Goal: Information Seeking & Learning: Understand process/instructions

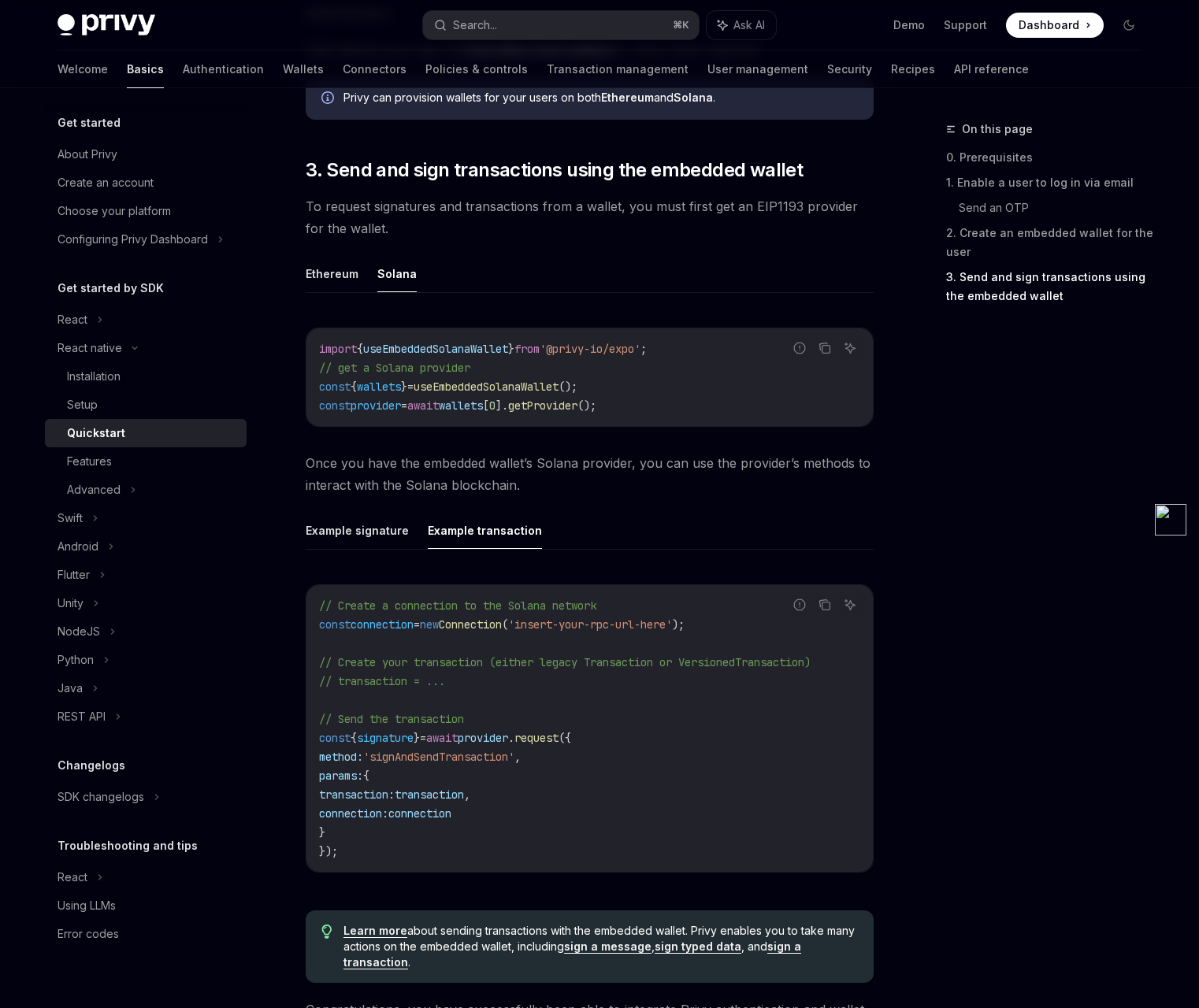
scroll to position [1710, 0]
click at [82, 406] on div "Setup" at bounding box center [82, 405] width 31 height 19
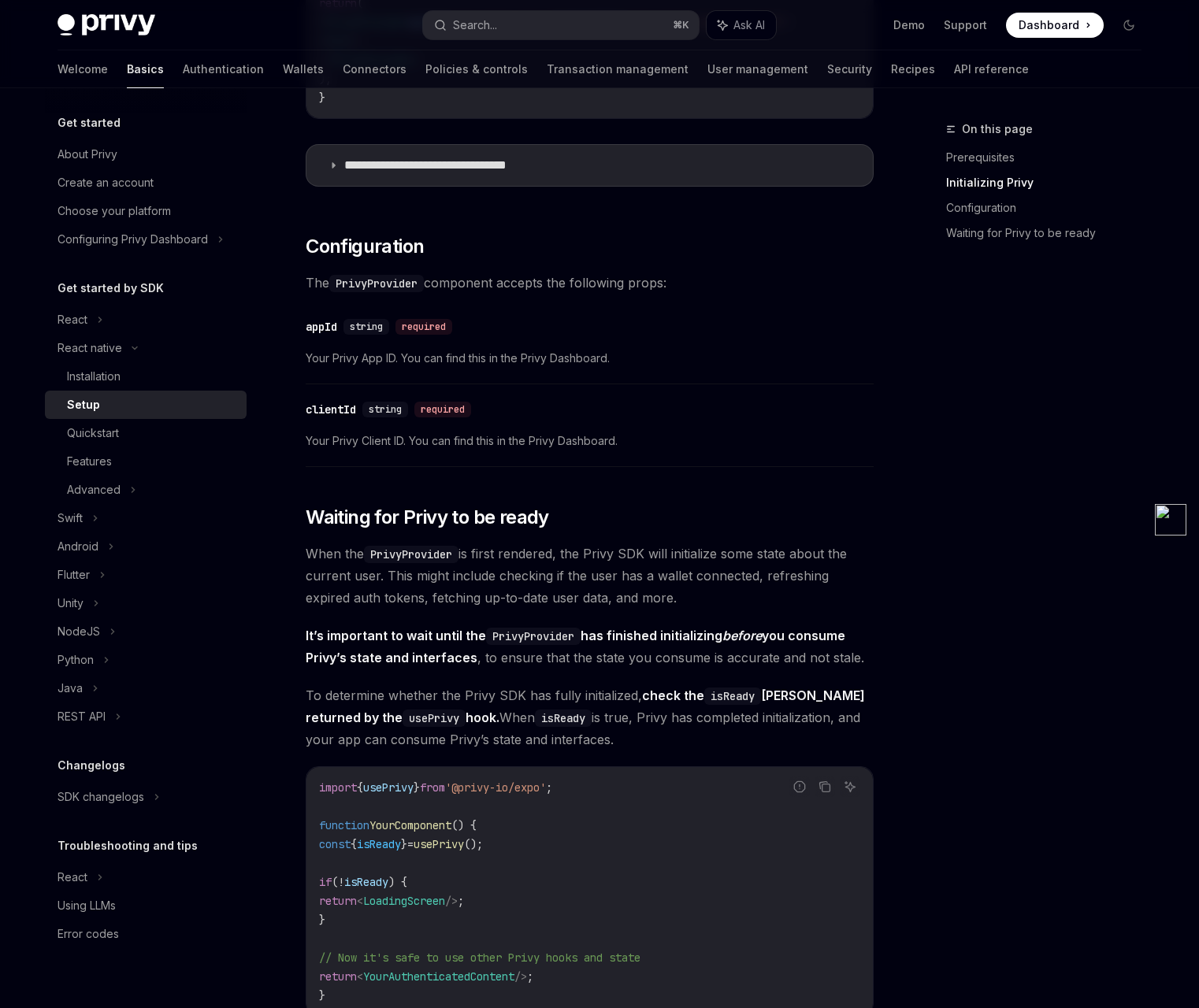
scroll to position [1150, 0]
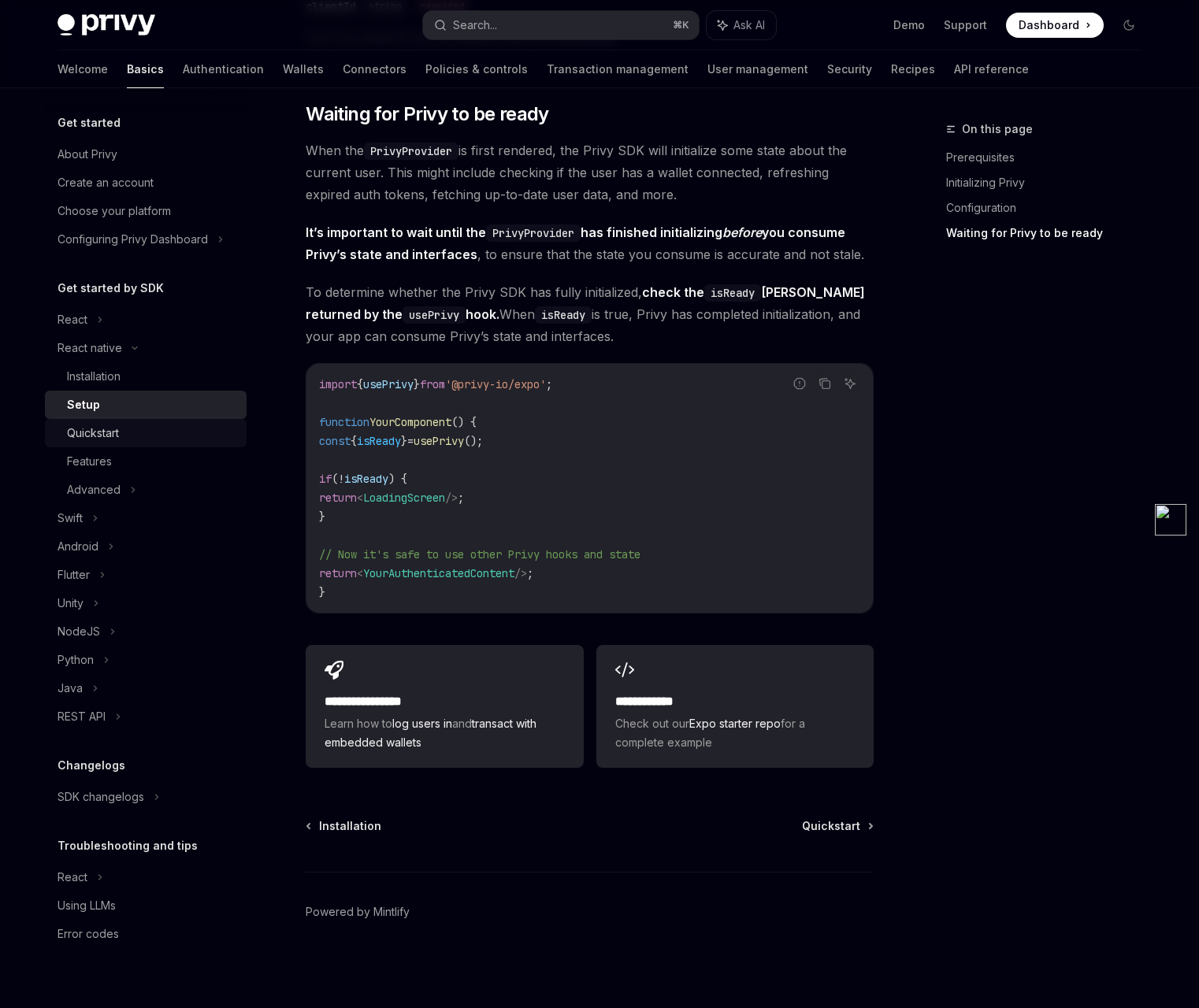
click at [114, 437] on div "Quickstart" at bounding box center [92, 434] width 52 height 19
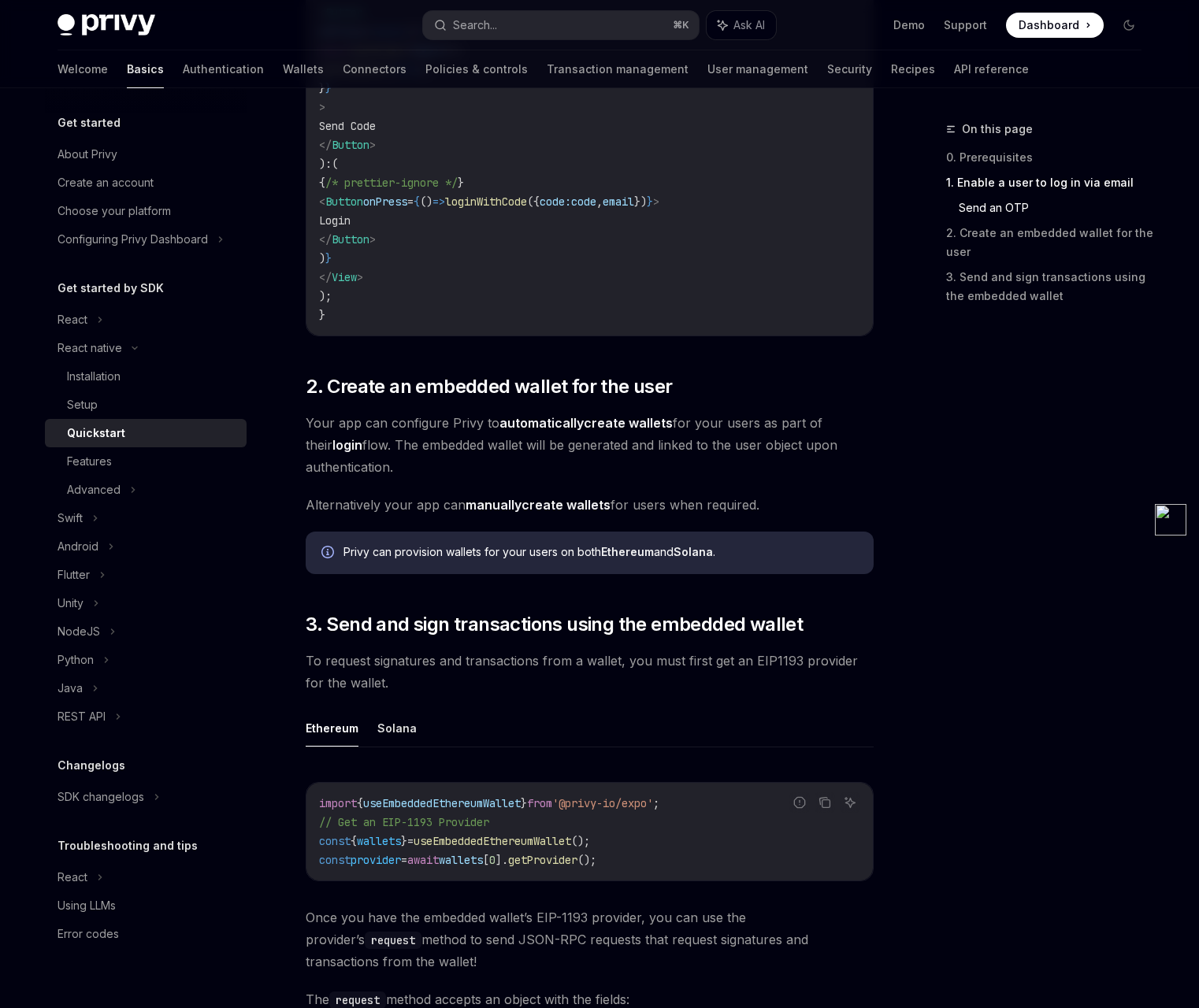
scroll to position [1767, 0]
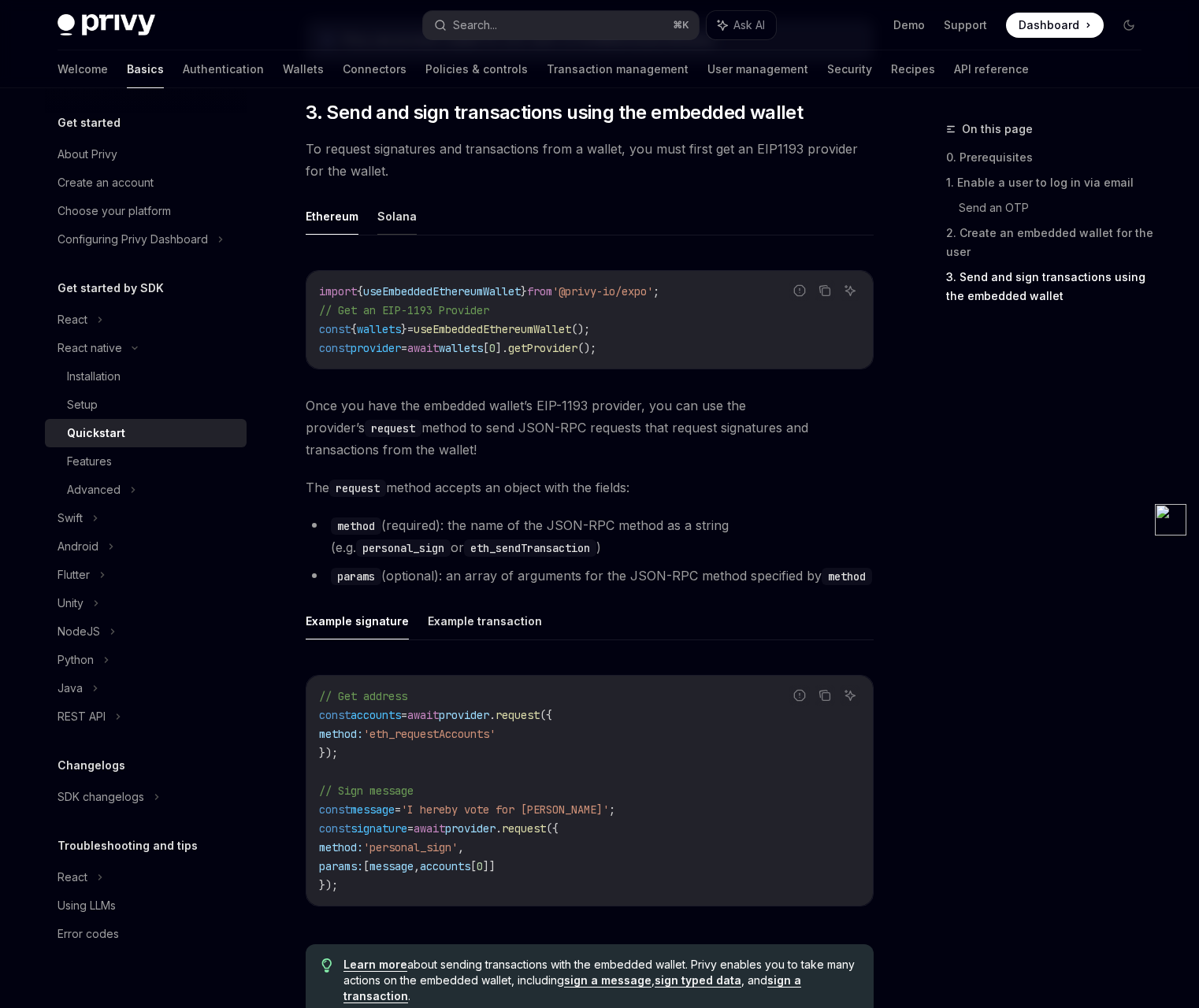
click at [407, 206] on button "Solana" at bounding box center [397, 216] width 40 height 37
type textarea "*"
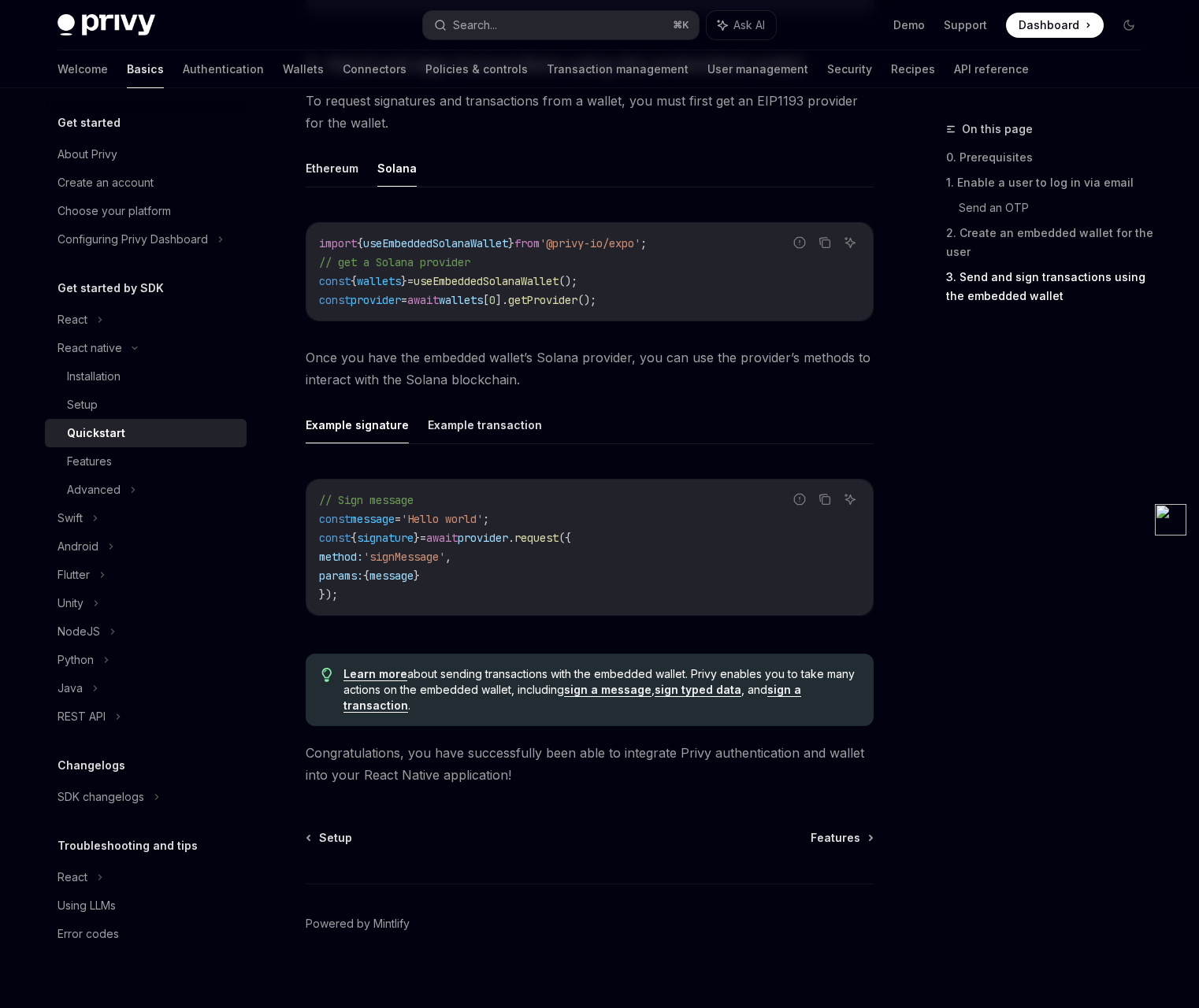
scroll to position [1814, 0]
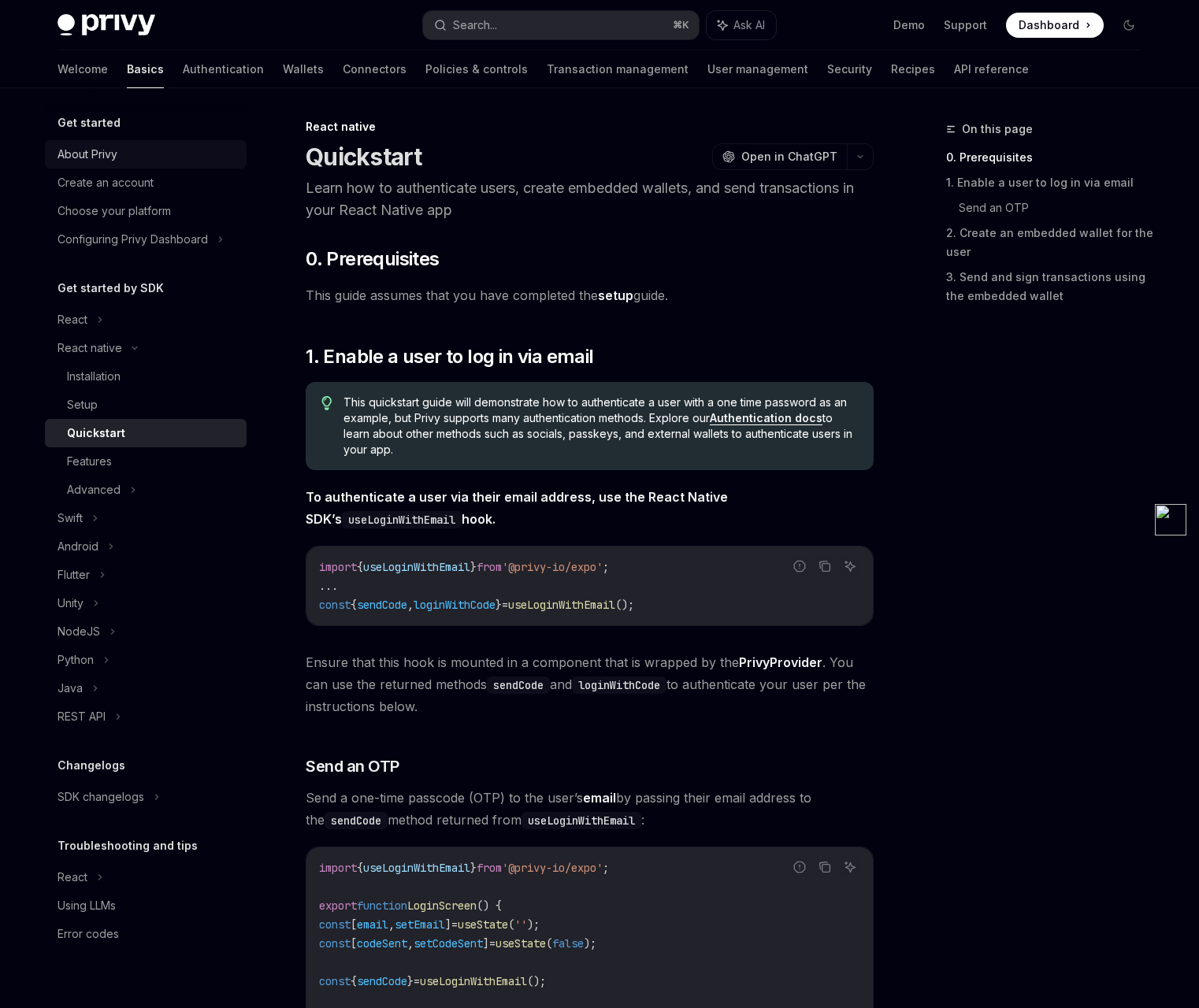
scroll to position [3, 0]
click at [183, 69] on link "Authentication" at bounding box center [224, 69] width 81 height 38
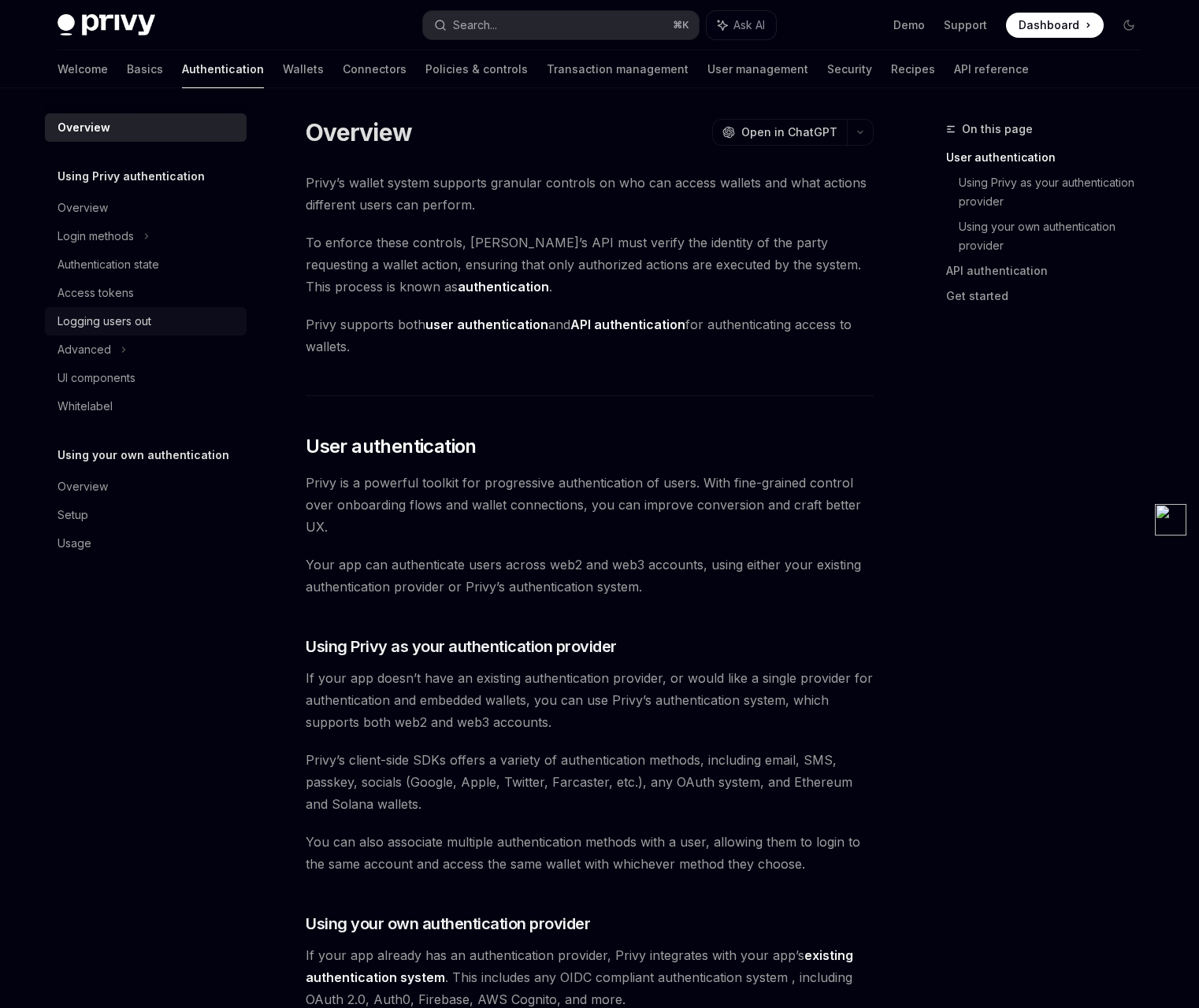
click at [135, 320] on div "Logging users out" at bounding box center [104, 321] width 94 height 19
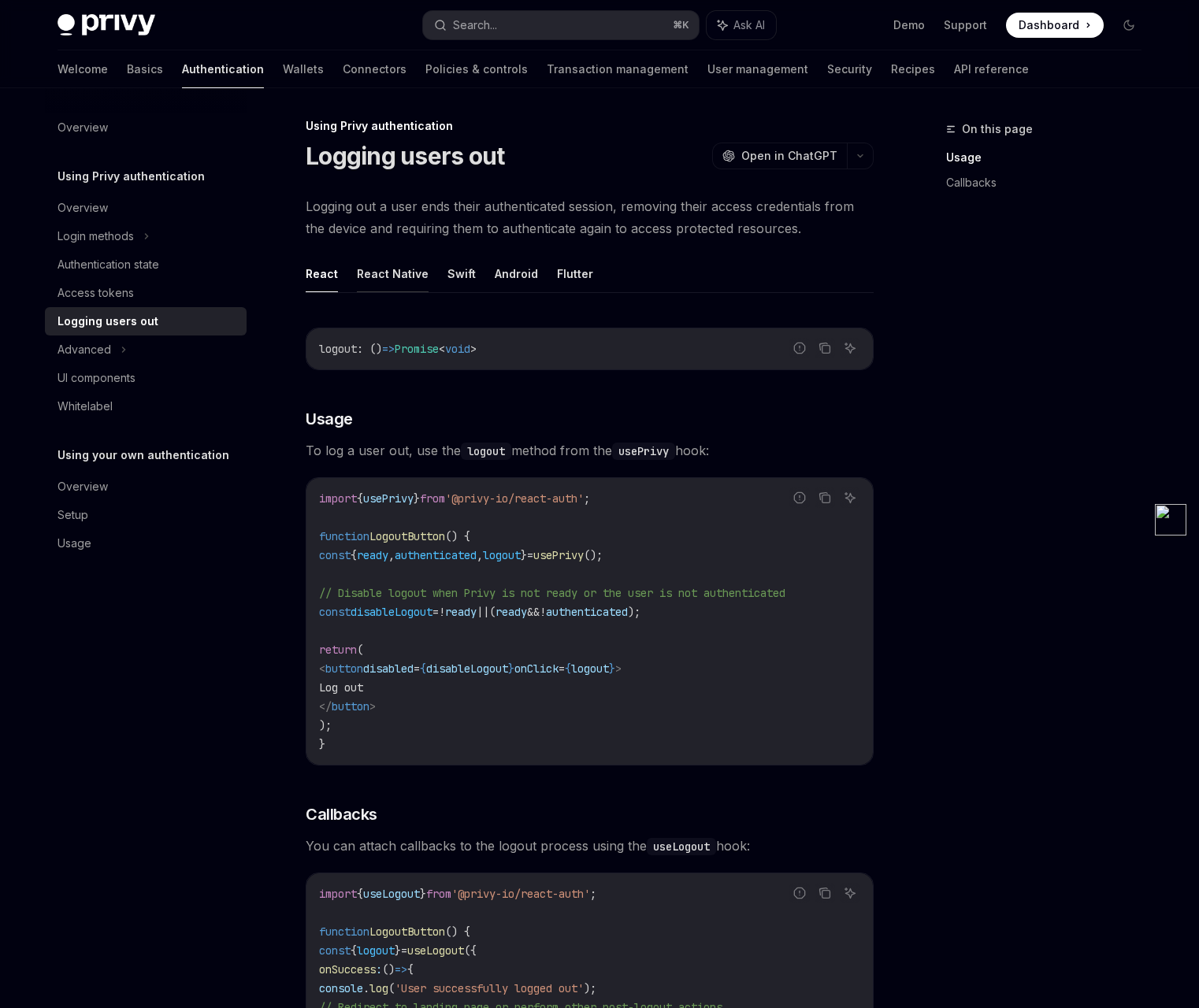
click at [392, 277] on button "React Native" at bounding box center [393, 274] width 72 height 37
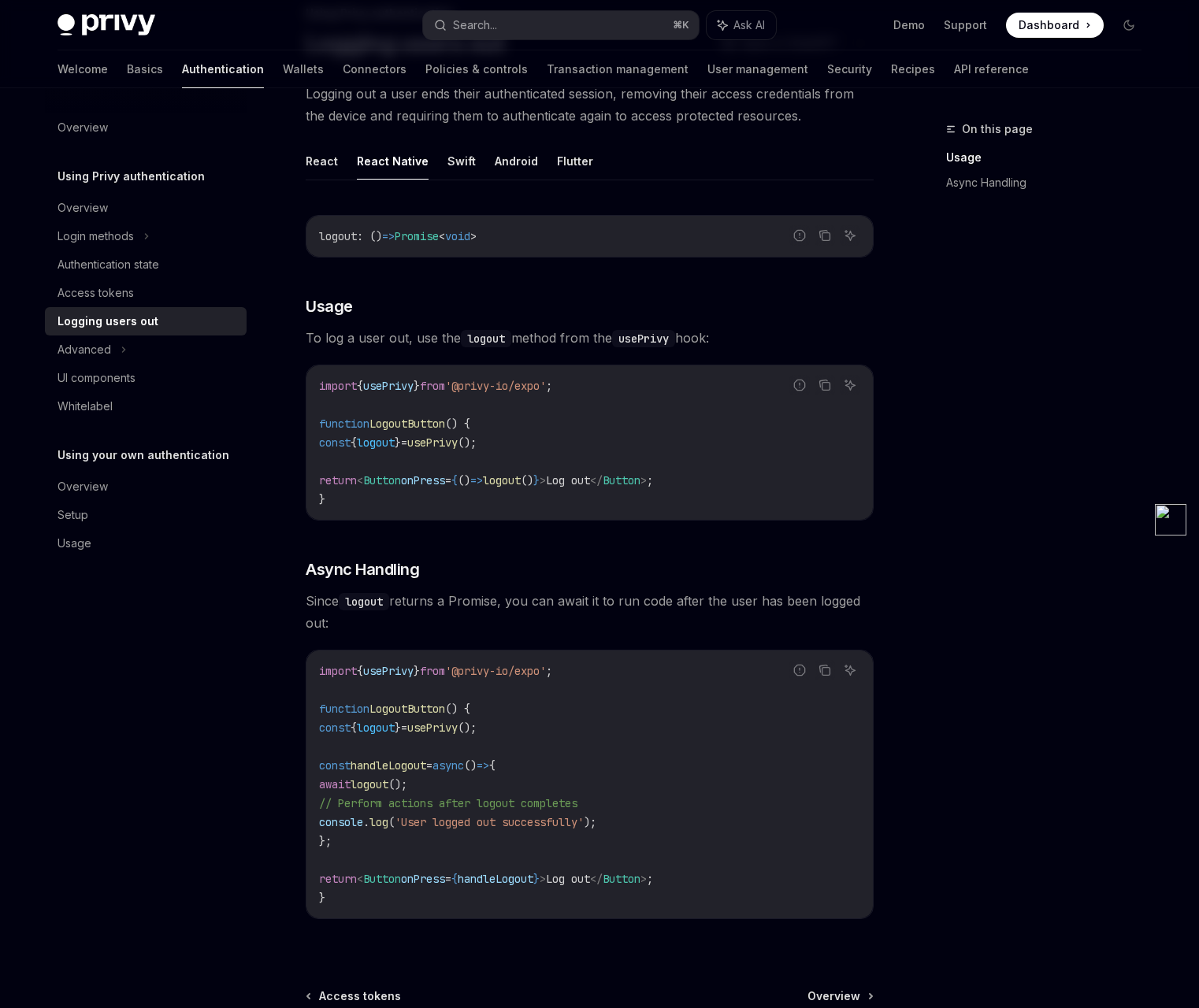
scroll to position [118, 0]
click at [456, 165] on button "Swift" at bounding box center [461, 159] width 29 height 37
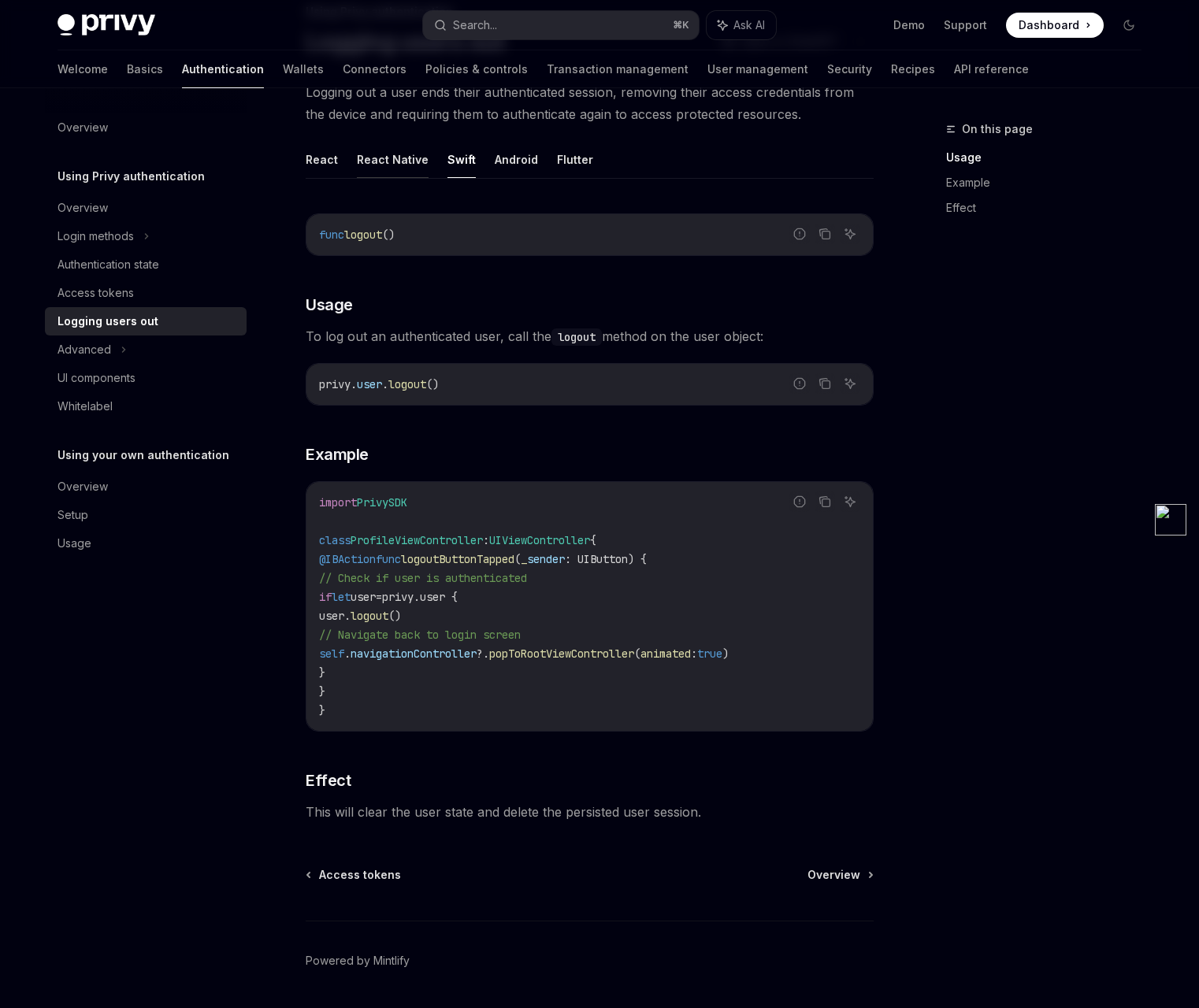
click at [411, 163] on button "React Native" at bounding box center [393, 159] width 72 height 37
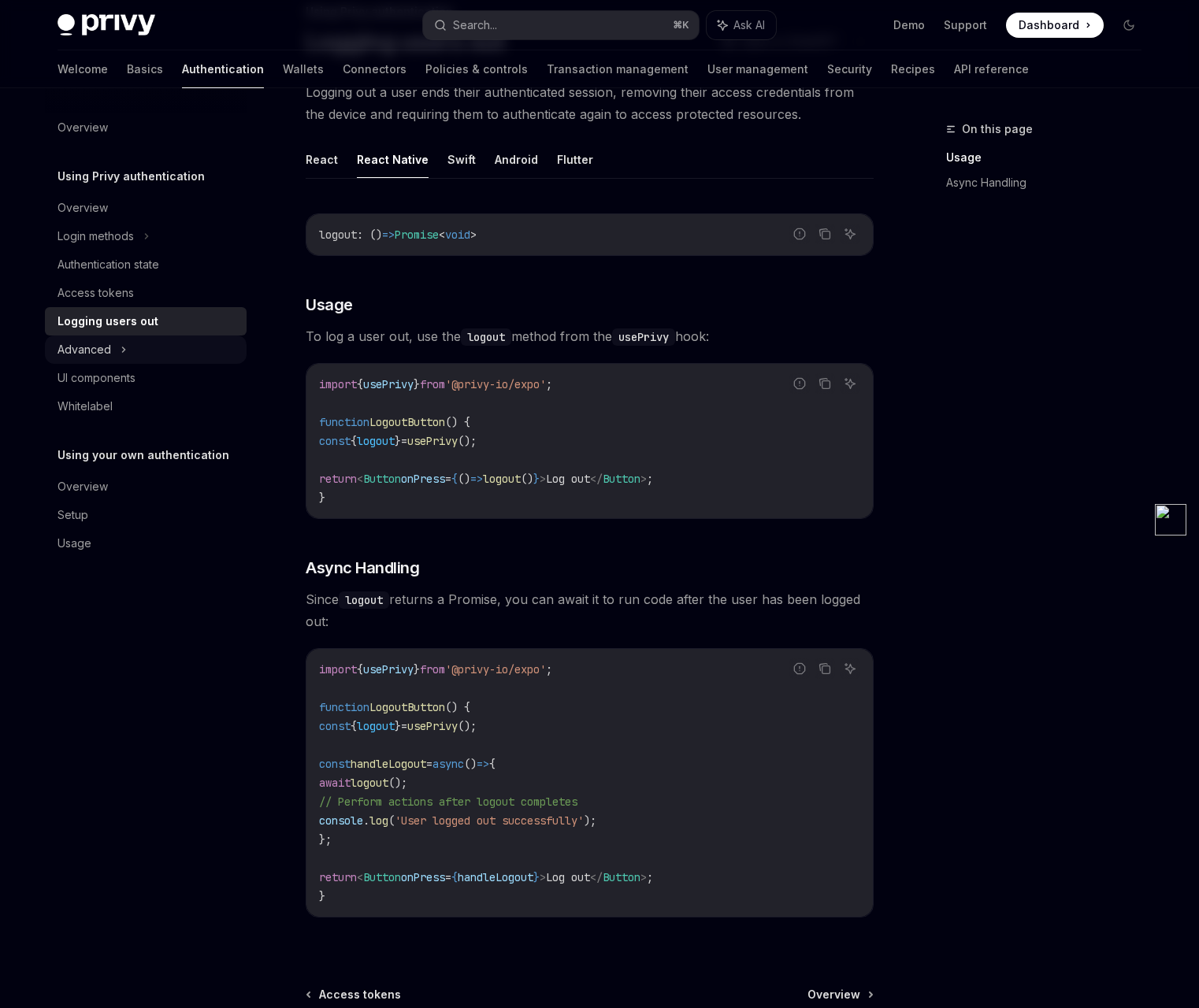
click at [124, 349] on icon at bounding box center [123, 350] width 6 height 19
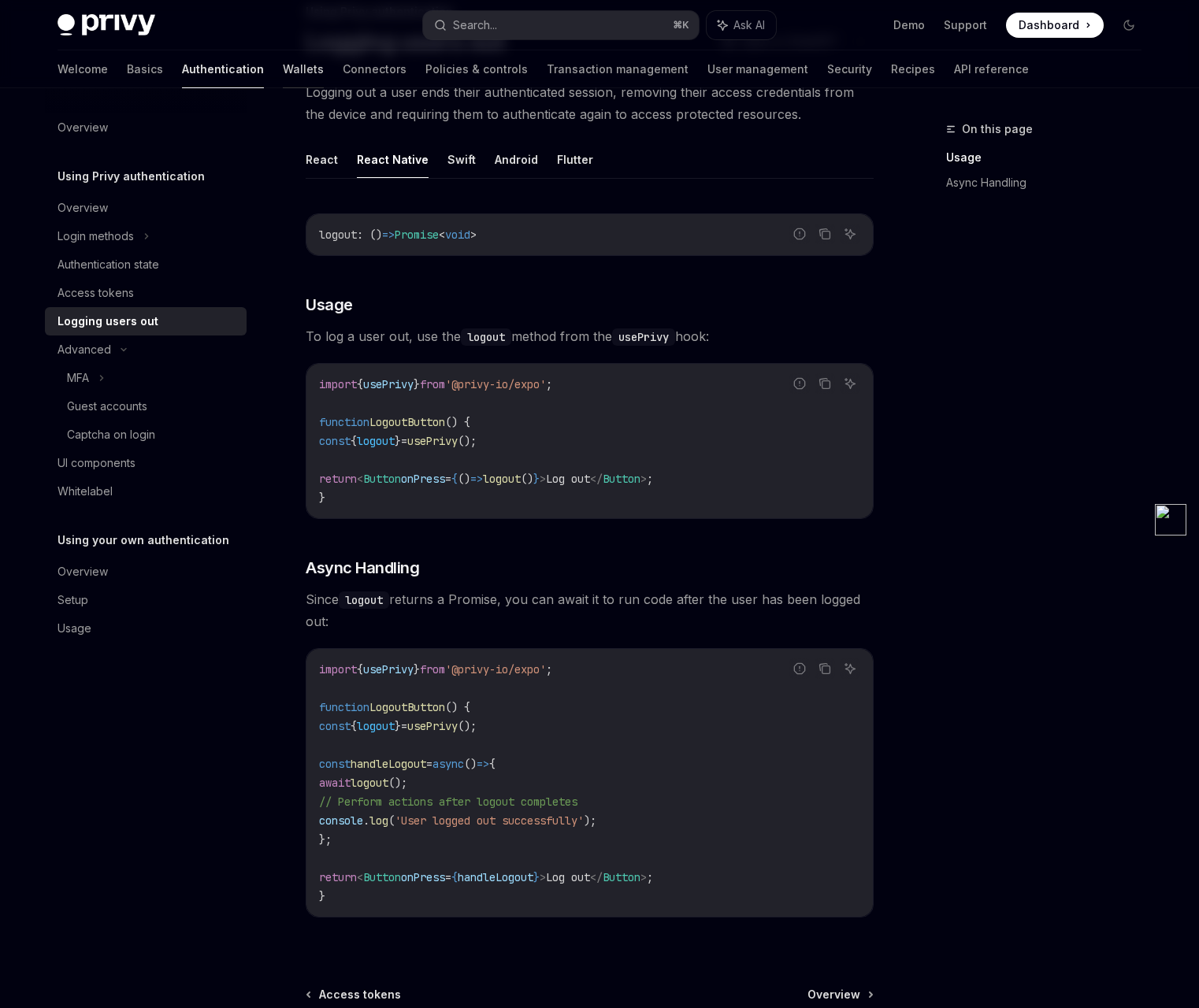
click at [282, 70] on link "Wallets" at bounding box center [302, 69] width 41 height 38
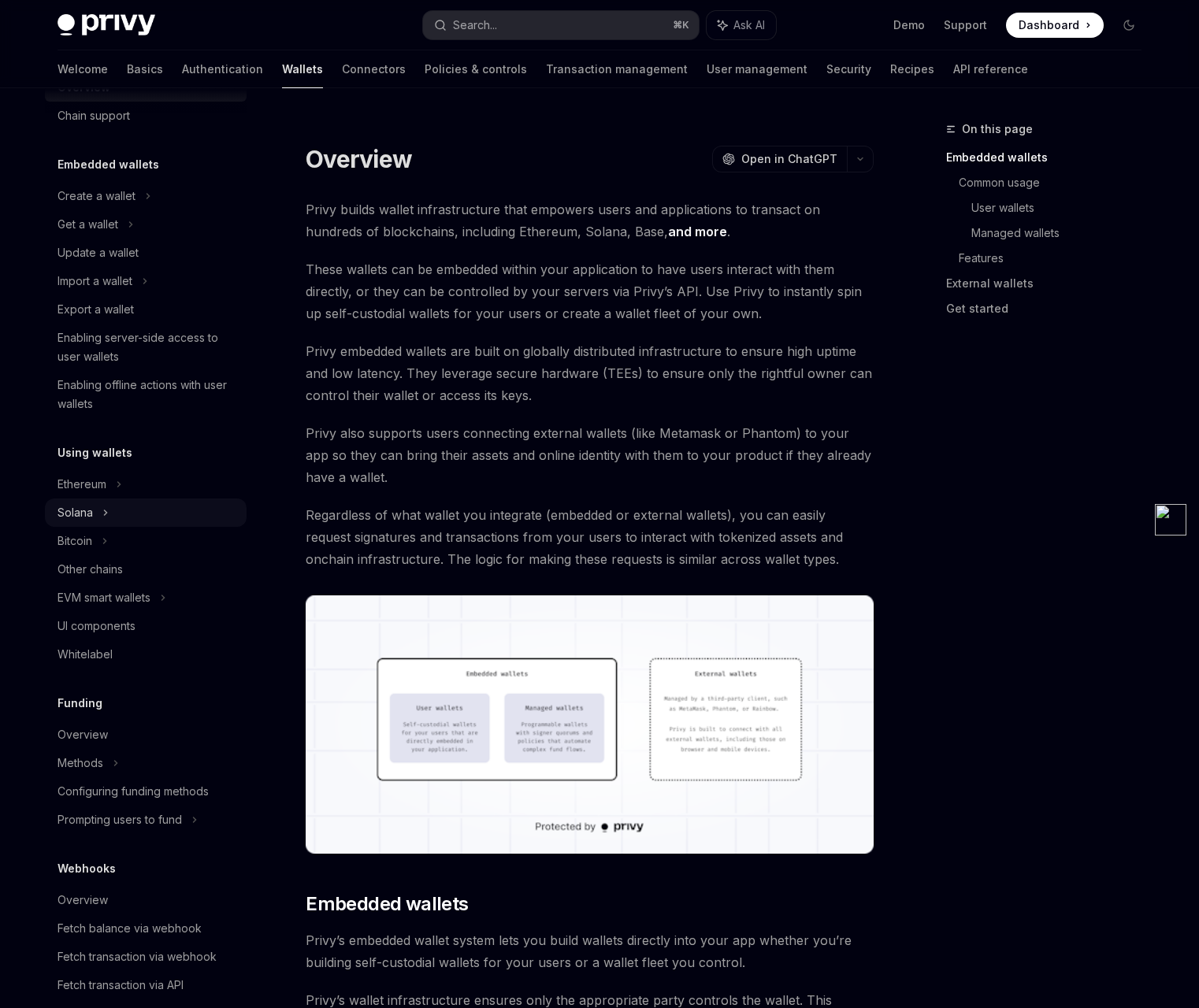
scroll to position [50, 0]
click at [91, 508] on div "Solana" at bounding box center [75, 511] width 36 height 19
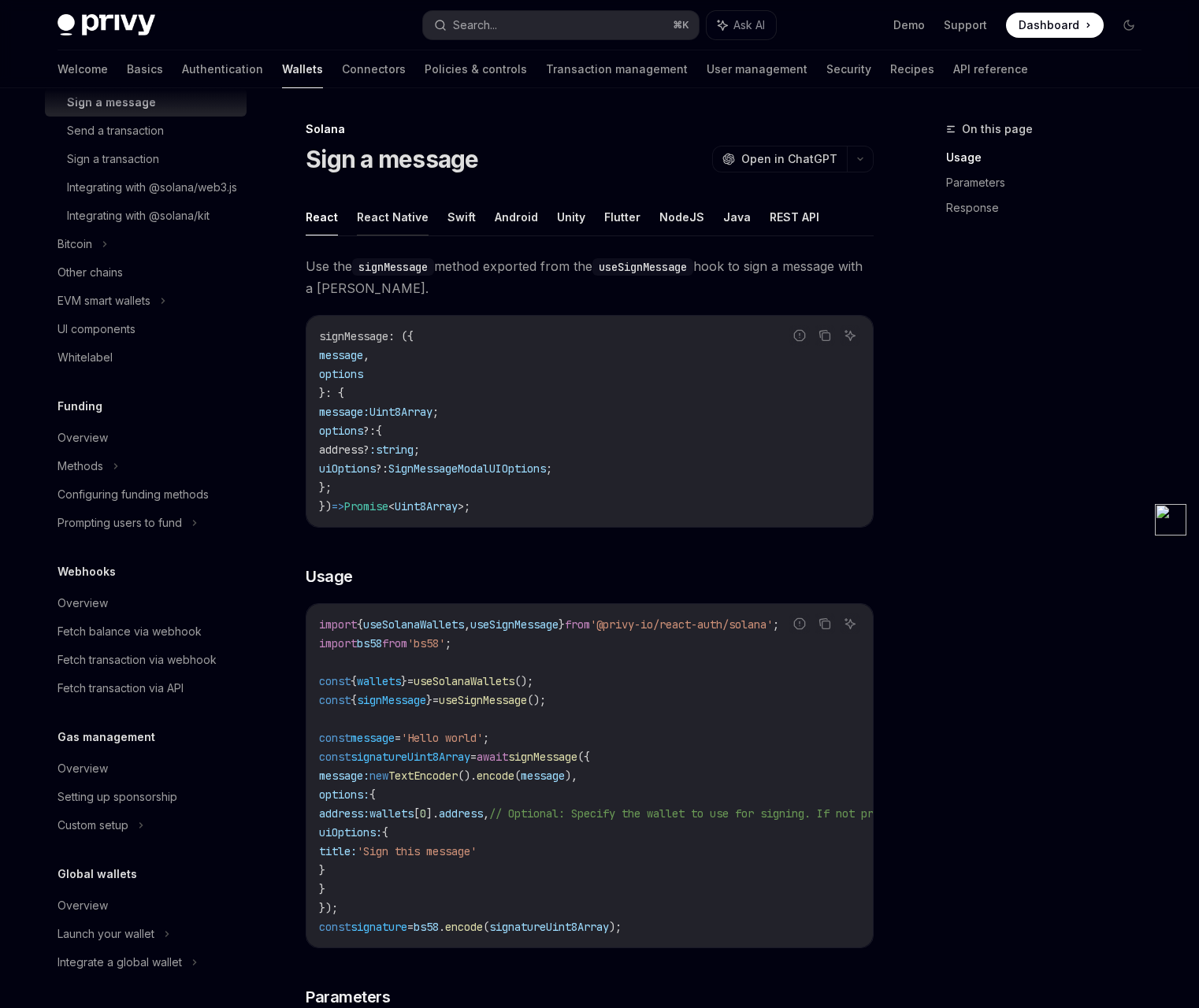
click at [413, 224] on button "React Native" at bounding box center [393, 217] width 72 height 37
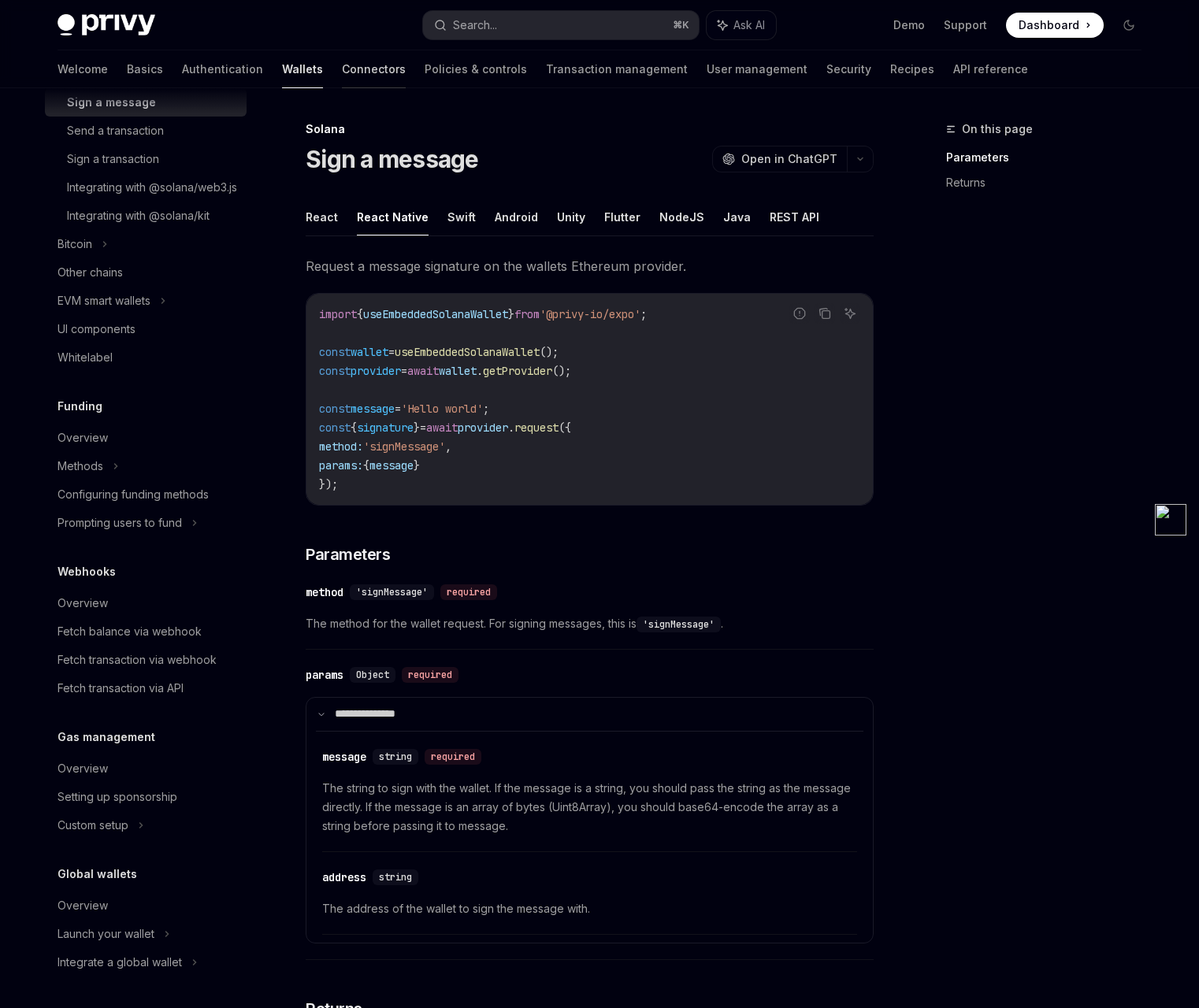
click at [342, 53] on link "Connectors" at bounding box center [374, 69] width 64 height 38
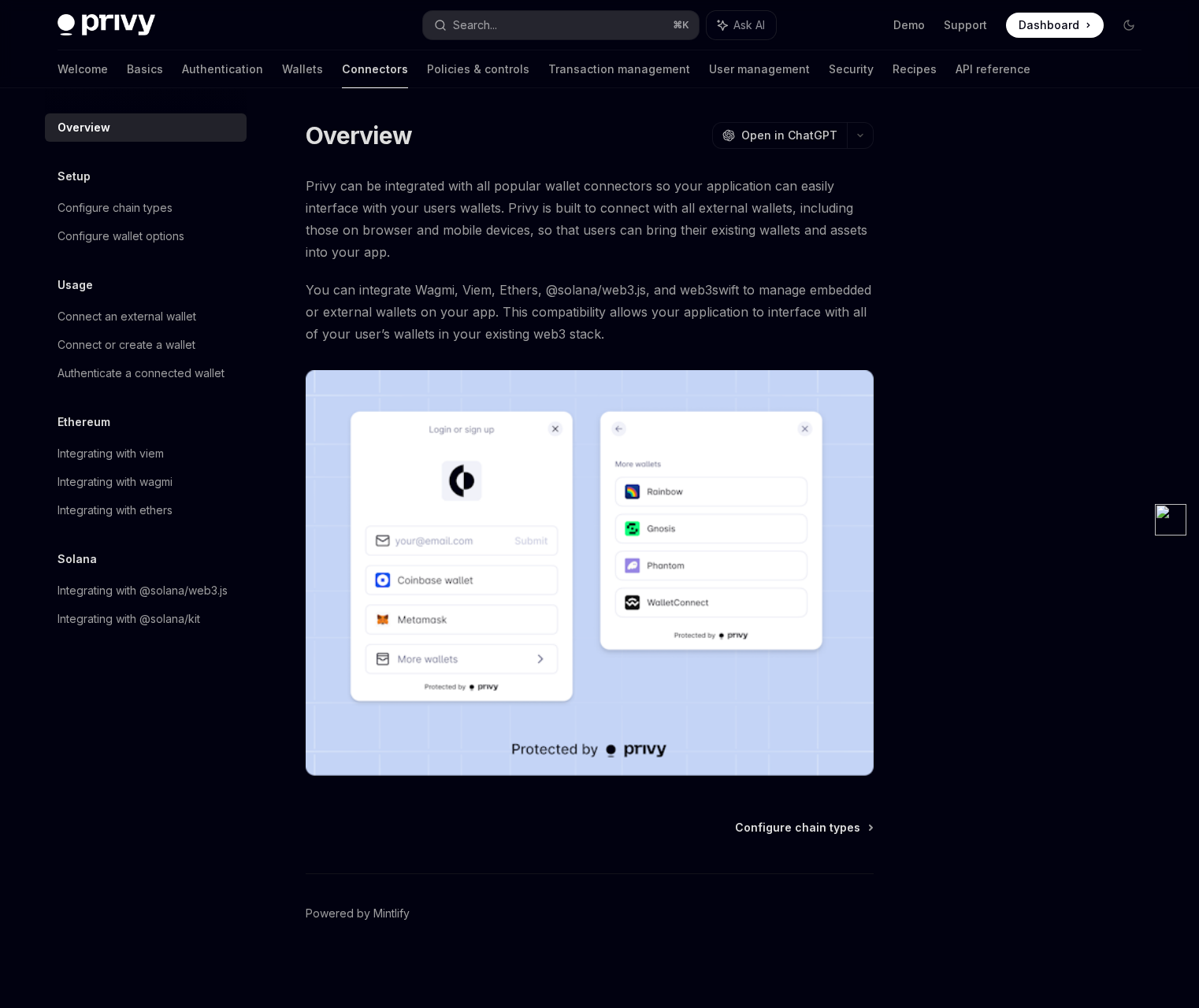
click at [342, 72] on link "Connectors" at bounding box center [375, 69] width 66 height 38
click at [185, 313] on div "Connect an external wallet" at bounding box center [127, 317] width 138 height 19
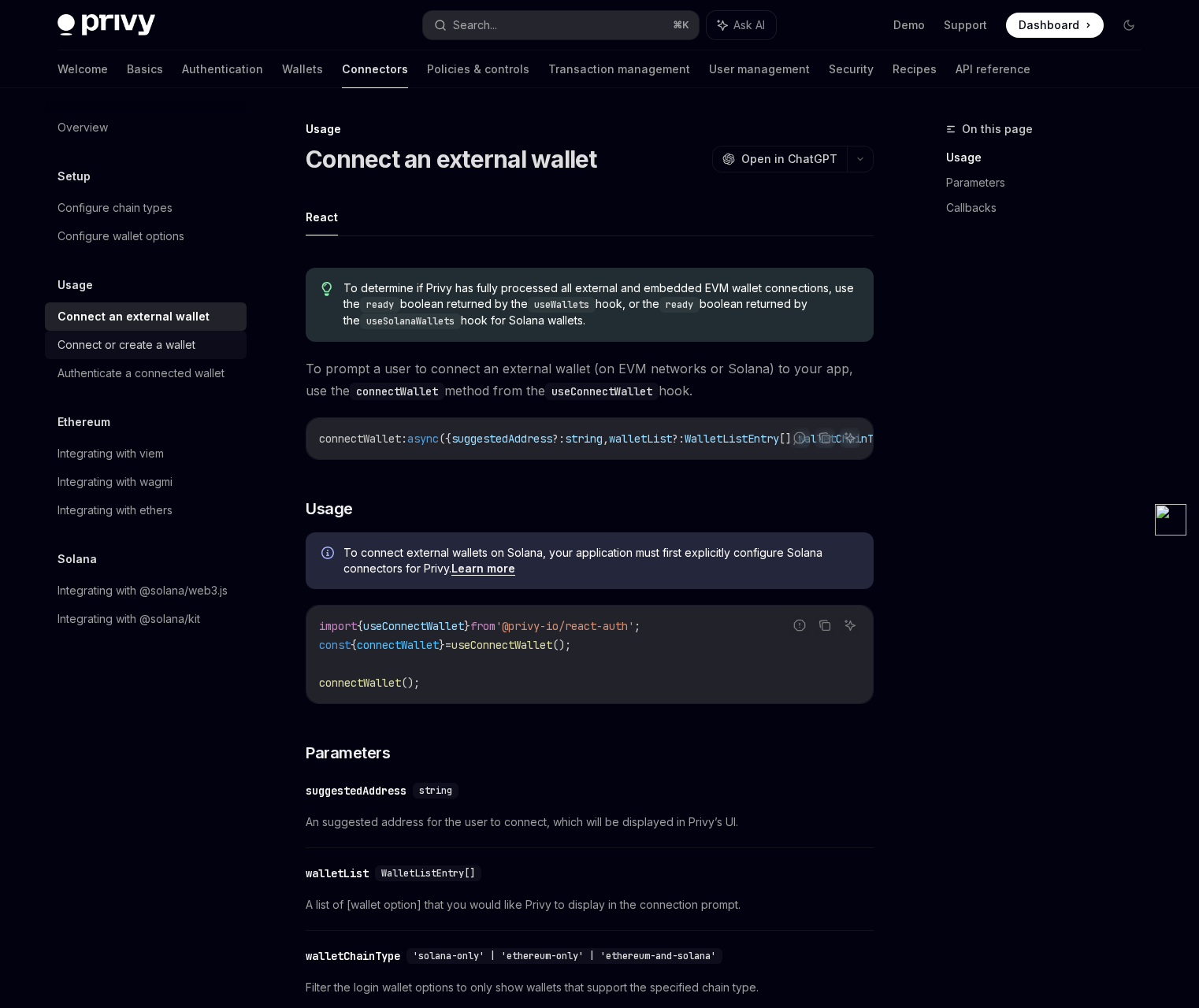
click at [168, 343] on div "Connect or create a wallet" at bounding box center [126, 345] width 138 height 19
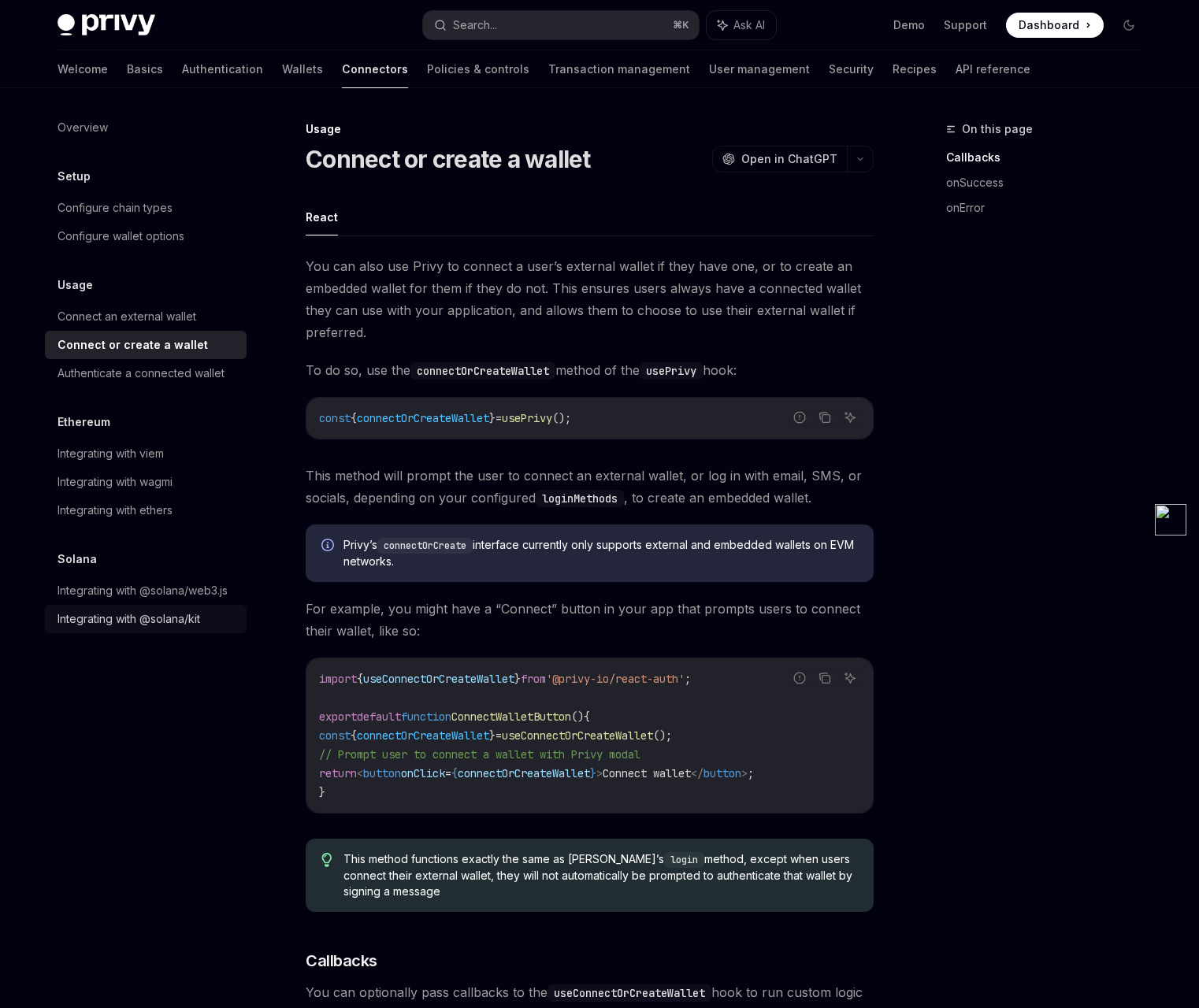
click at [185, 617] on div "Integrating with @solana/kit" at bounding box center [128, 619] width 142 height 19
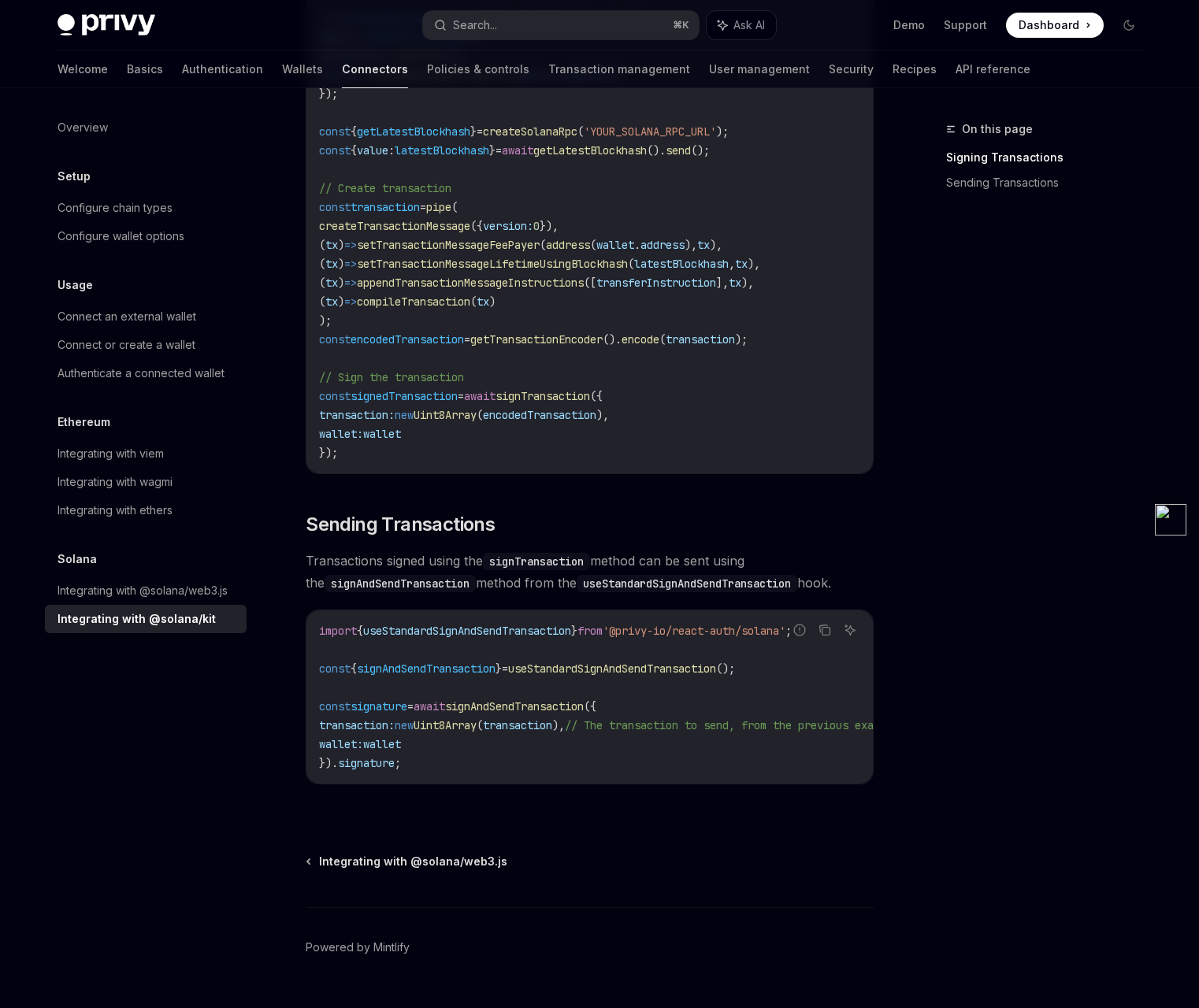
scroll to position [967, 0]
click at [189, 582] on div "Integrating with @solana/web3.js" at bounding box center [142, 591] width 170 height 19
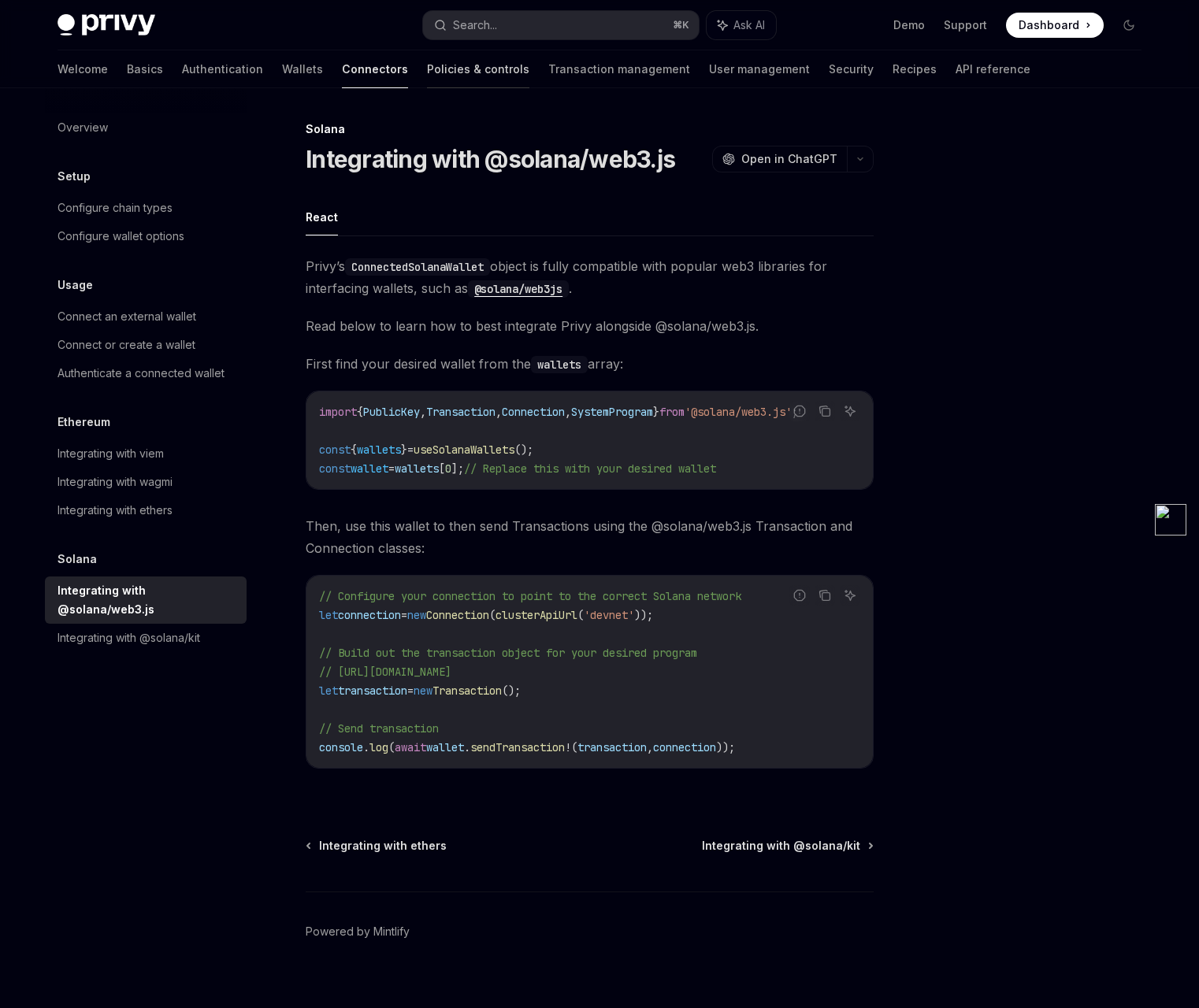
click at [427, 66] on link "Policies & controls" at bounding box center [478, 69] width 103 height 38
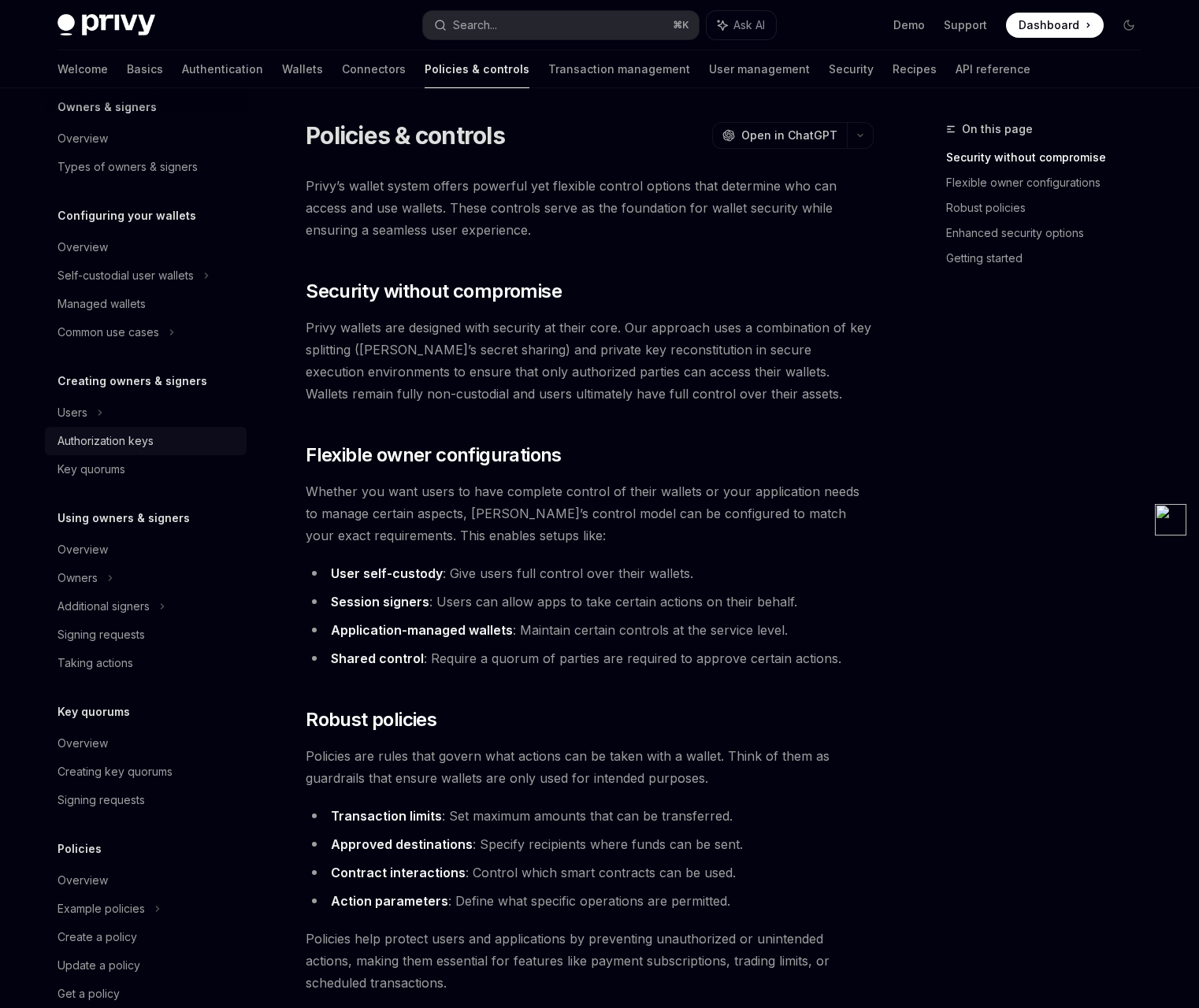
scroll to position [101, 0]
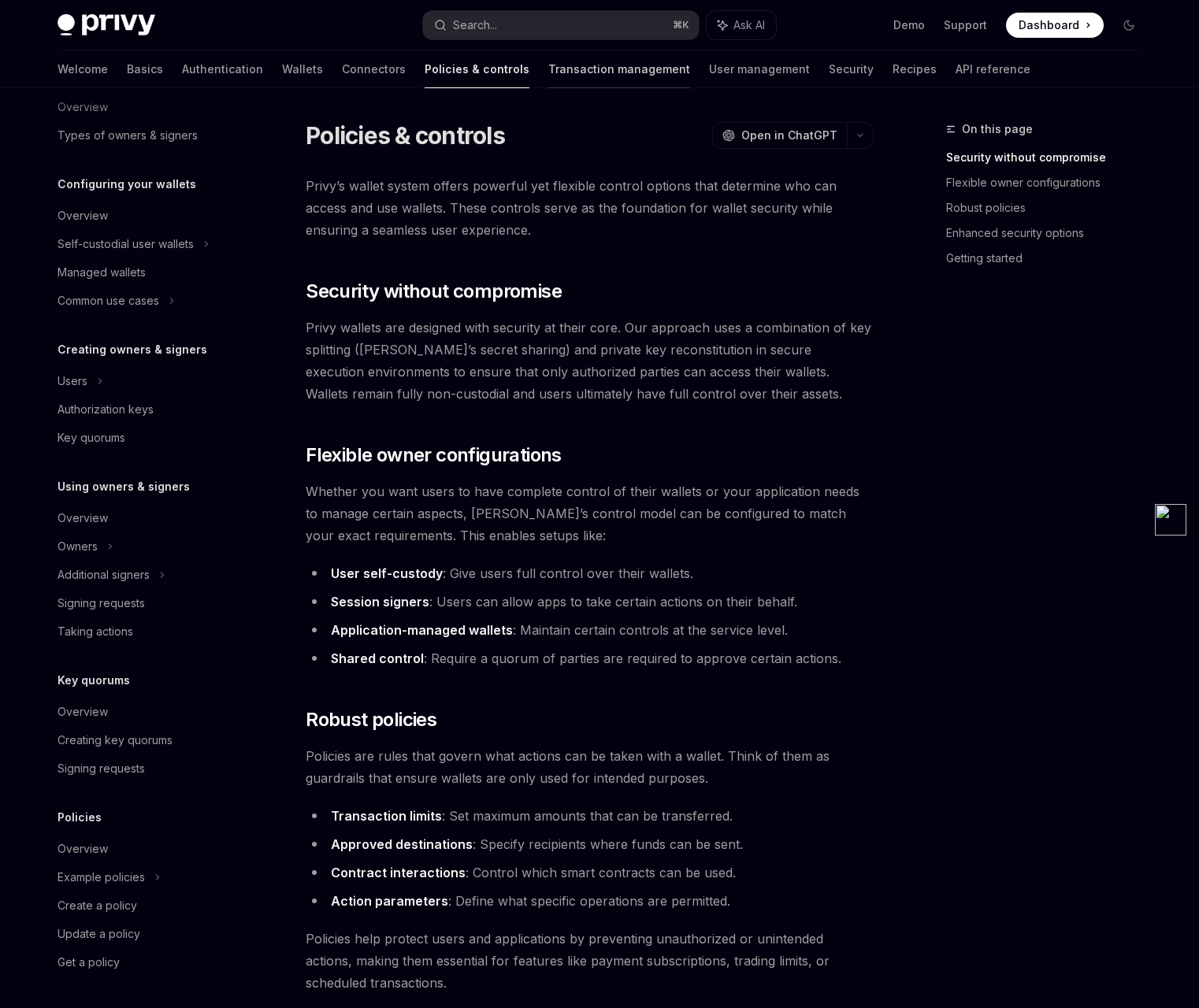
click at [554, 76] on link "Transaction management" at bounding box center [619, 69] width 142 height 38
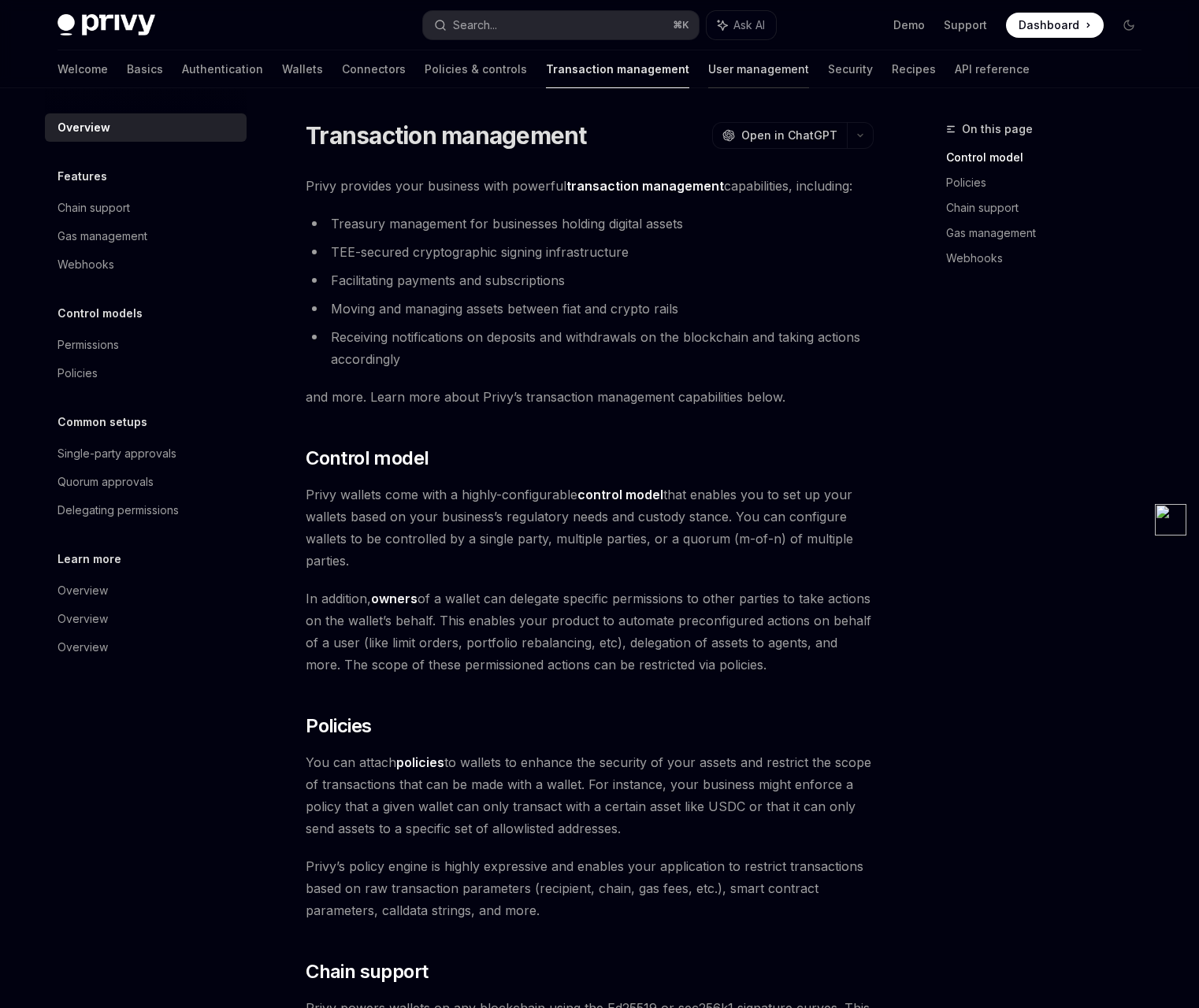
click at [708, 66] on link "User management" at bounding box center [758, 69] width 101 height 38
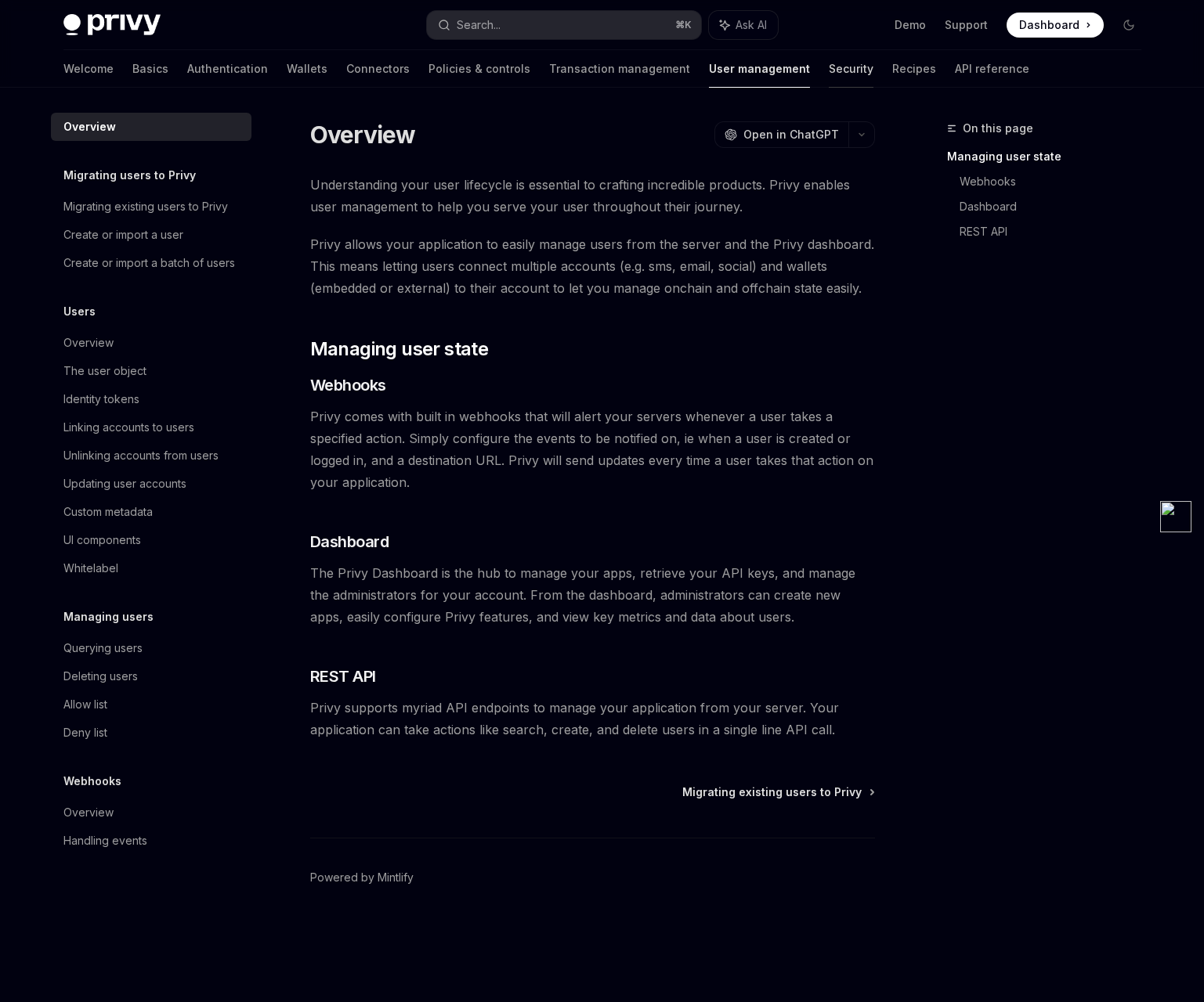
click at [829, 67] on link "Security" at bounding box center [851, 69] width 44 height 38
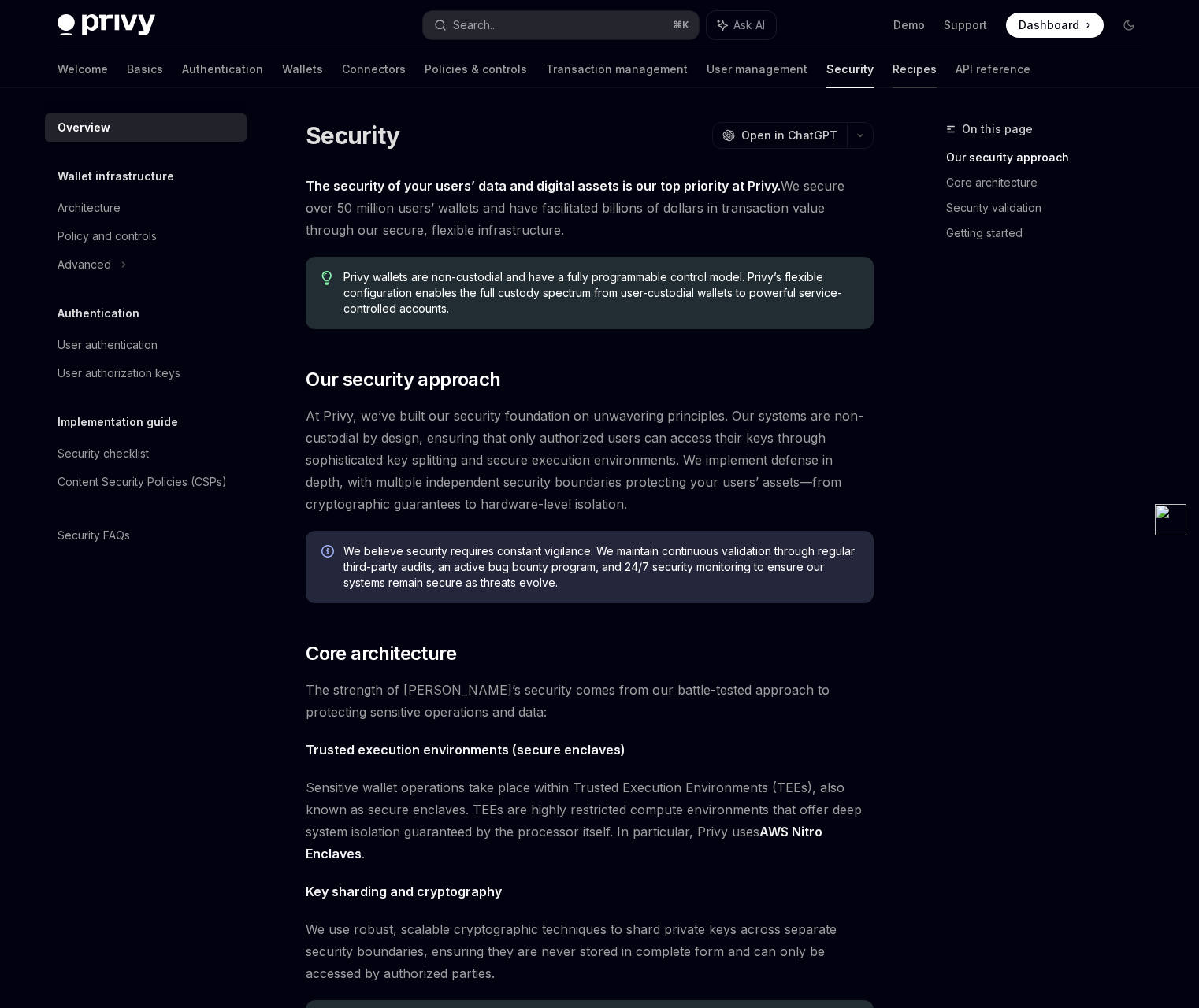
click at [893, 79] on link "Recipes" at bounding box center [914, 69] width 44 height 38
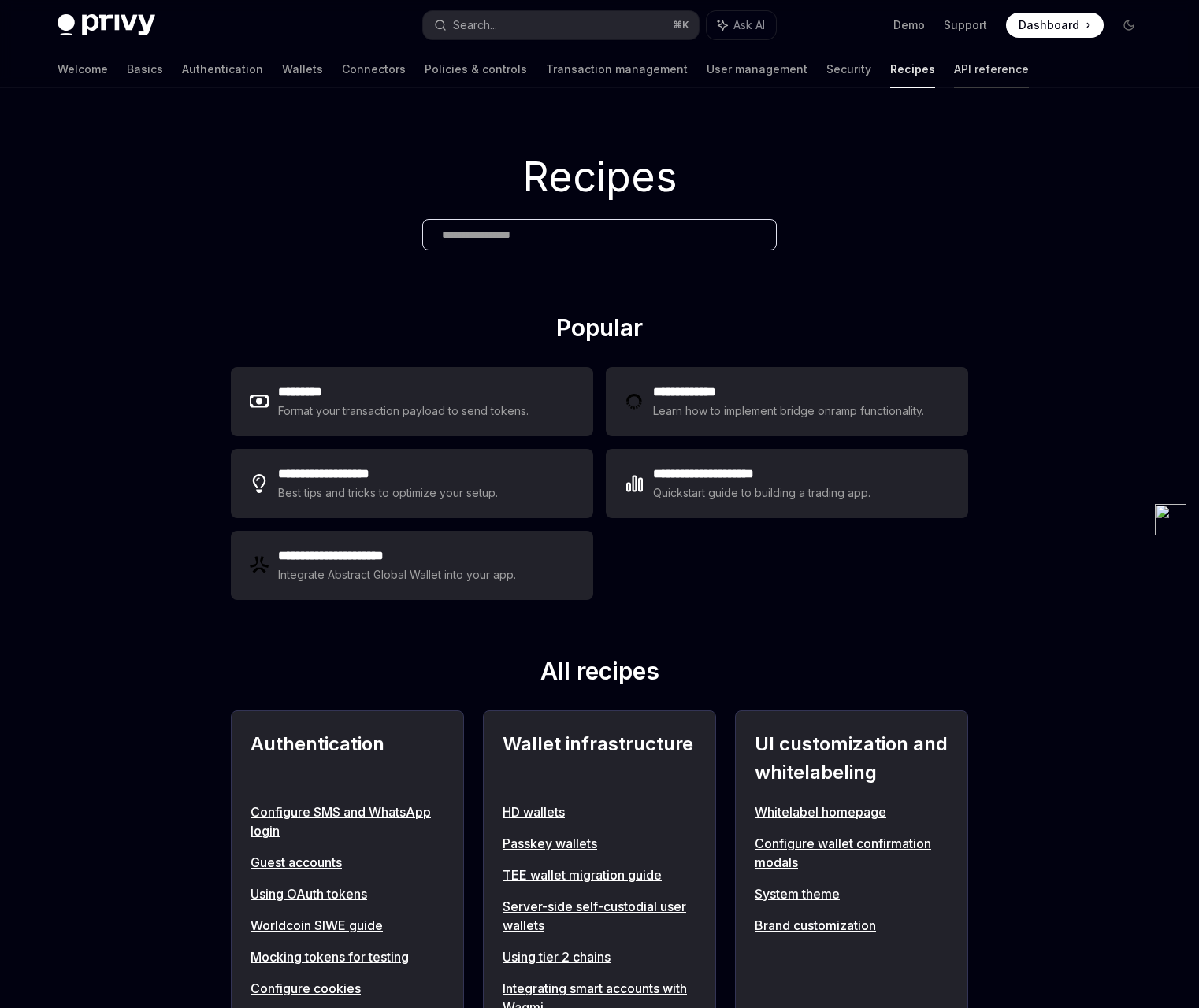
click at [954, 79] on link "API reference" at bounding box center [991, 69] width 75 height 38
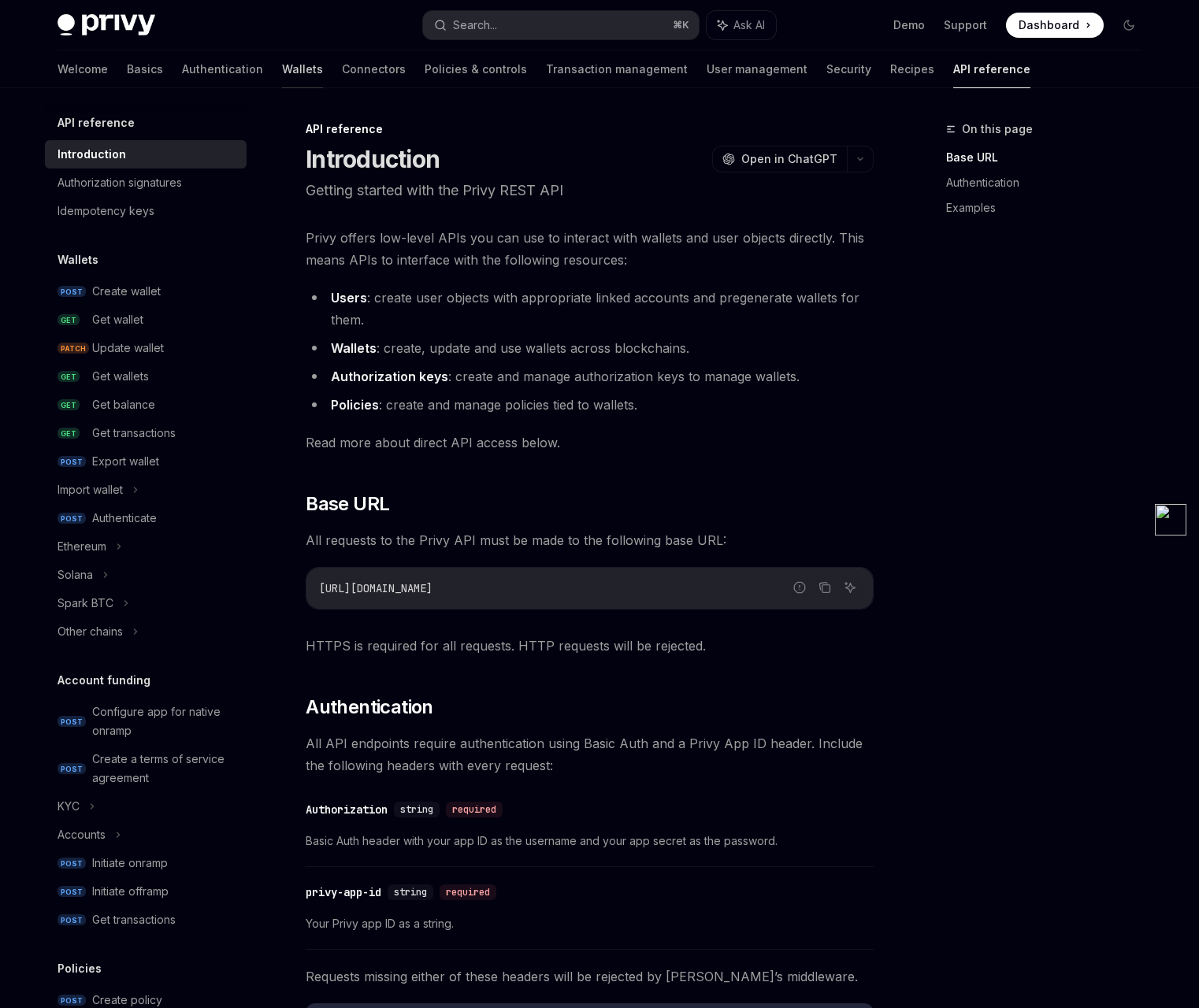
click at [282, 74] on link "Wallets" at bounding box center [302, 69] width 41 height 38
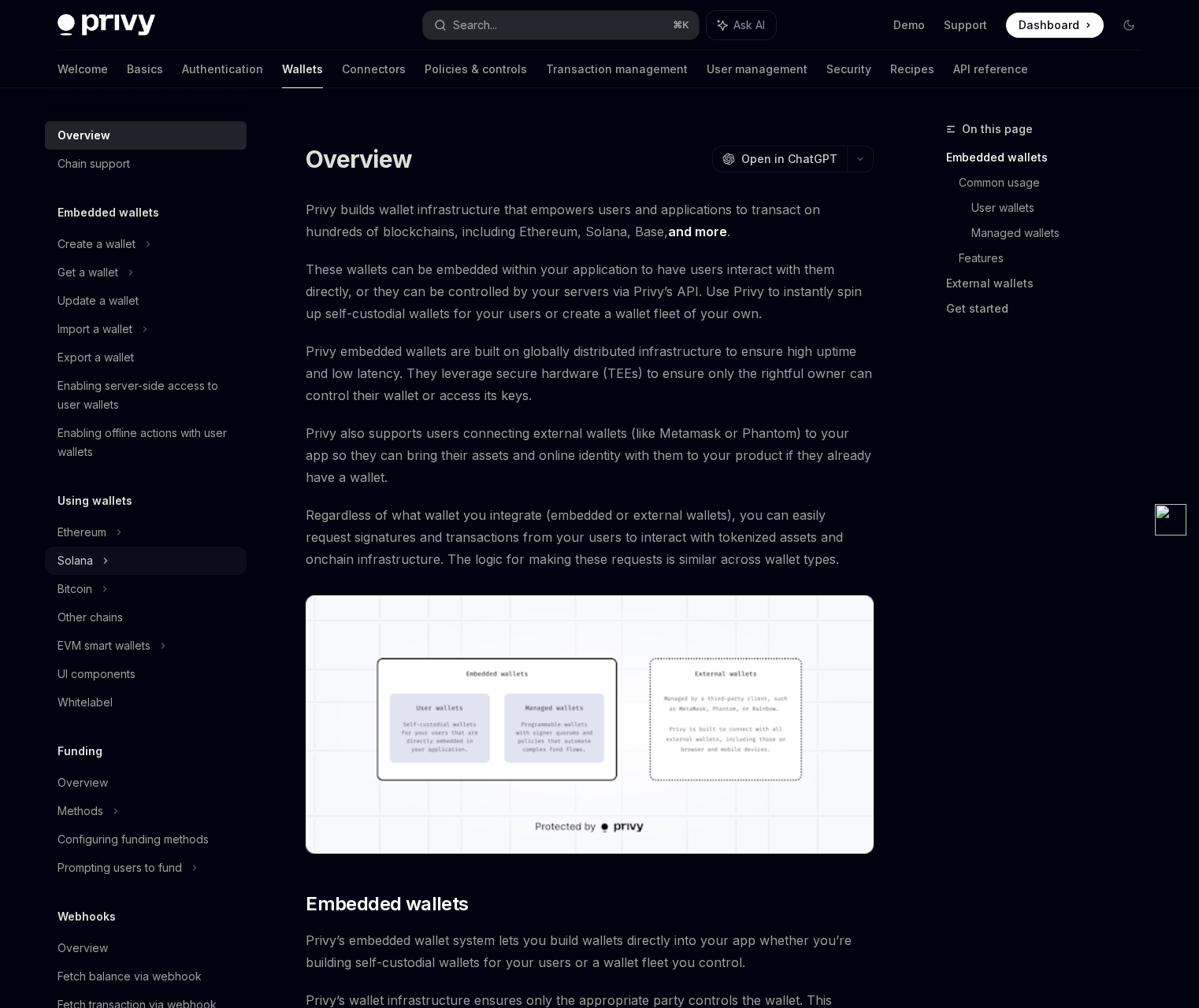
click at [103, 562] on icon at bounding box center [106, 561] width 6 height 19
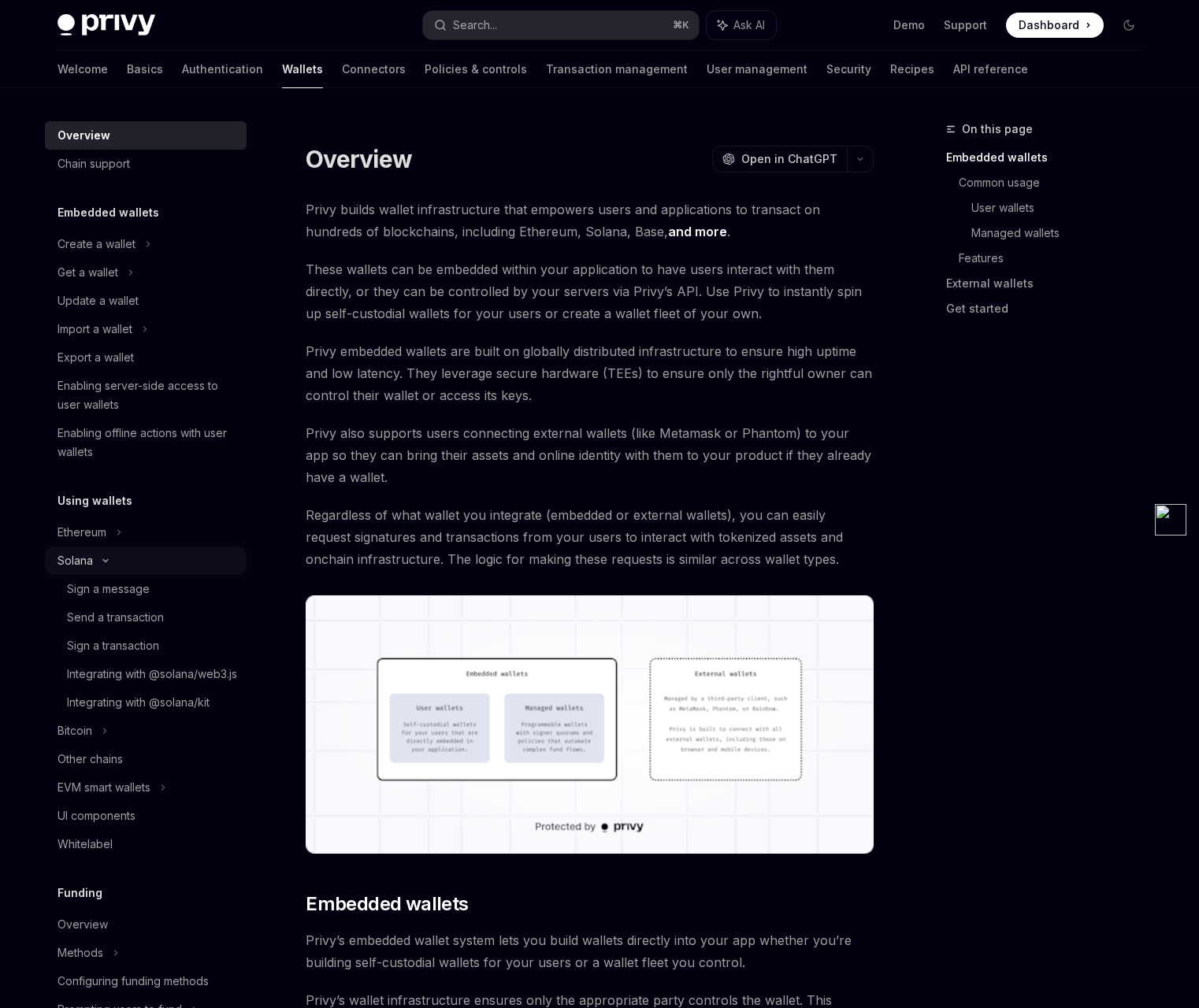
type textarea "*"
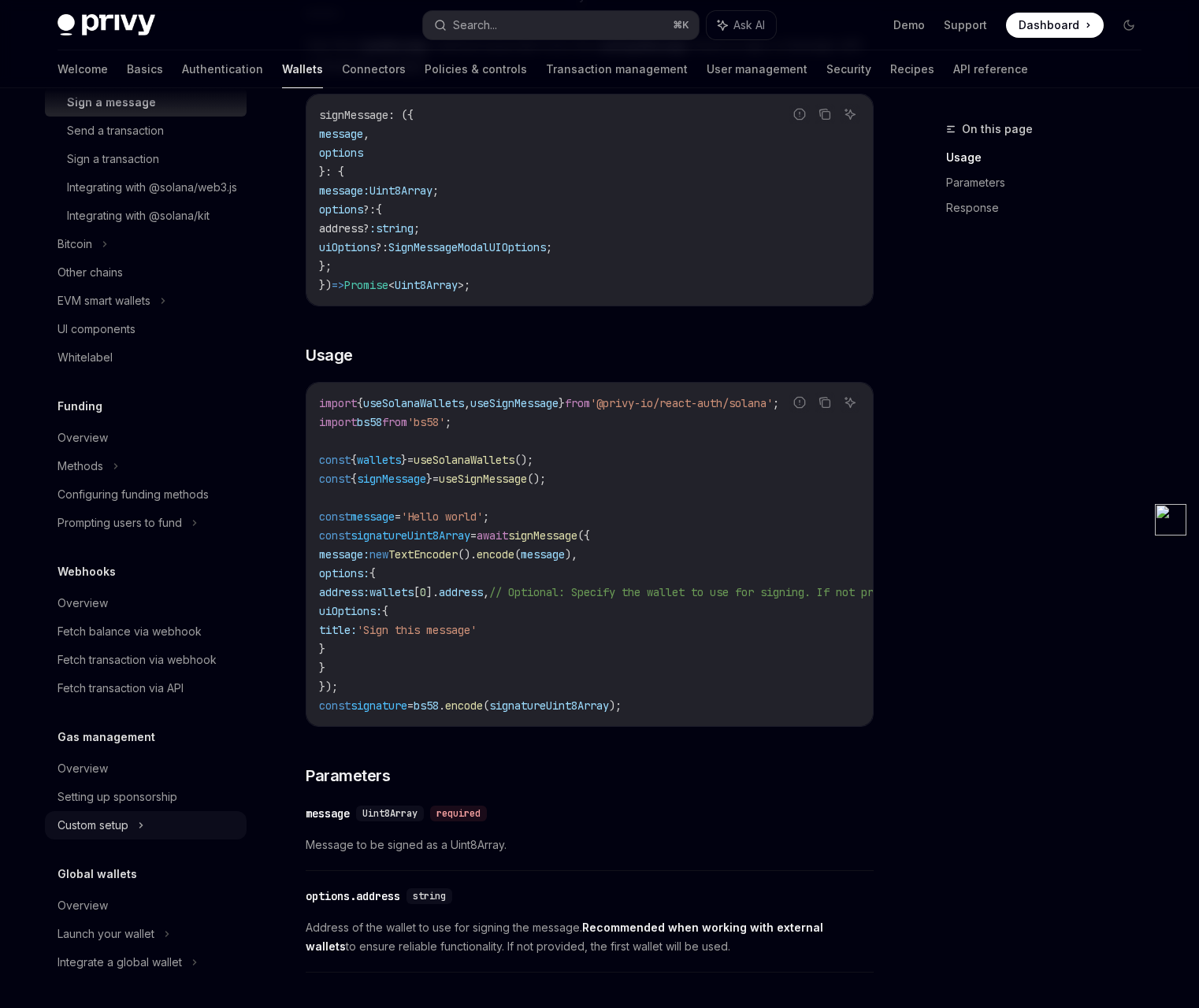
scroll to position [270, 0]
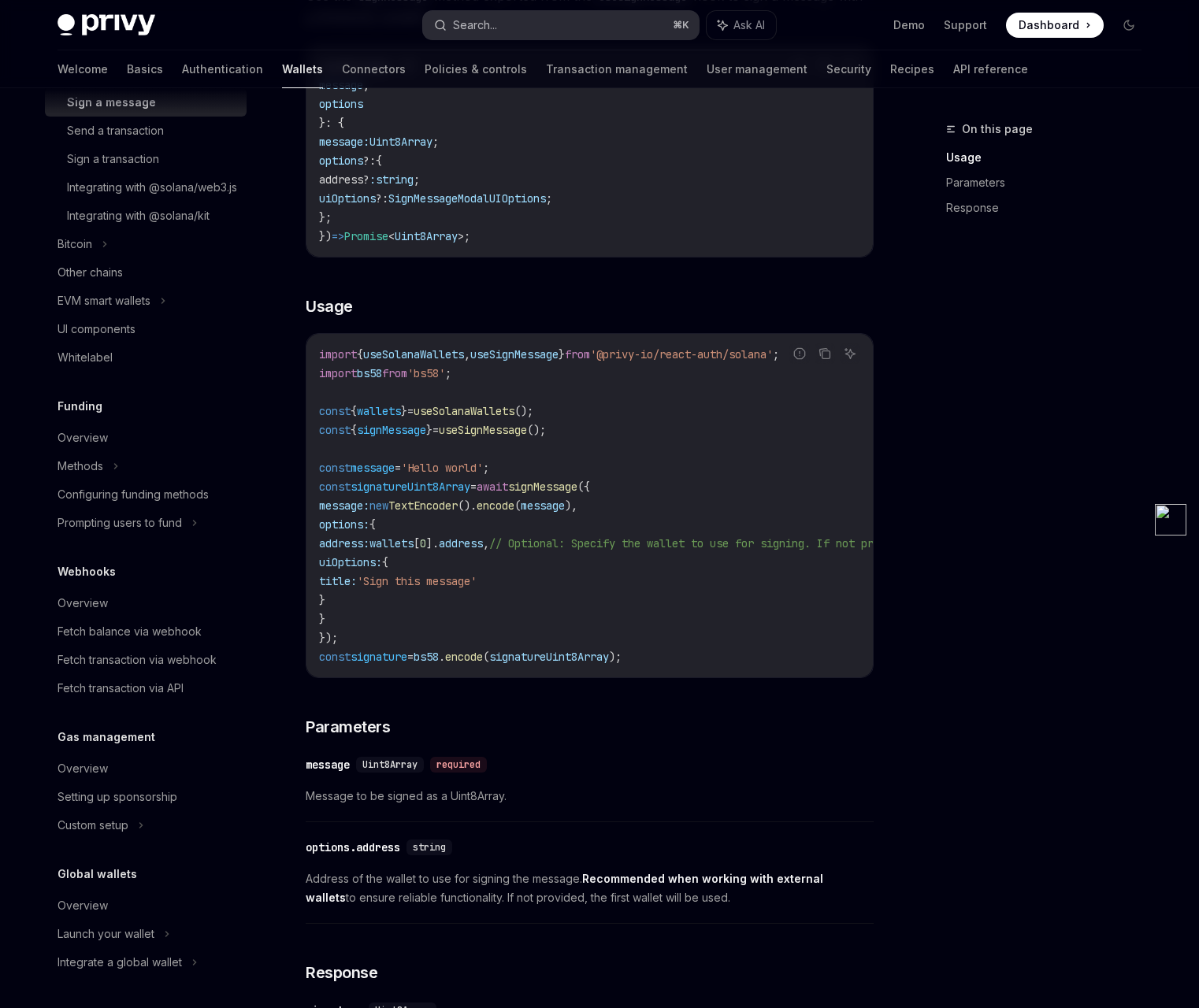
click at [578, 18] on button "Search... ⌘ K" at bounding box center [561, 25] width 276 height 29
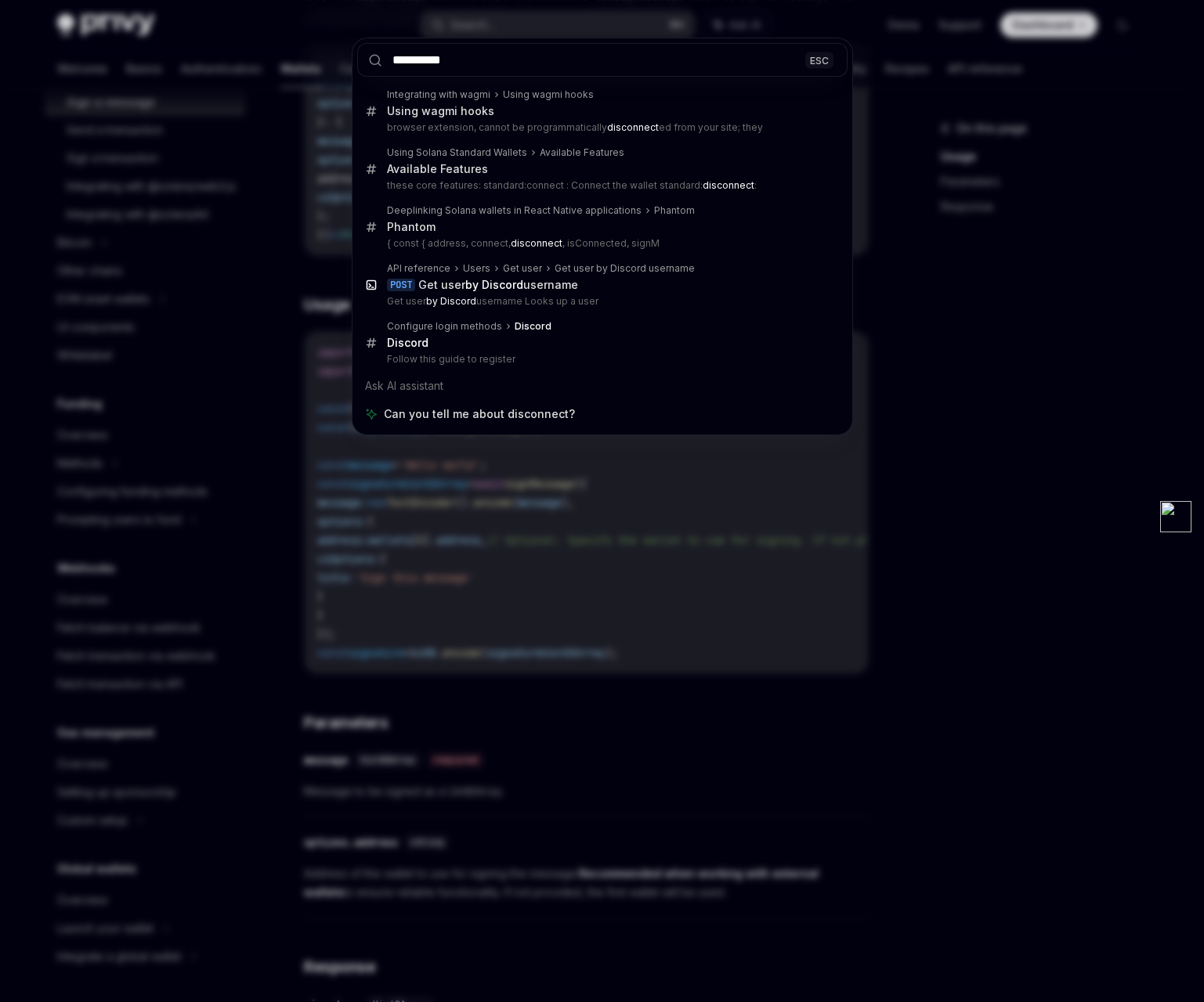
type input "**********"
click at [813, 55] on div "ESC" at bounding box center [820, 59] width 28 height 17
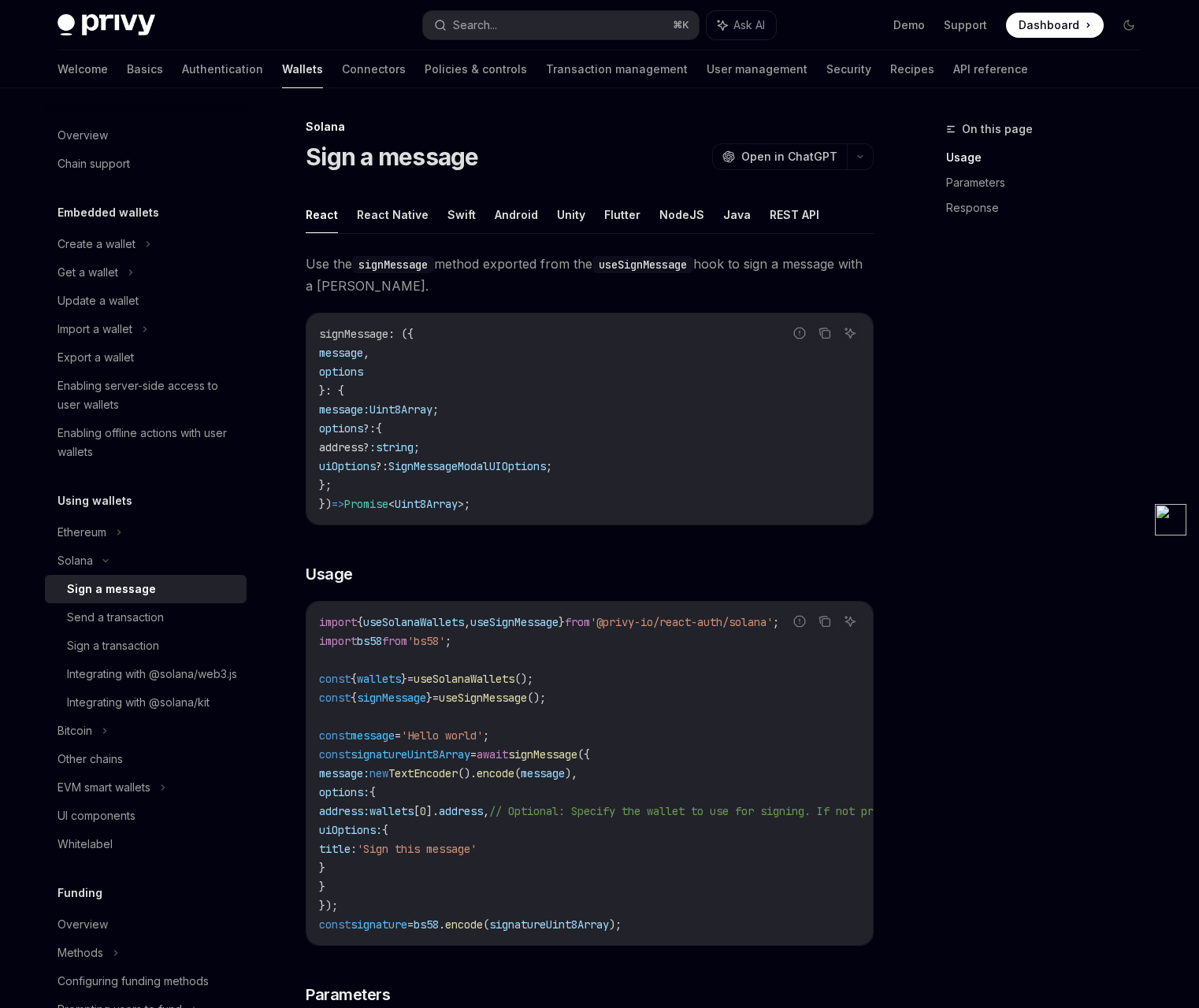
scroll to position [0, 0]
click at [393, 220] on button "React Native" at bounding box center [393, 217] width 72 height 37
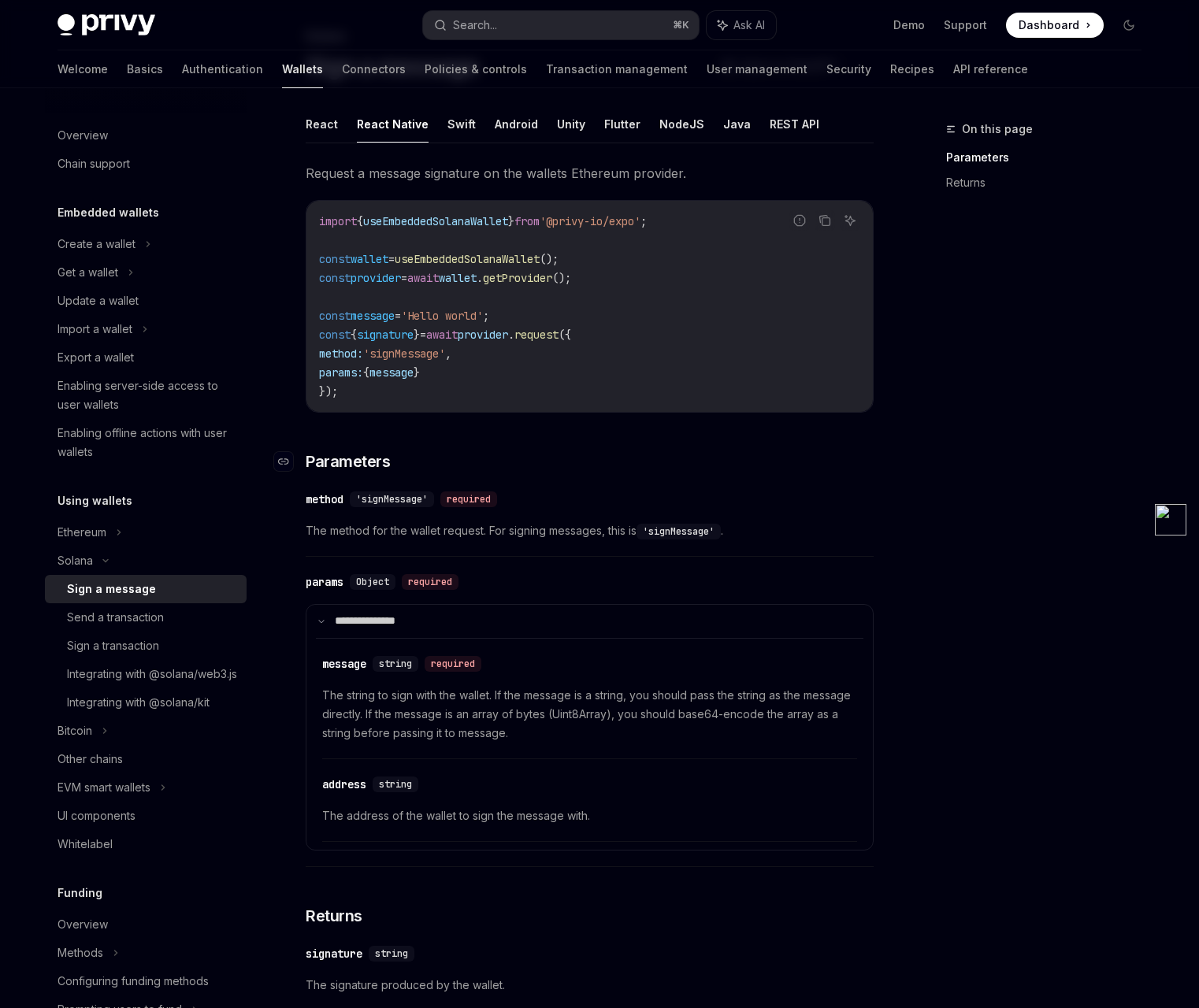
scroll to position [112, 0]
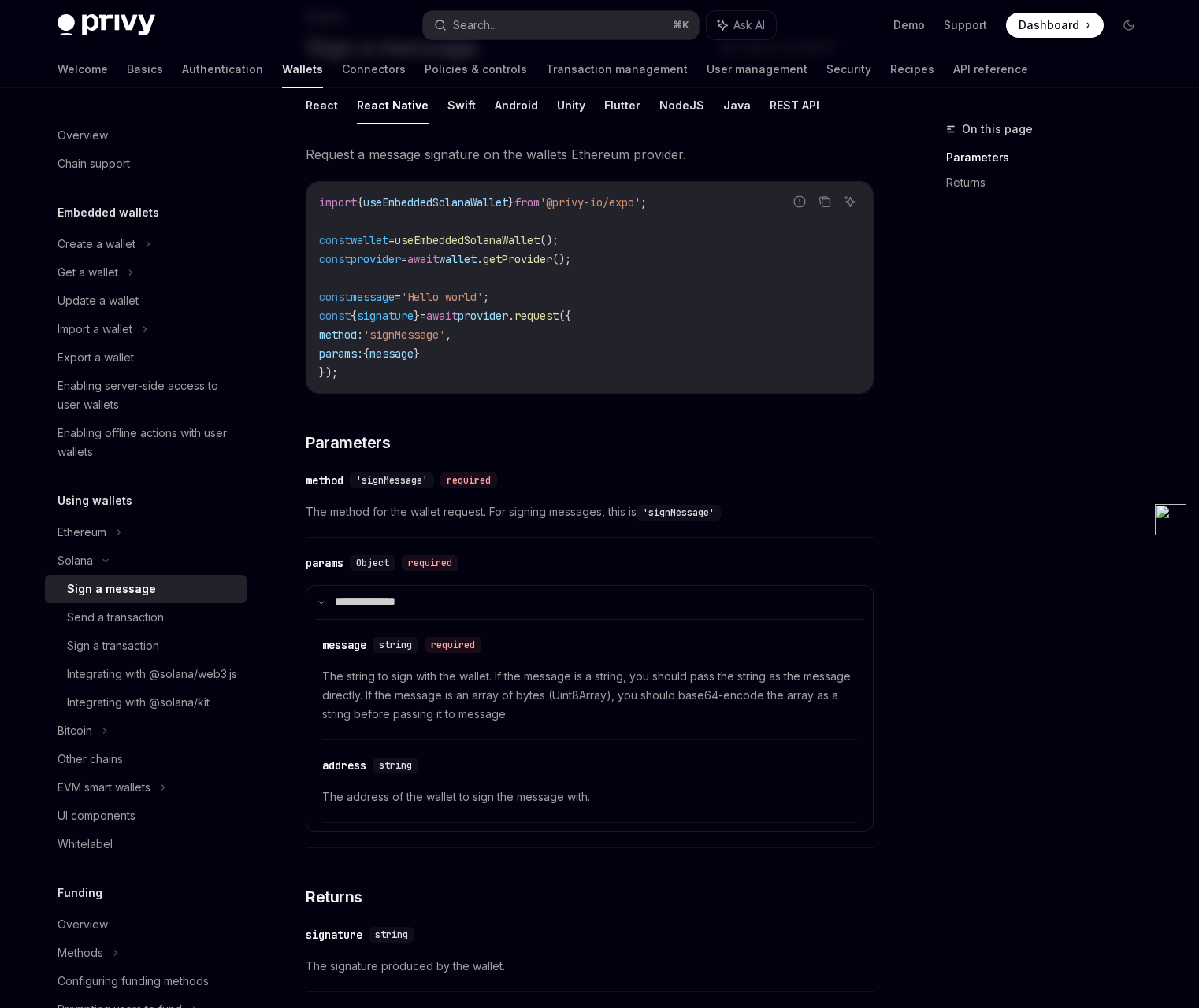
click at [537, 387] on div "import { useEmbeddedSolanaWallet } from '@privy-io/expo' ; const wallet = useEm…" at bounding box center [590, 287] width 566 height 211
drag, startPoint x: 648, startPoint y: 267, endPoint x: 318, endPoint y: 264, distance: 330.0
click at [319, 264] on code "import { useEmbeddedSolanaWallet } from '@privy-io/expo' ; const wallet = useEm…" at bounding box center [590, 288] width 541 height 189
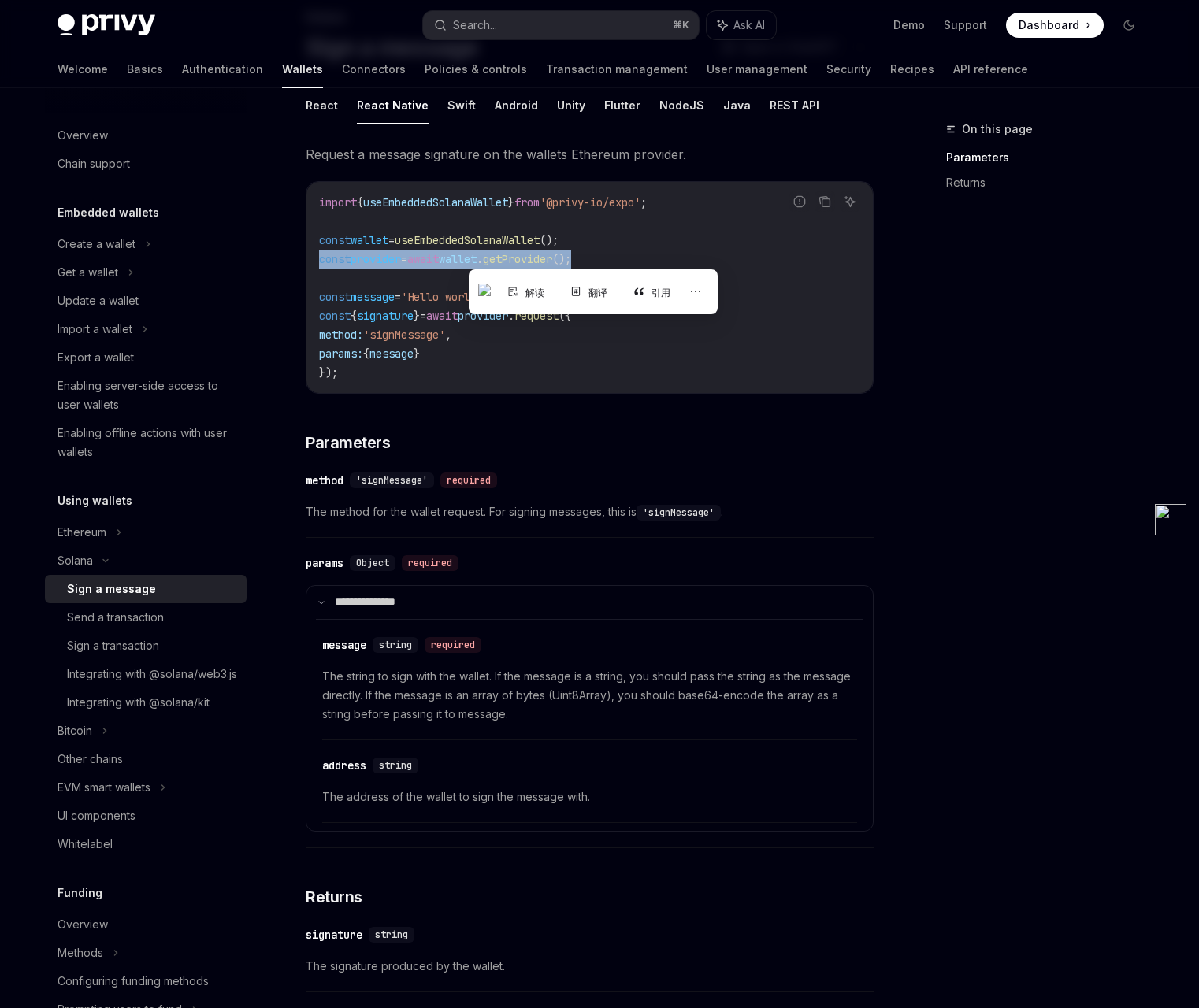
copy span "const provider = await wallet . getProvider ();"
click at [896, 387] on div "**********" at bounding box center [599, 605] width 1109 height 1258
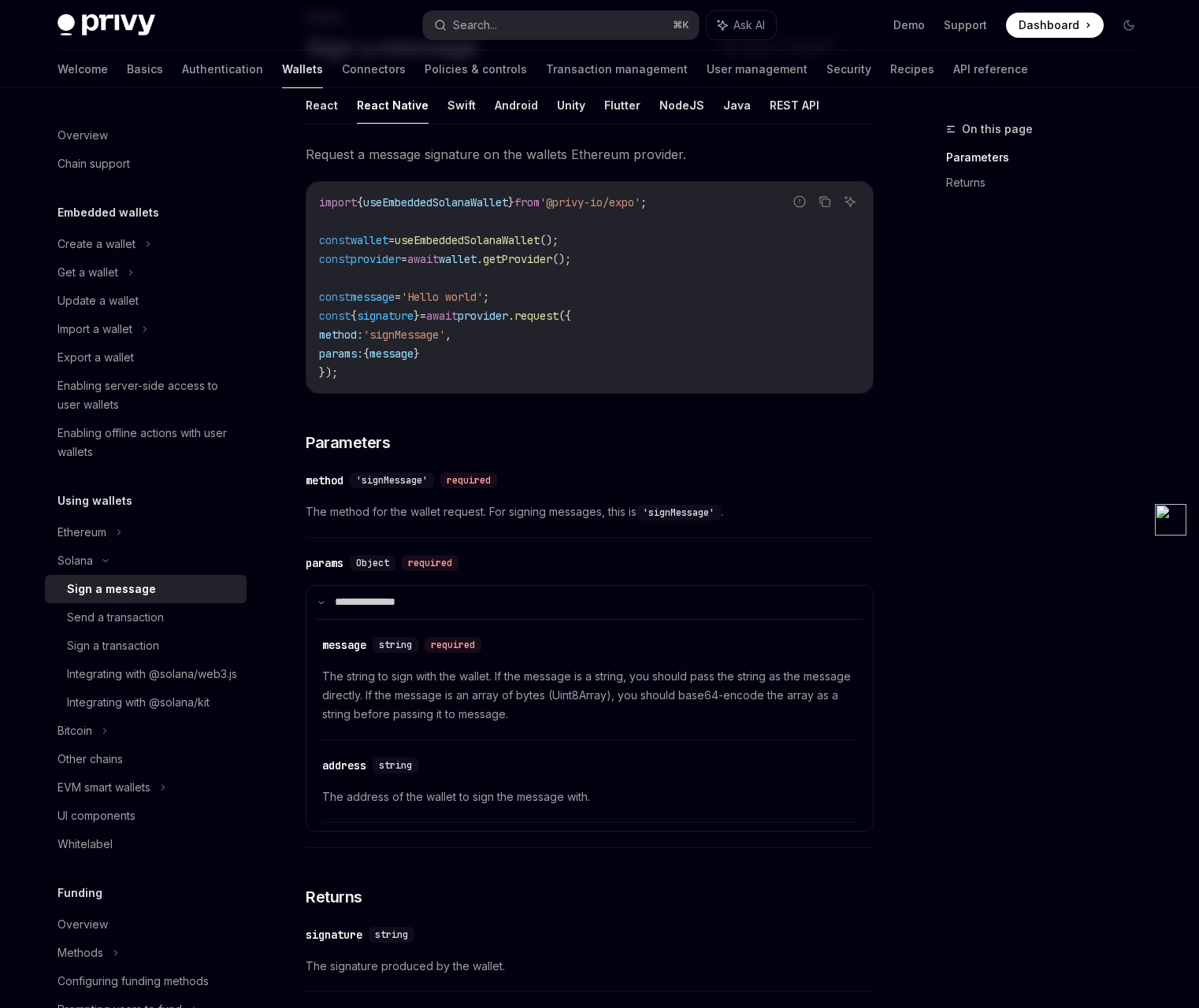
click at [636, 361] on code "import { useEmbeddedSolanaWallet } from '@privy-io/expo' ; const wallet = useEm…" at bounding box center [590, 288] width 541 height 189
drag, startPoint x: 543, startPoint y: 316, endPoint x: 352, endPoint y: 373, distance: 199.3
click at [352, 373] on code "import { useEmbeddedSolanaWallet } from '@privy-io/expo' ; const wallet = useEm…" at bounding box center [590, 288] width 541 height 189
copy code ". request ({ method: 'signMessage' , params: { message } });"
drag, startPoint x: 321, startPoint y: 259, endPoint x: 615, endPoint y: 256, distance: 294.0
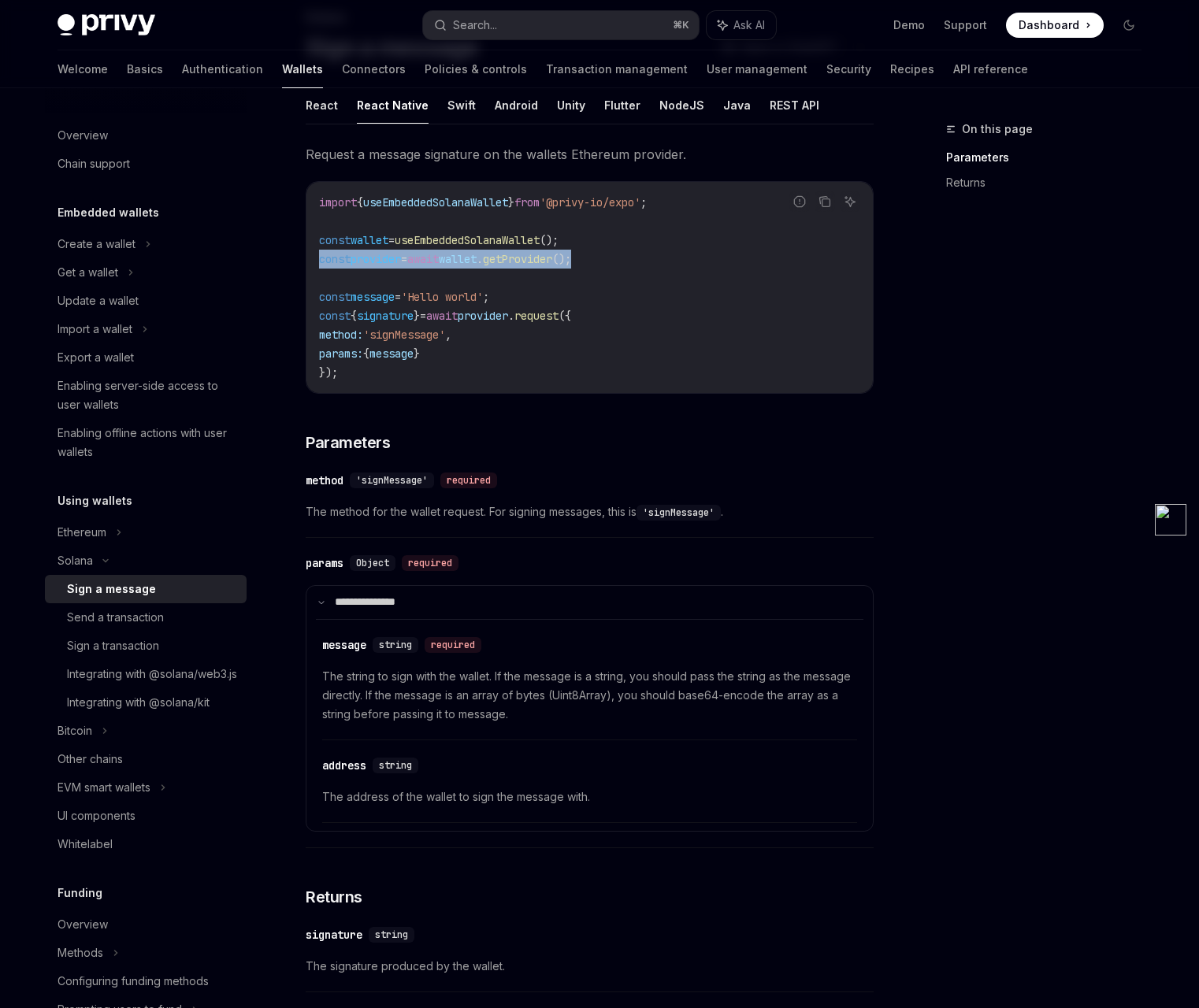
click at [615, 256] on code "import { useEmbeddedSolanaWallet } from '@privy-io/expo' ; const wallet = useEm…" at bounding box center [590, 288] width 541 height 189
copy span "const provider = await wallet . getProvider ();"
drag, startPoint x: 357, startPoint y: 318, endPoint x: 439, endPoint y: 313, distance: 82.2
click at [431, 314] on span "const { signature } = await provider . request ({" at bounding box center [445, 316] width 252 height 14
copy span "{ signature }"
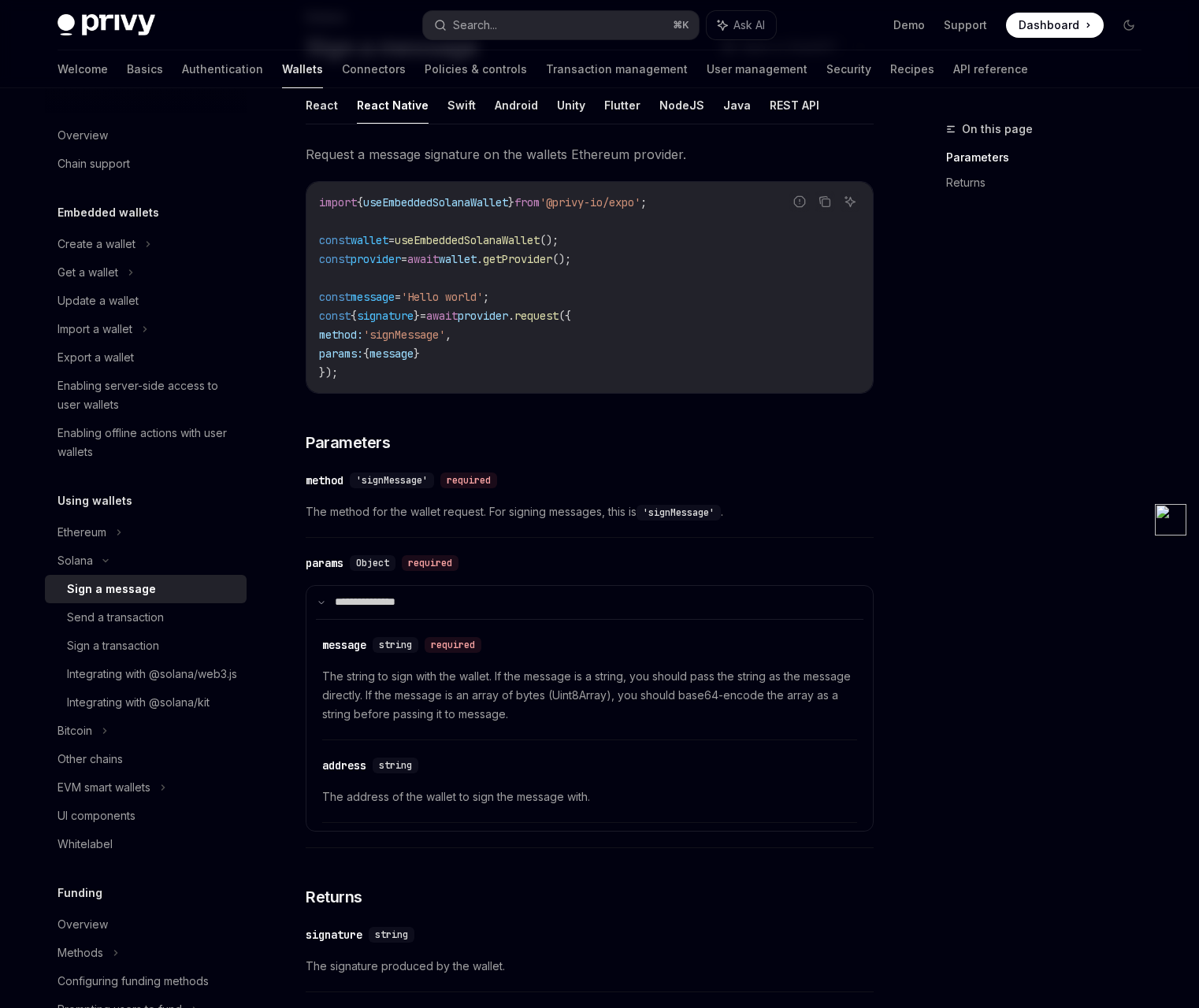
click at [644, 407] on div "**********" at bounding box center [590, 571] width 568 height 857
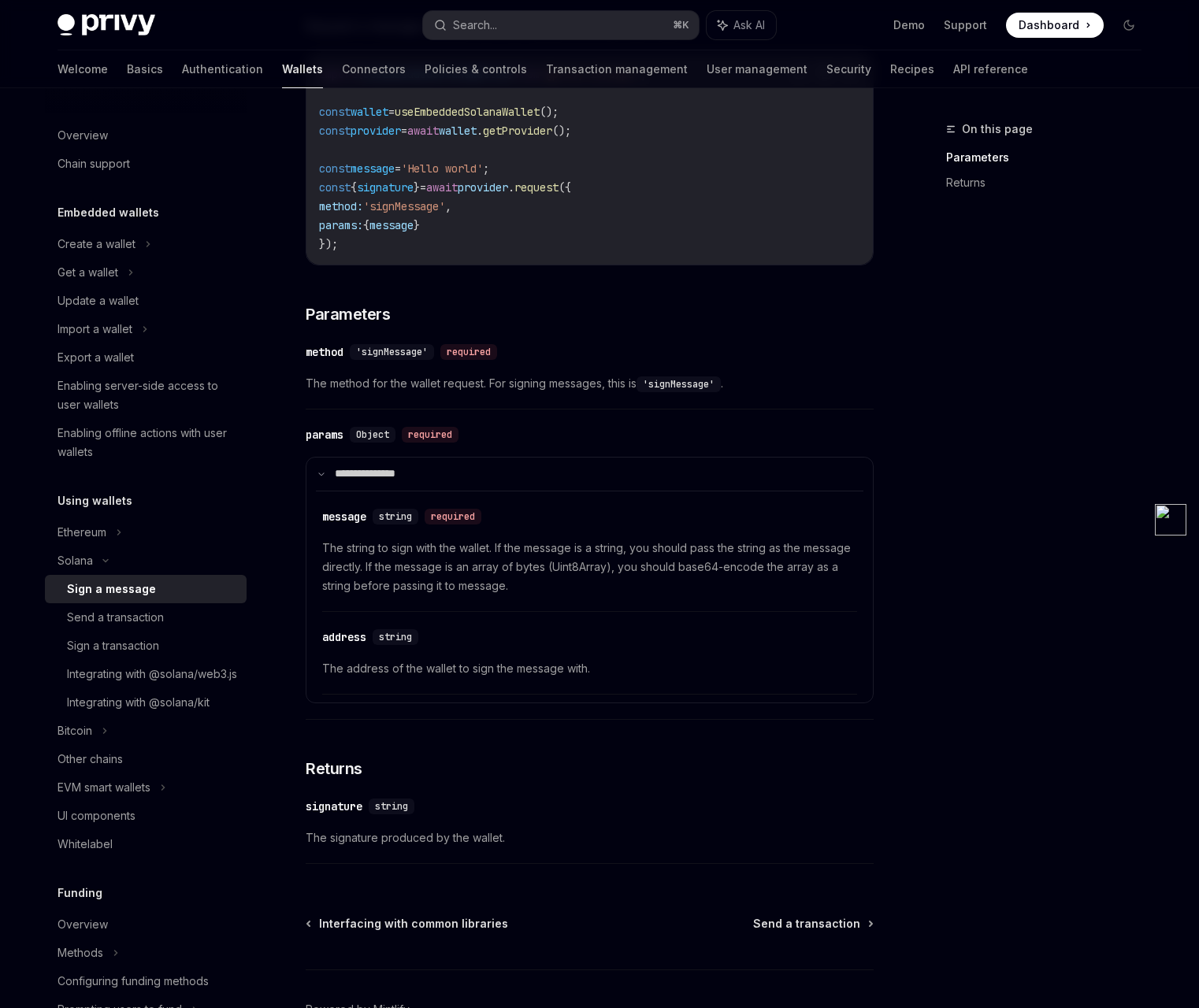
scroll to position [0, 0]
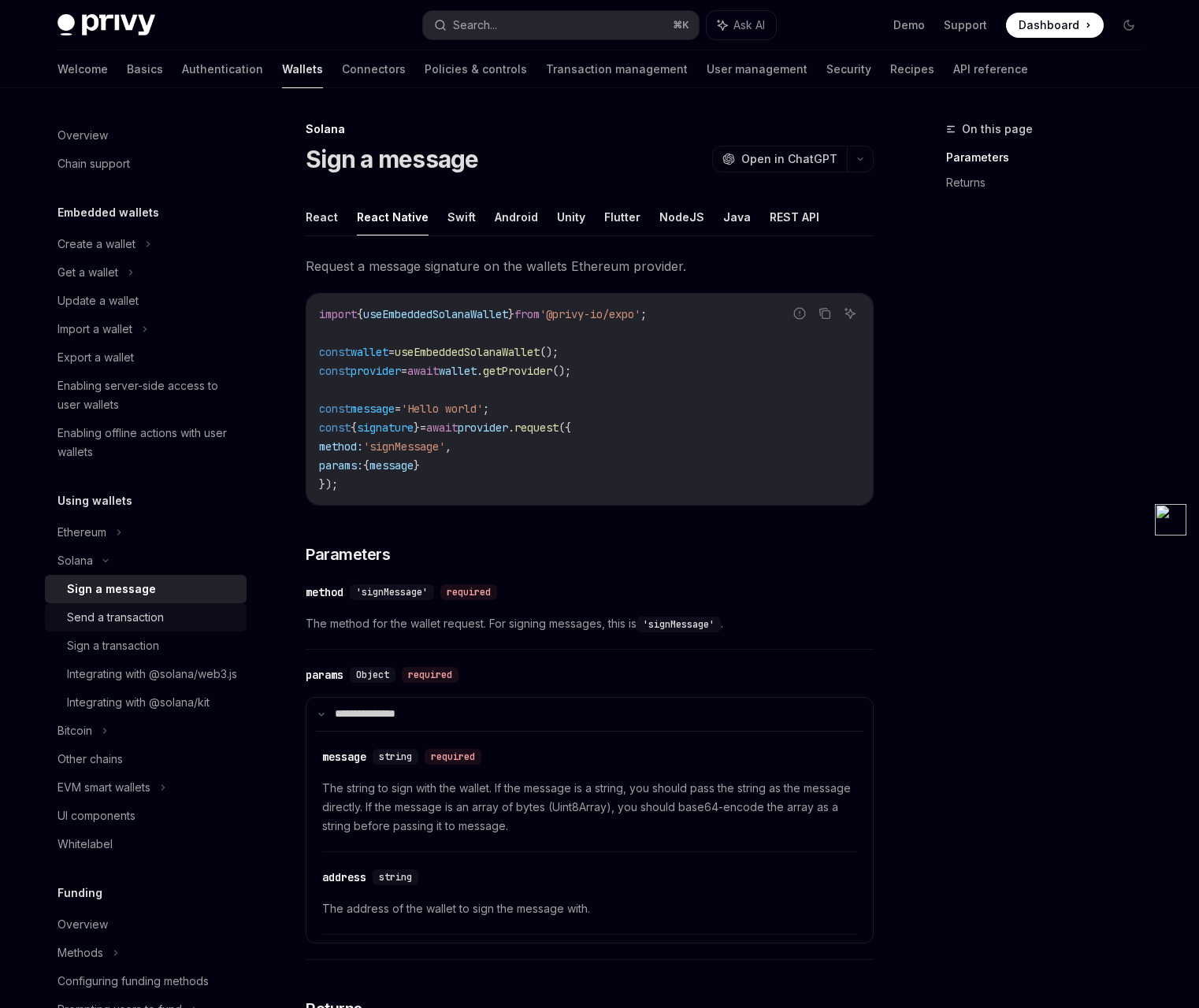
click at [139, 621] on div "Send a transaction" at bounding box center [115, 617] width 97 height 19
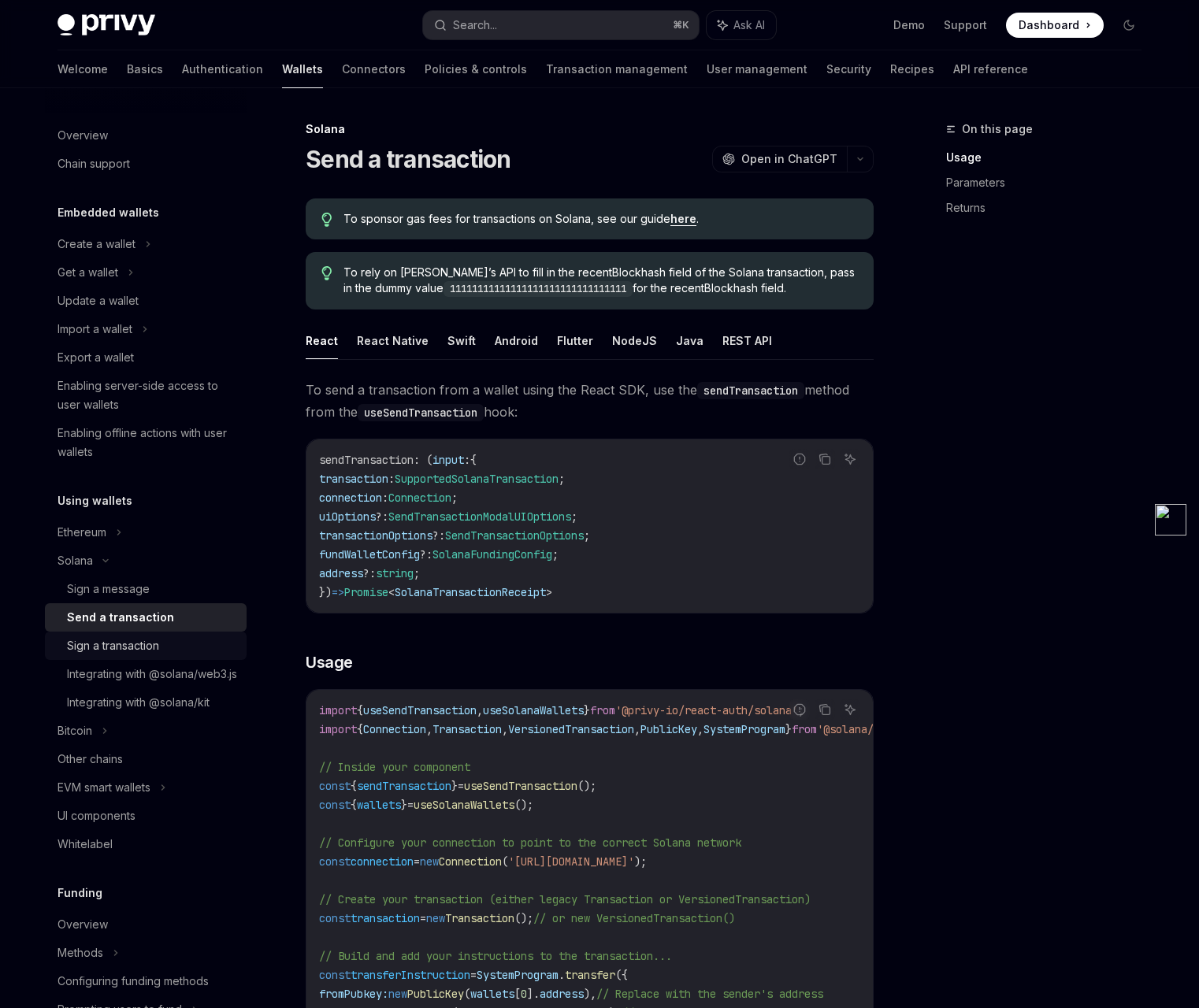
click at [136, 649] on div "Sign a transaction" at bounding box center [113, 646] width 92 height 19
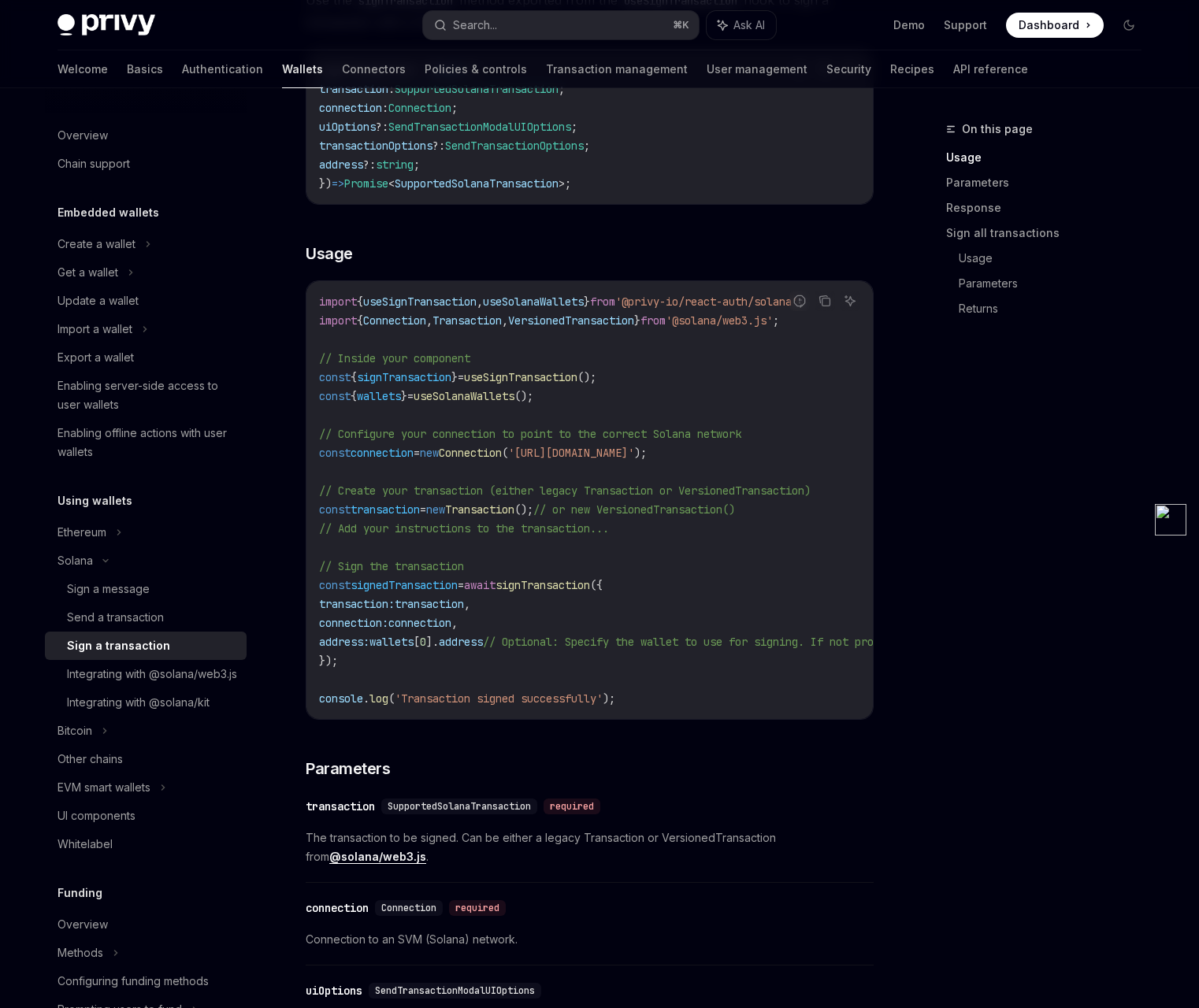
scroll to position [343, 0]
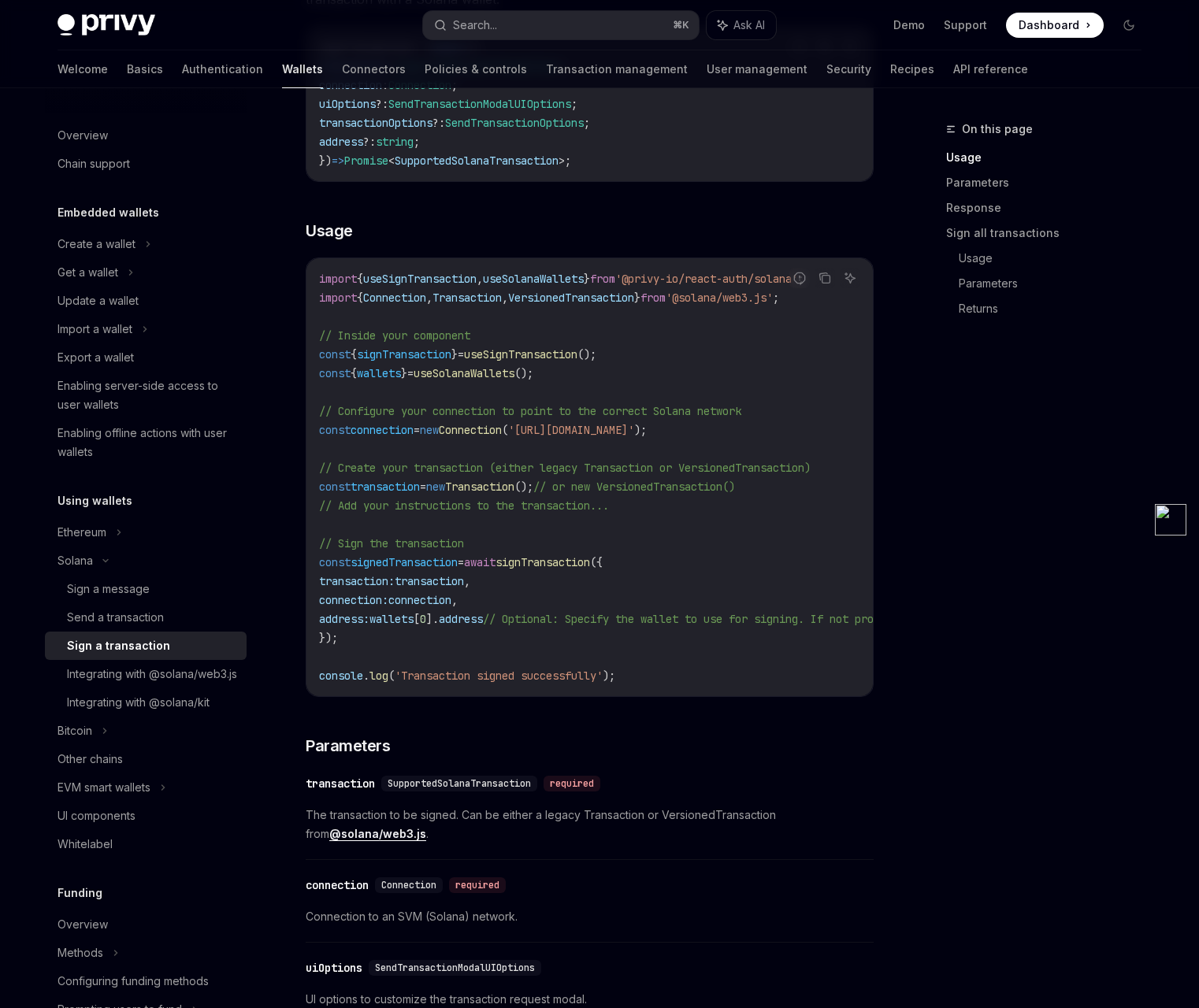
click at [578, 360] on span "useSignTransaction" at bounding box center [520, 355] width 114 height 14
click at [451, 355] on span "signTransaction" at bounding box center [404, 355] width 95 height 14
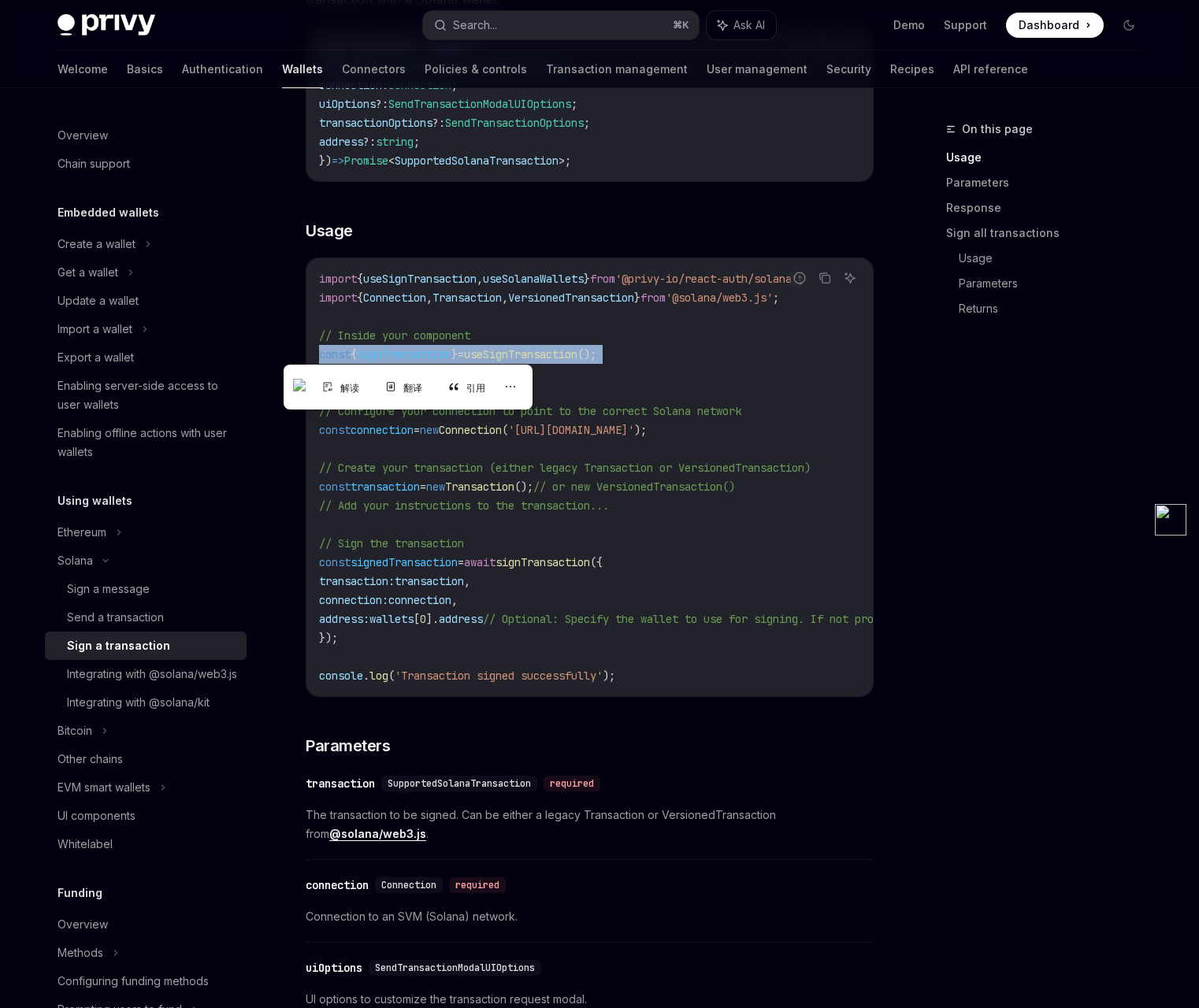
click at [451, 355] on span "signTransaction" at bounding box center [404, 355] width 95 height 14
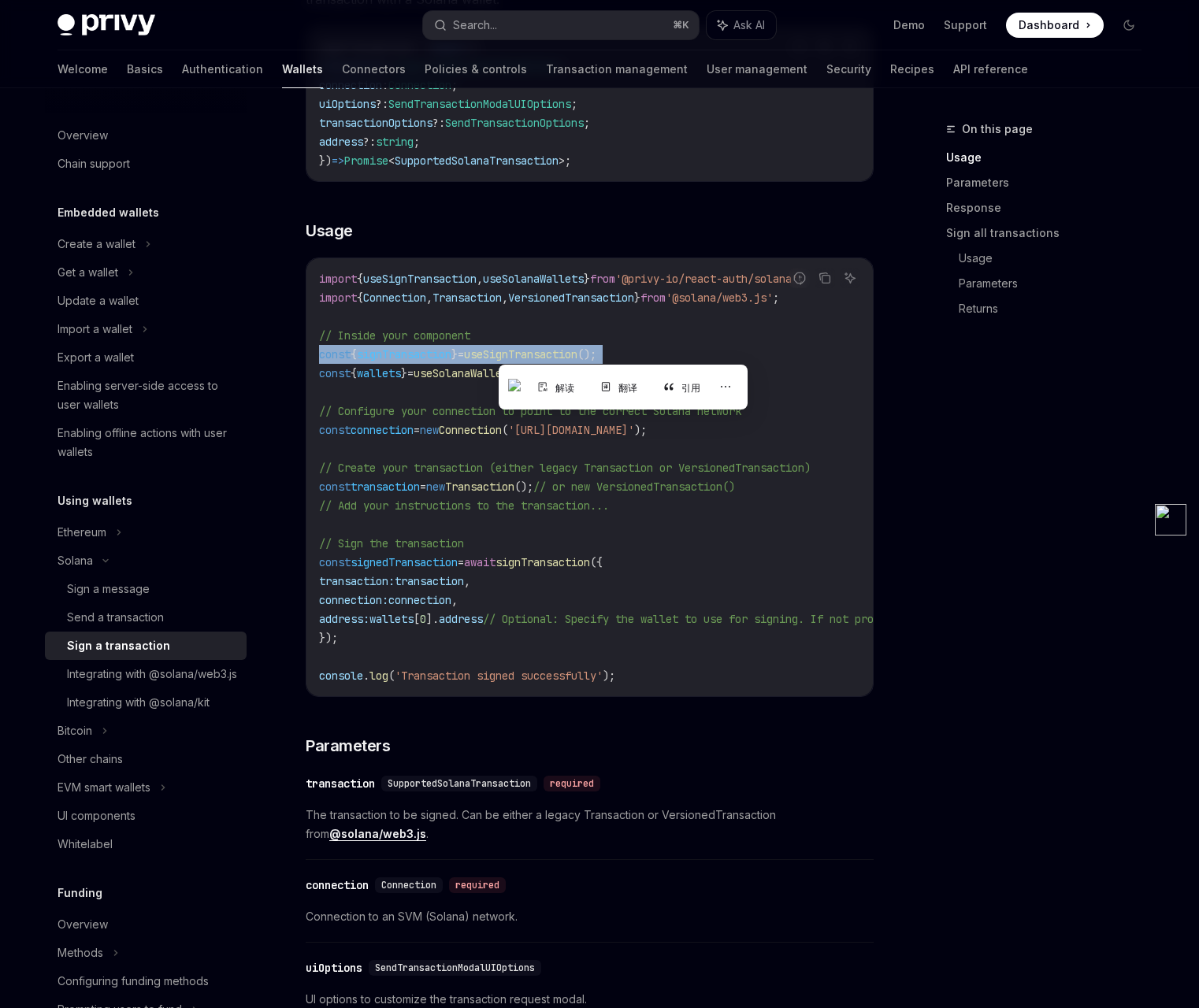
copy code "const { signTransaction } = useSignTransaction ();"
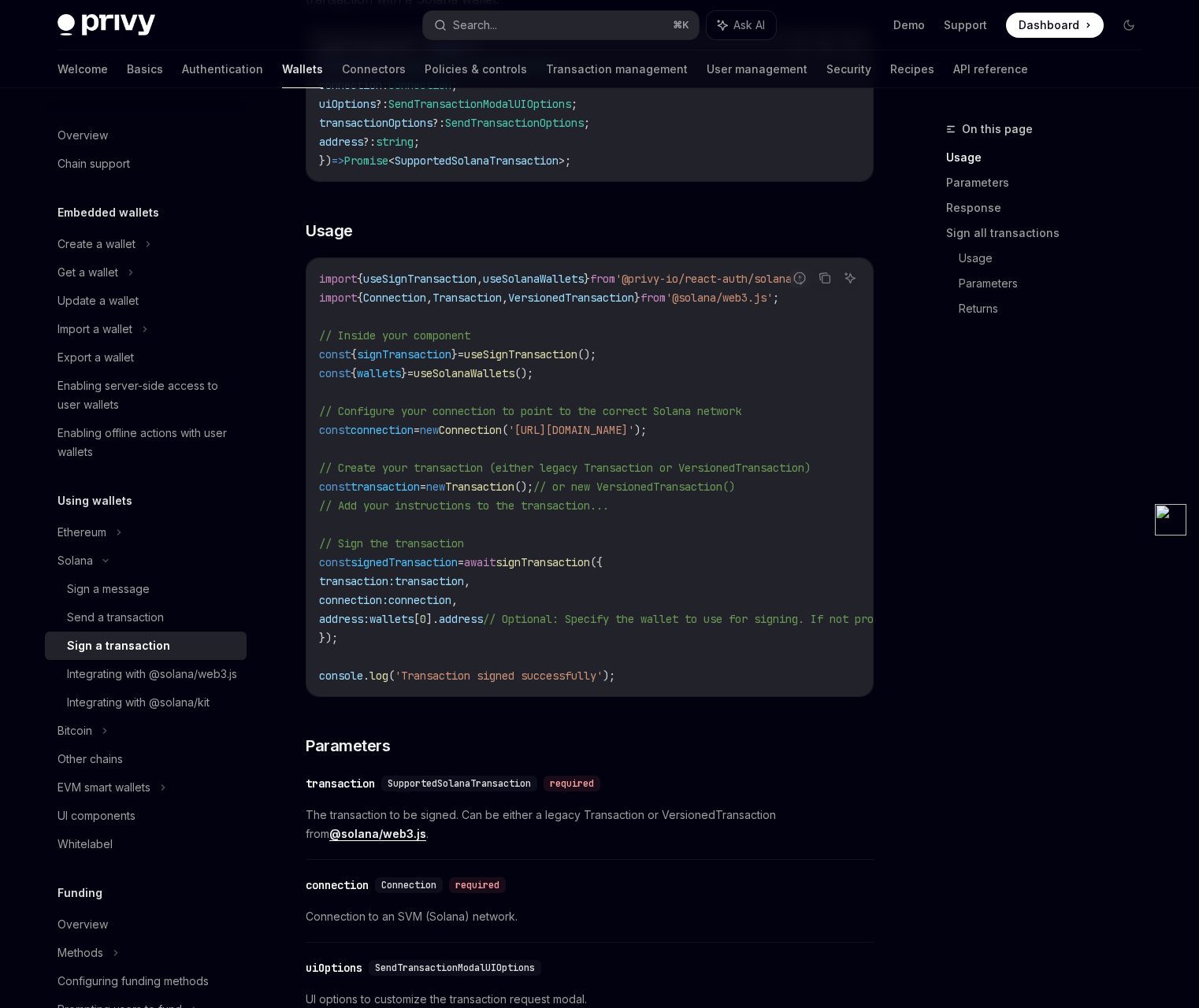
click at [826, 348] on code "import { useSignTransaction , useSolanaWallets } from '@privy-io/react-auth/sol…" at bounding box center [732, 477] width 826 height 416
click at [578, 352] on span "useSignTransaction" at bounding box center [520, 355] width 114 height 14
click at [737, 350] on code "import { useSignTransaction , useSolanaWallets } from '@privy-io/react-auth/sol…" at bounding box center [732, 477] width 826 height 416
click at [703, 273] on span "'@privy-io/react-auth/solana'" at bounding box center [707, 279] width 183 height 14
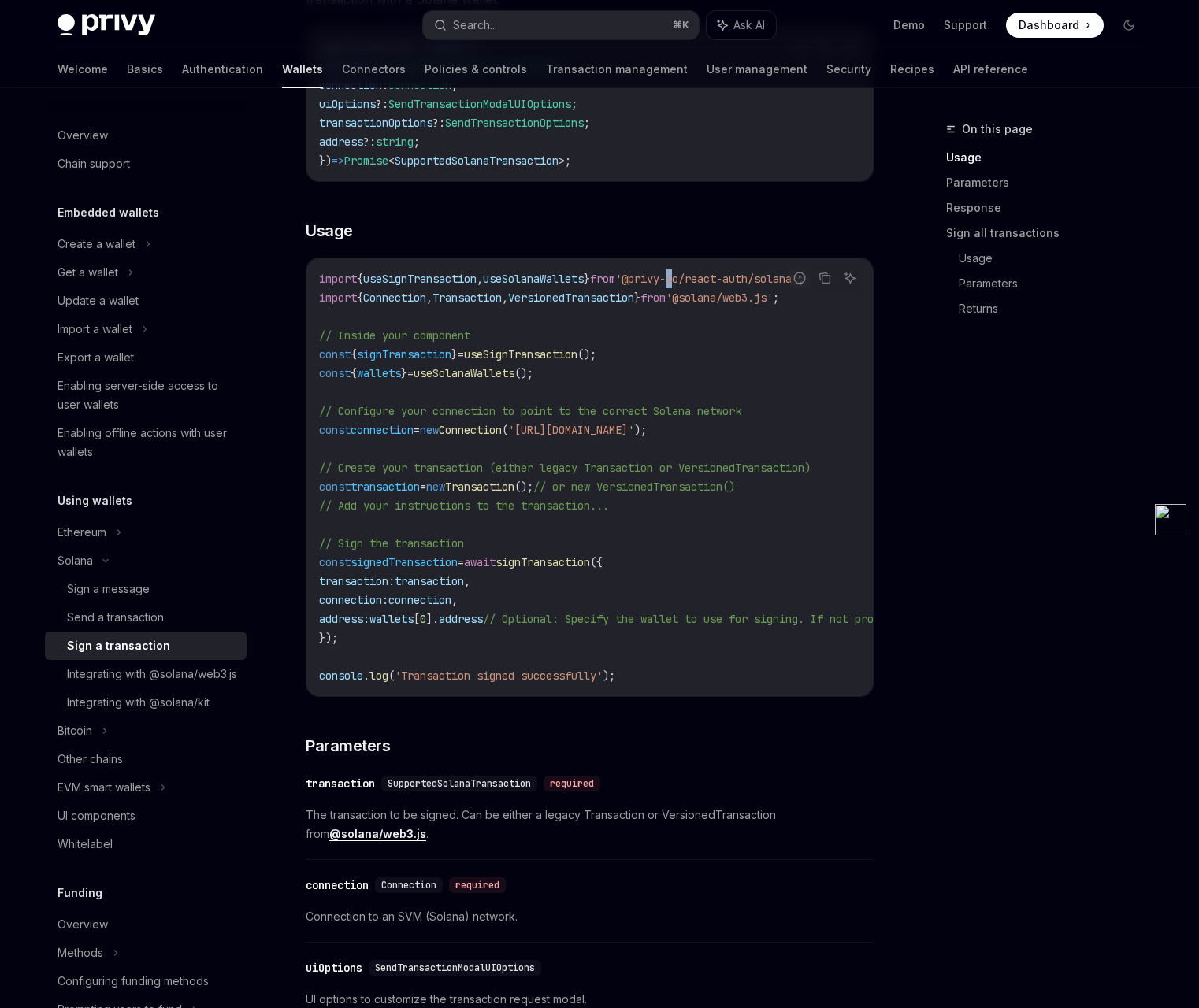
click at [703, 273] on span "'@privy-io/react-auth/solana'" at bounding box center [707, 279] width 183 height 14
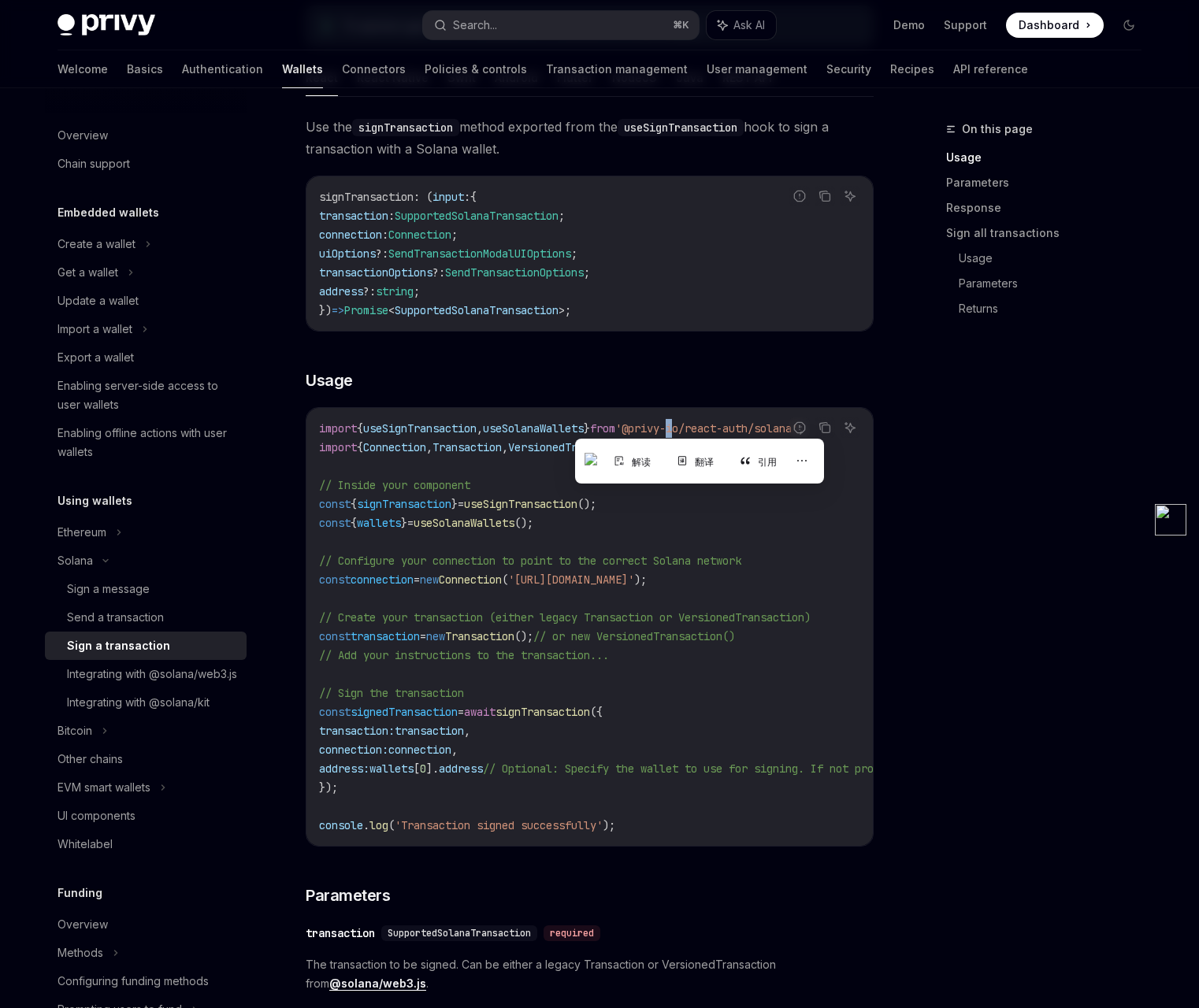
scroll to position [18, 0]
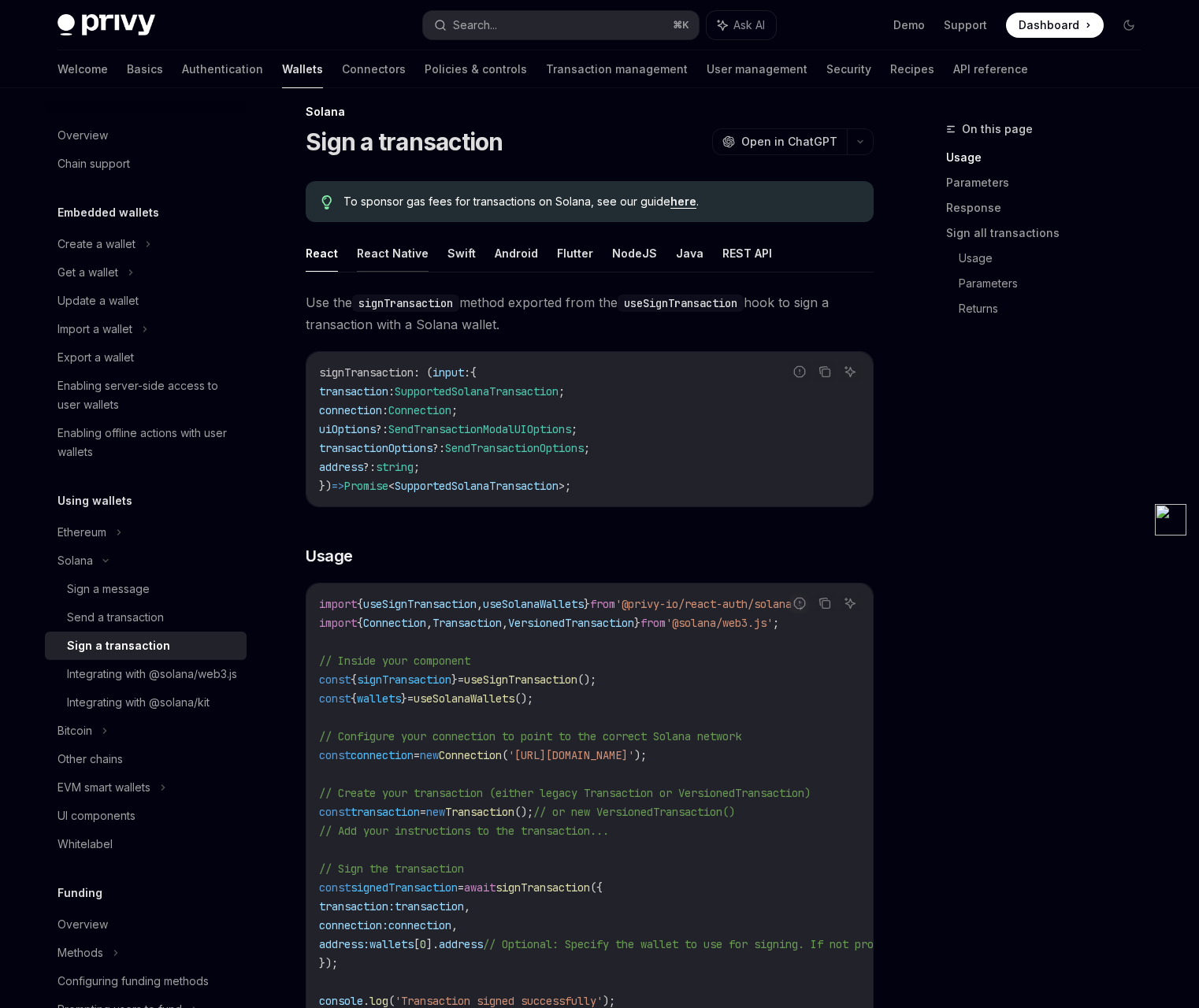
click at [413, 259] on button "React Native" at bounding box center [393, 253] width 72 height 37
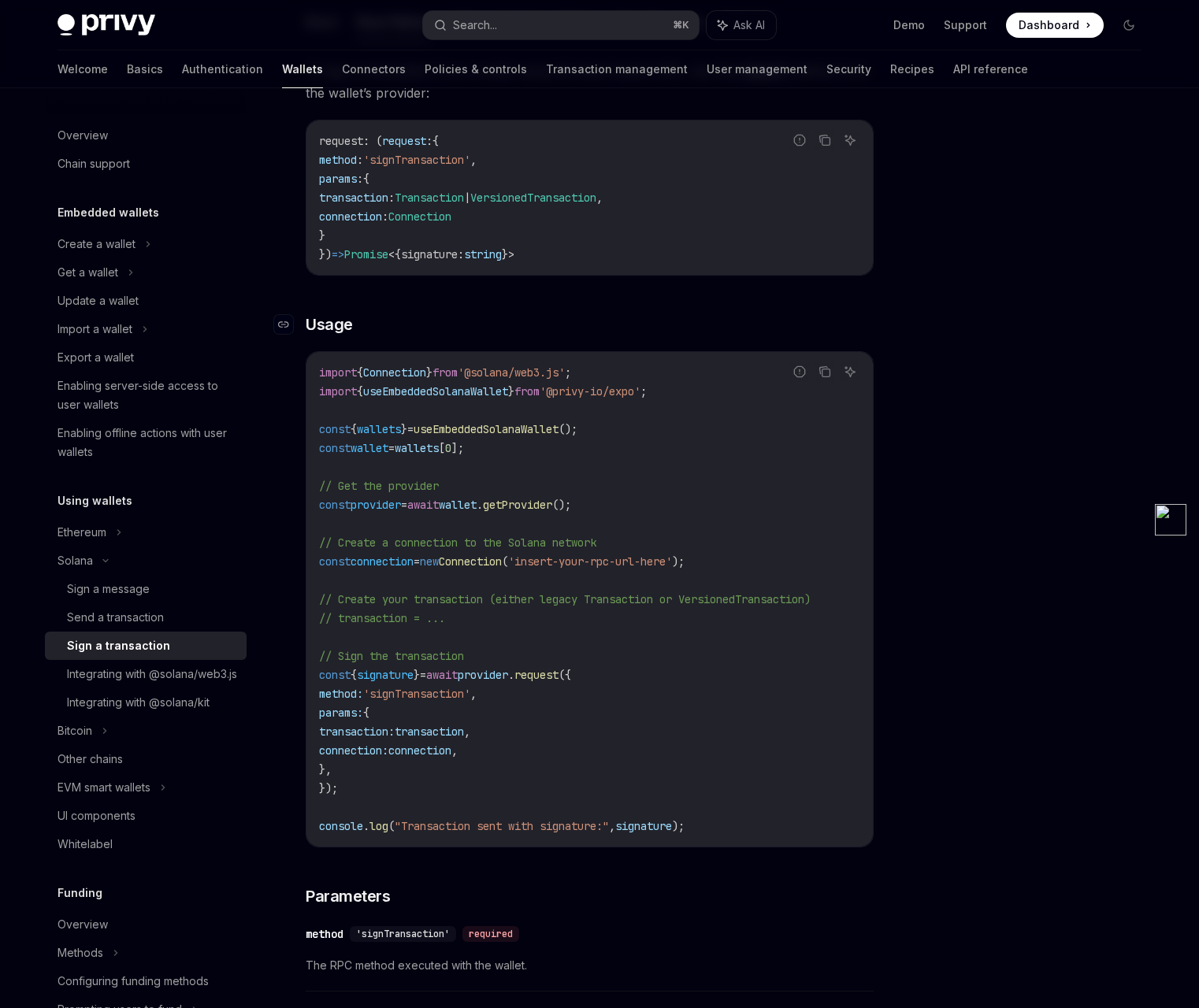
scroll to position [439, 0]
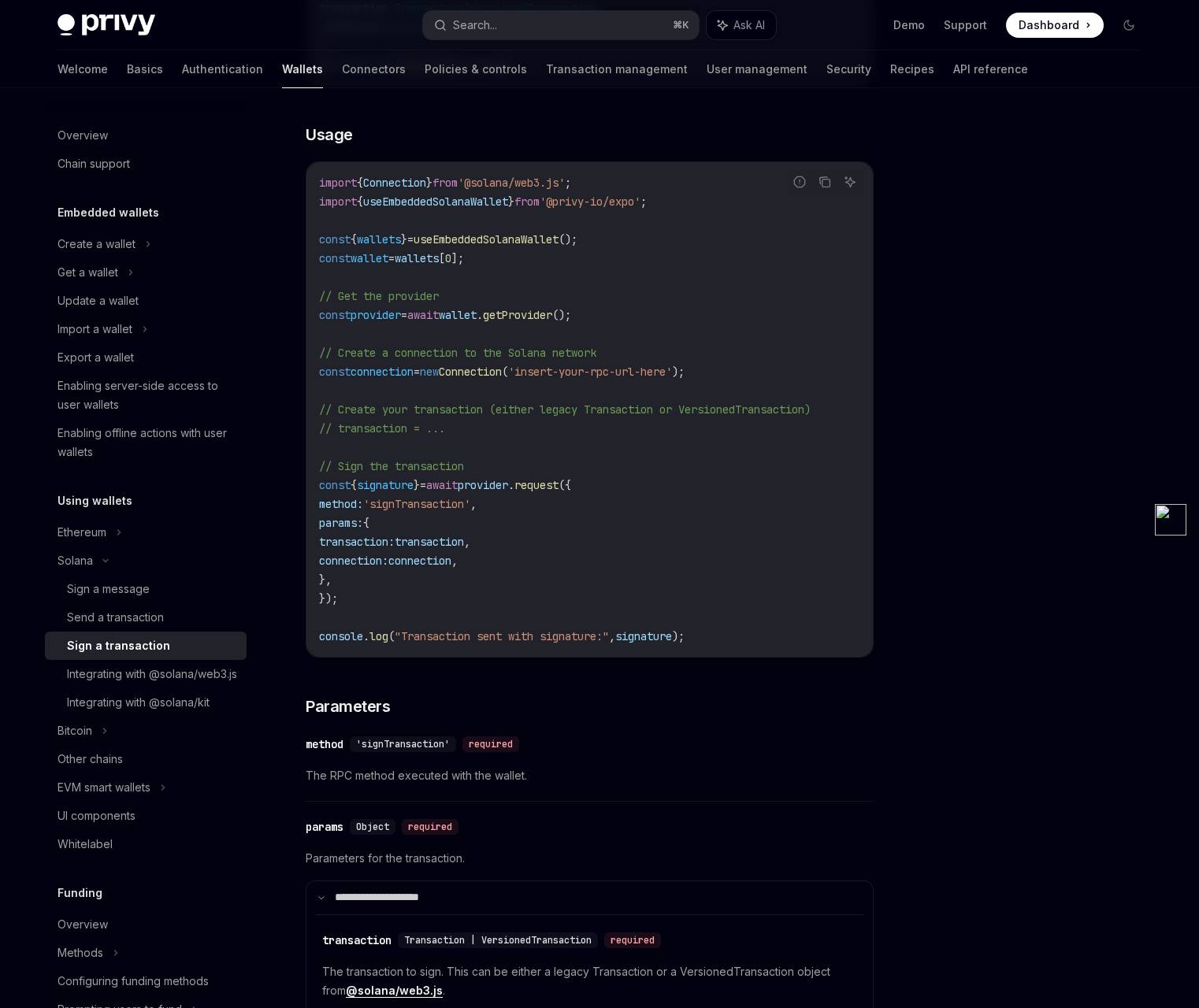
click at [458, 503] on span "'signTransaction'" at bounding box center [416, 504] width 107 height 14
click at [680, 453] on code "import { Connection } from '@solana/web3.js' ; import { useEmbeddedSolanaWallet…" at bounding box center [590, 410] width 541 height 473
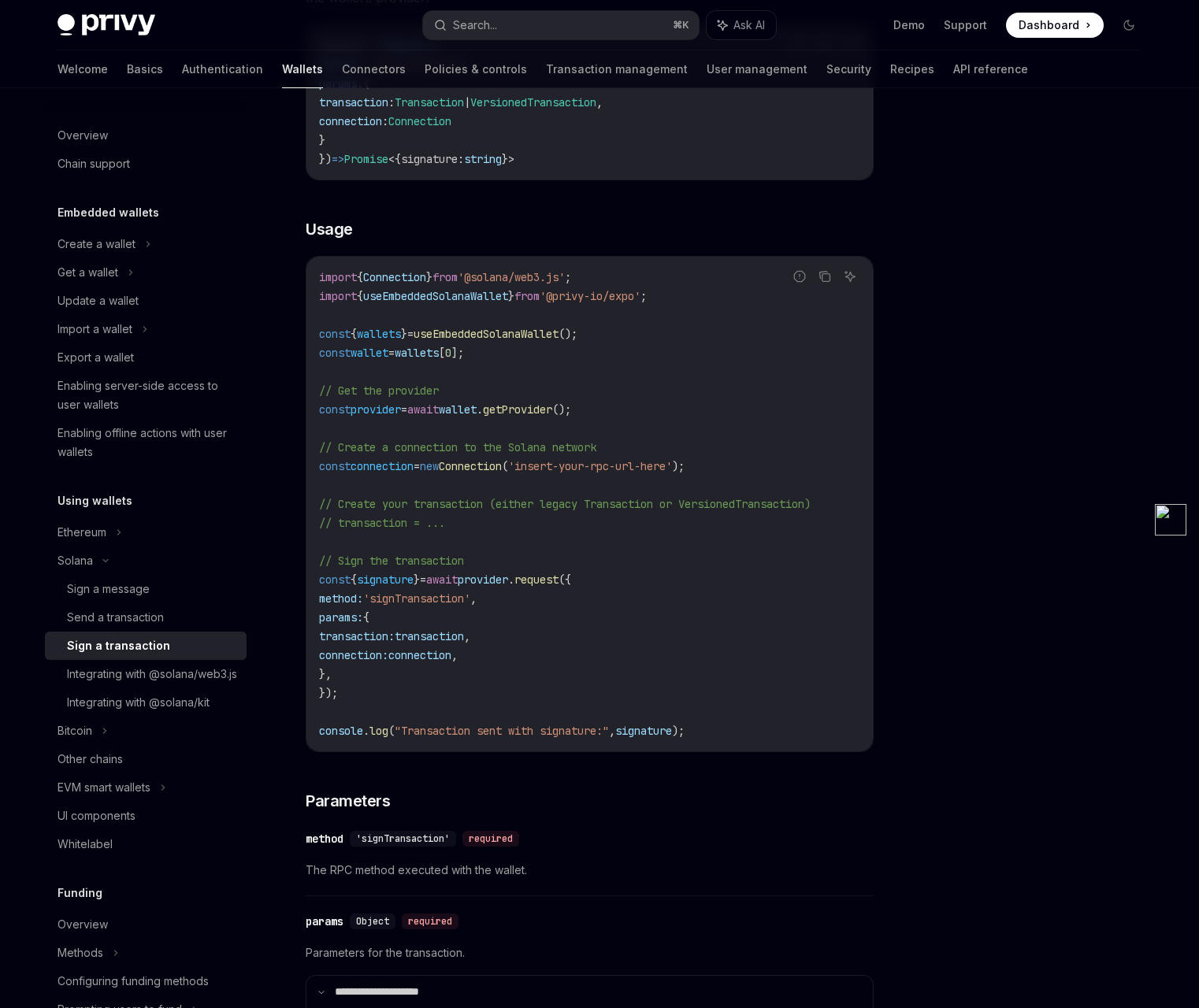
scroll to position [317, 0]
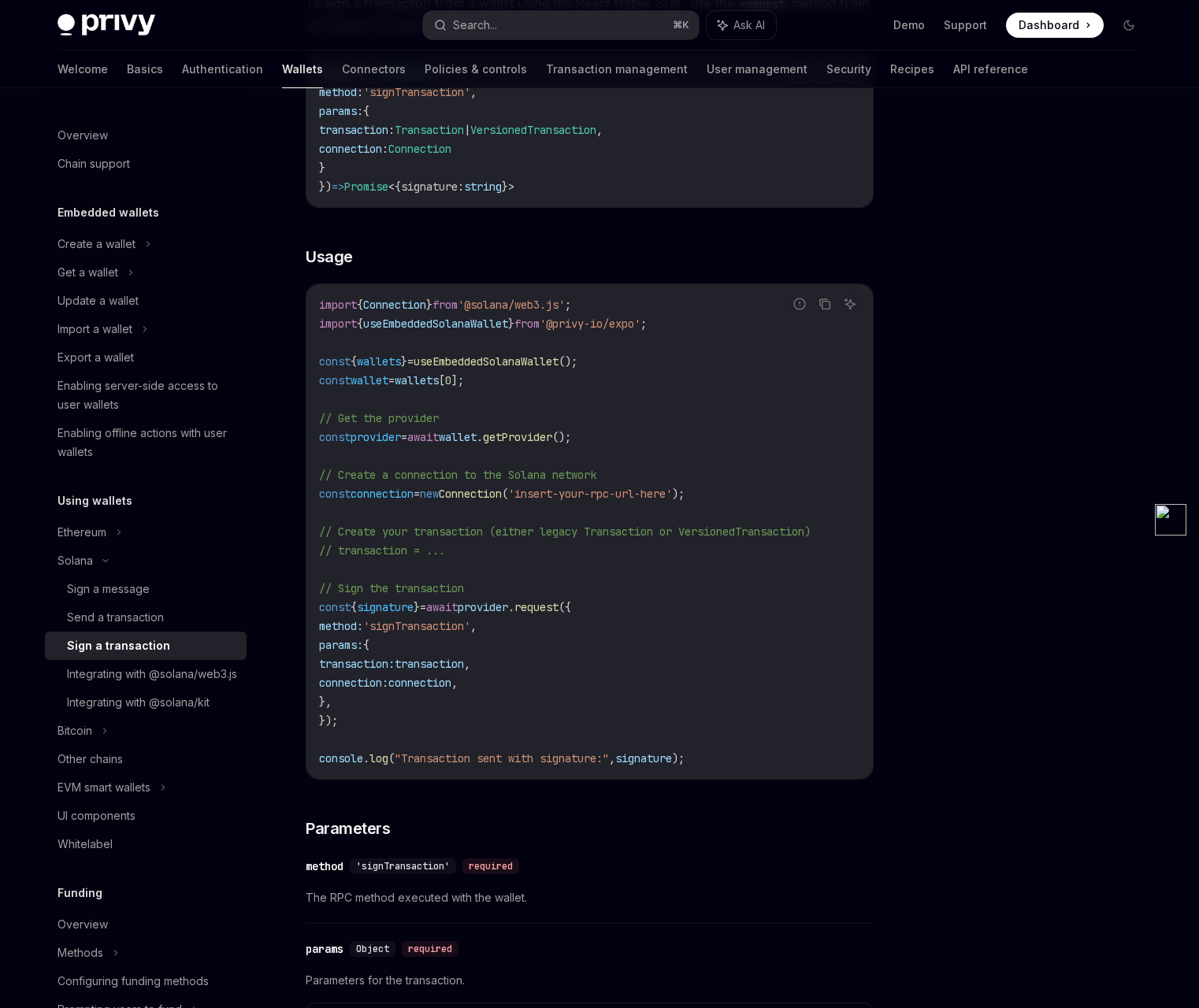
click at [439, 440] on span "await" at bounding box center [423, 438] width 32 height 14
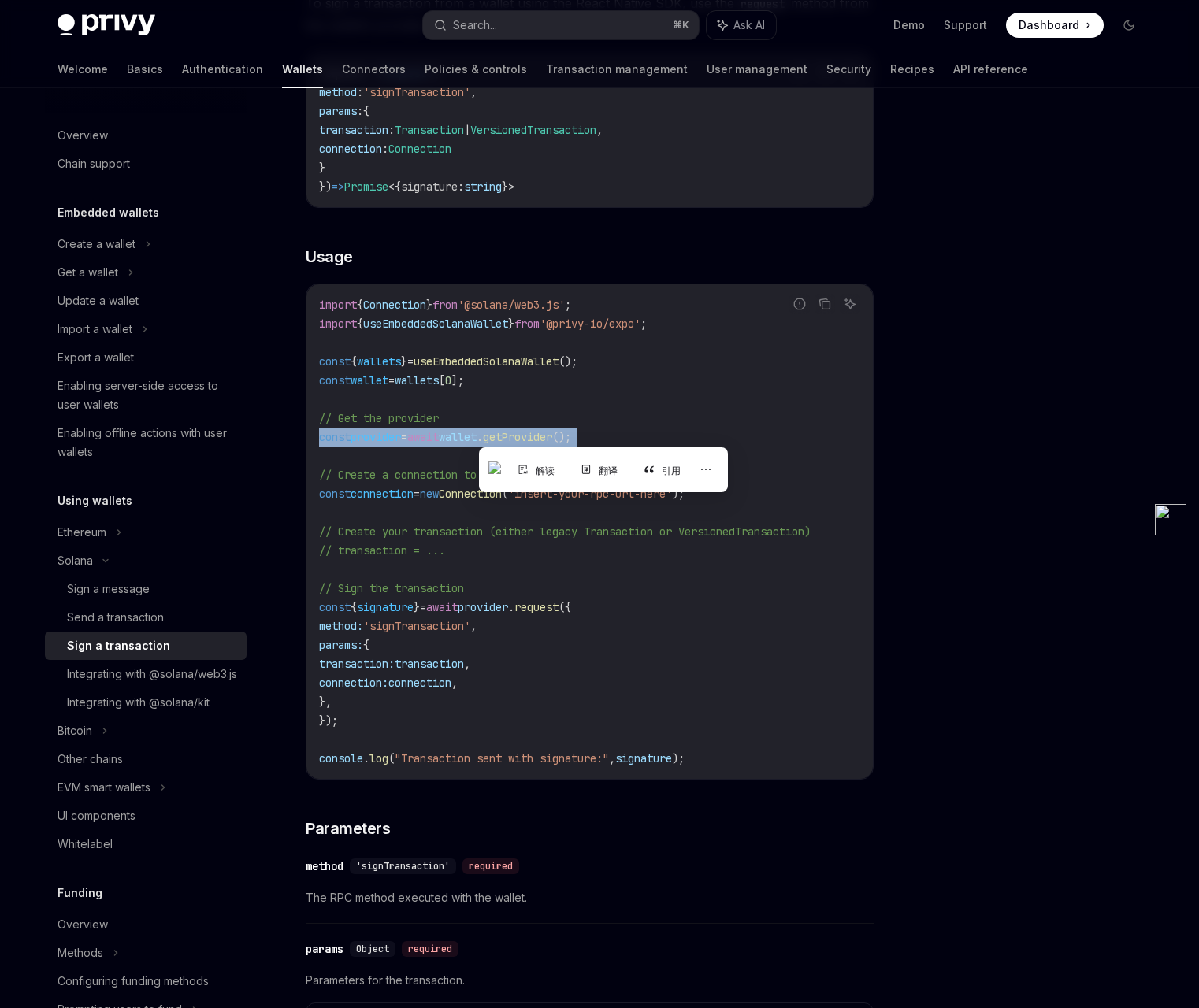
copy code "const provider = await wallet . getProvider ();"
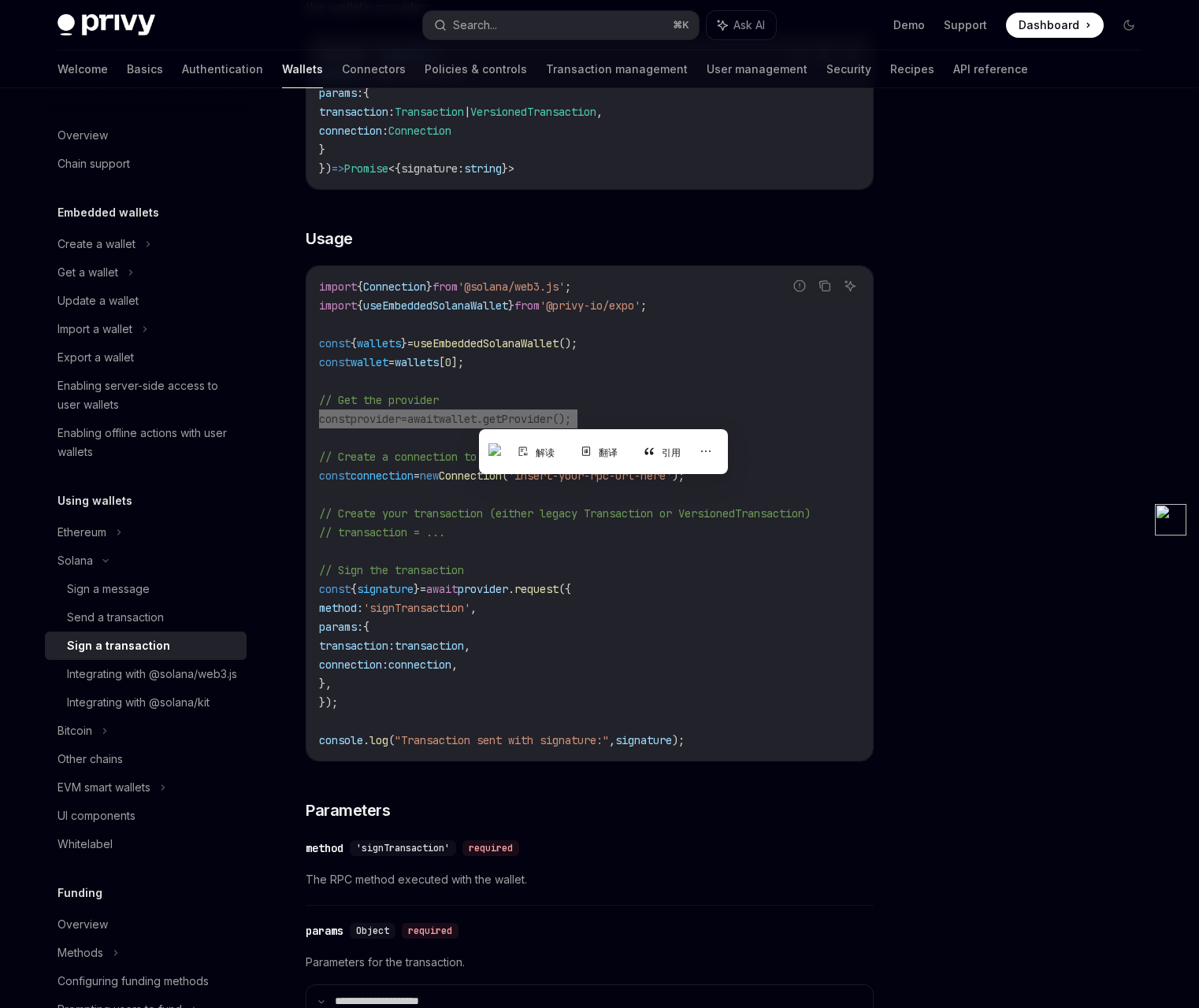
scroll to position [337, 0]
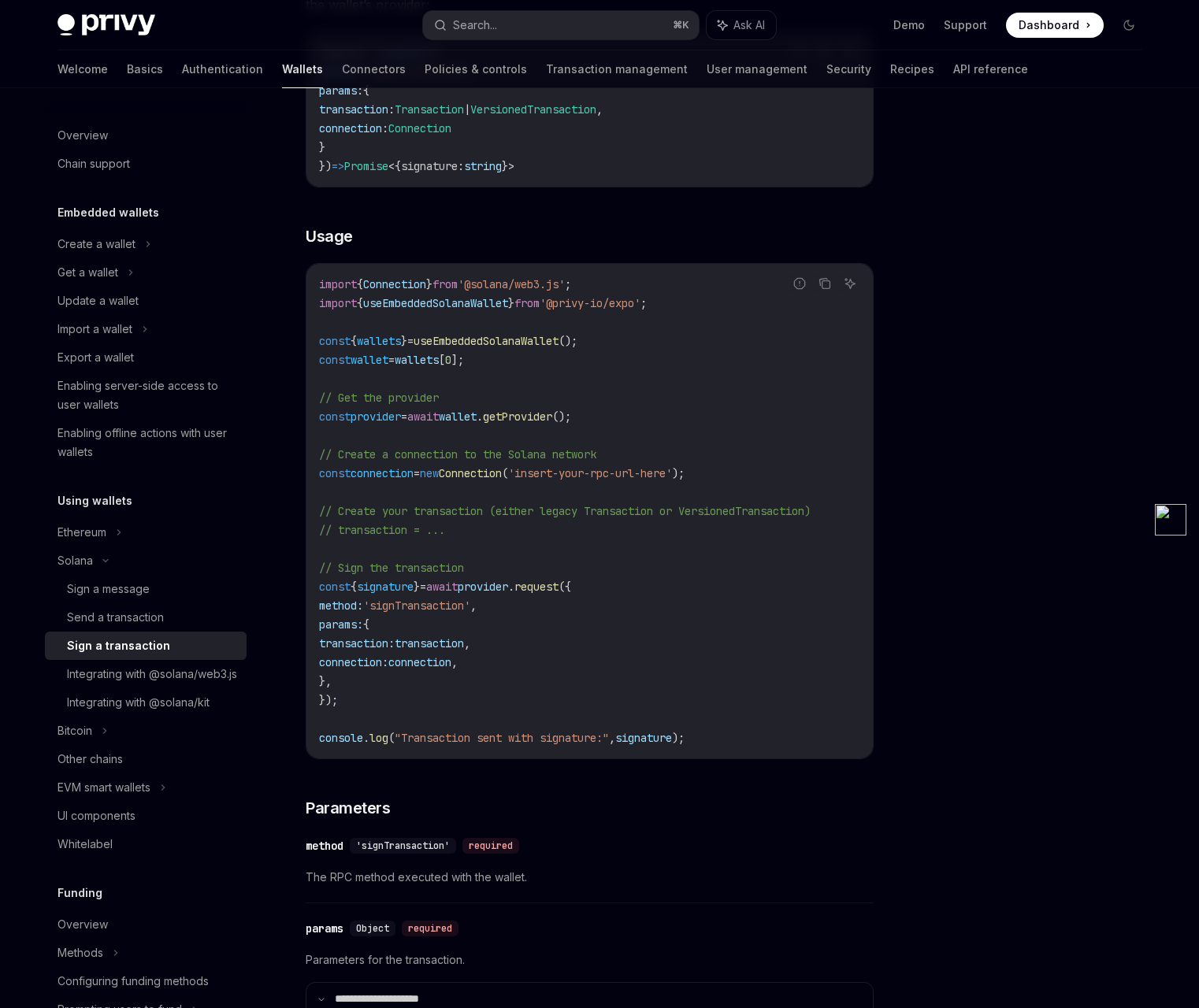
click at [414, 474] on span "connection" at bounding box center [382, 473] width 63 height 14
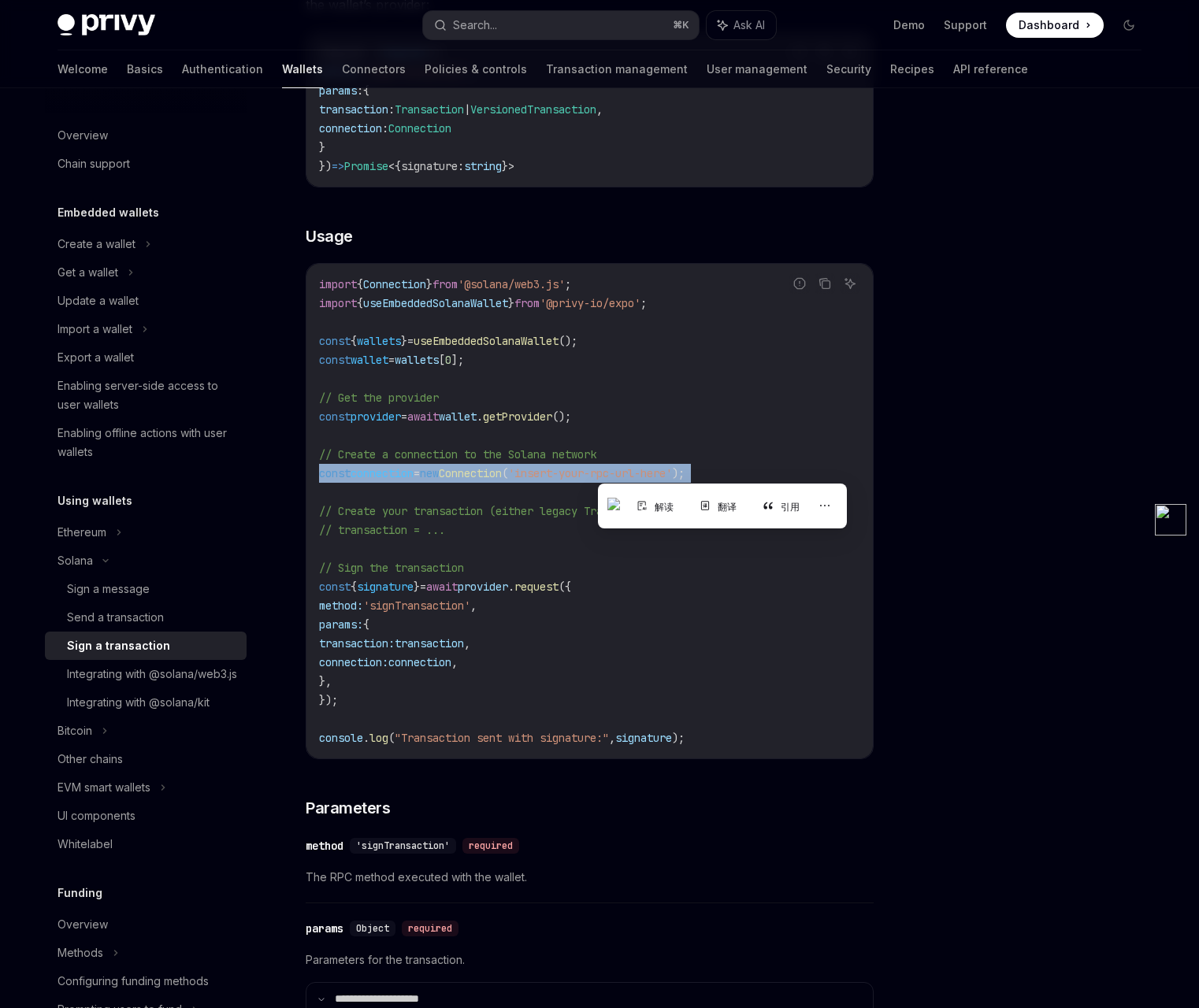
copy code "const connection = new Connection ( 'insert-your-rpc-url-here' );"
click at [406, 475] on span "connection" at bounding box center [382, 473] width 63 height 14
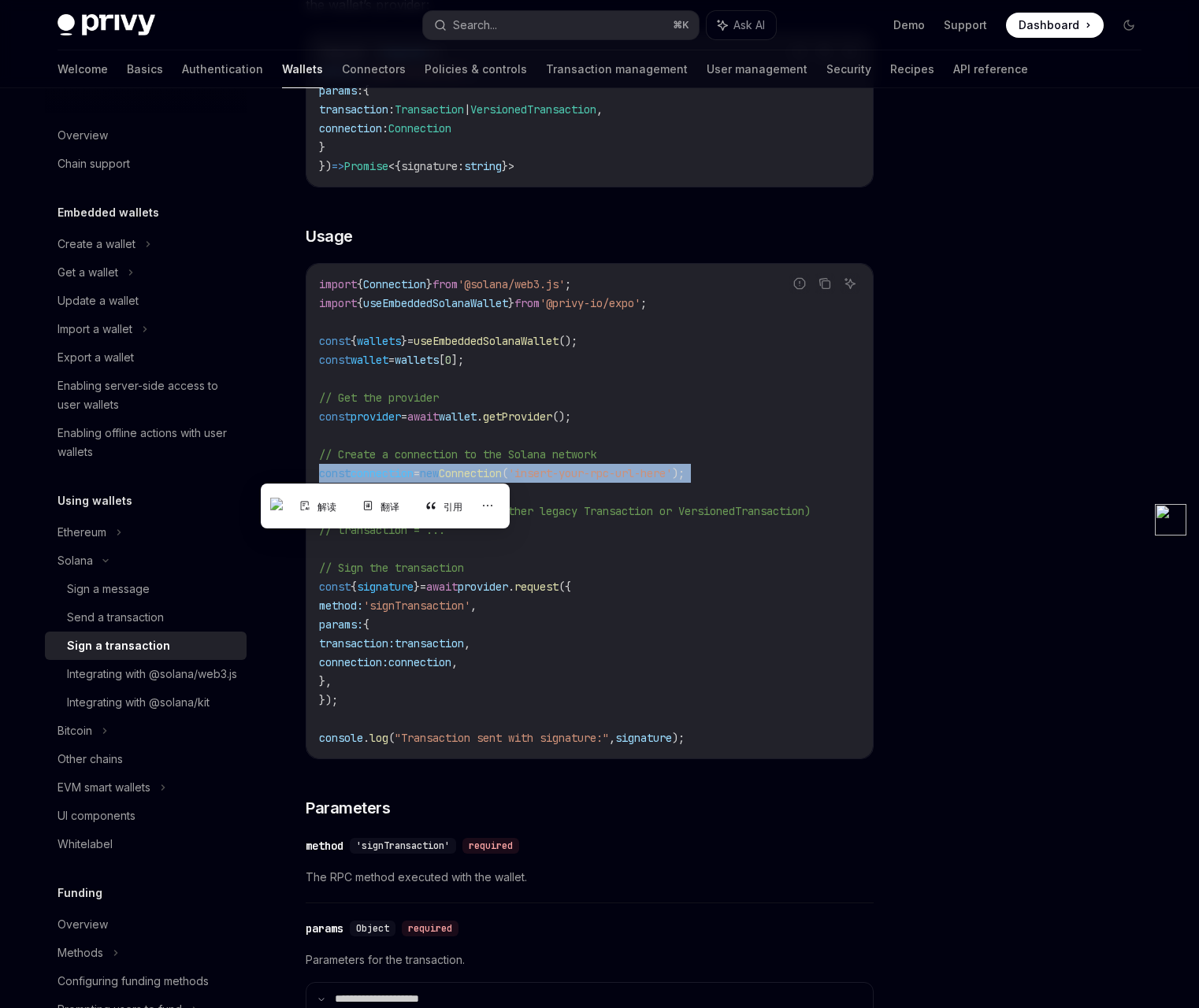
scroll to position [361, 0]
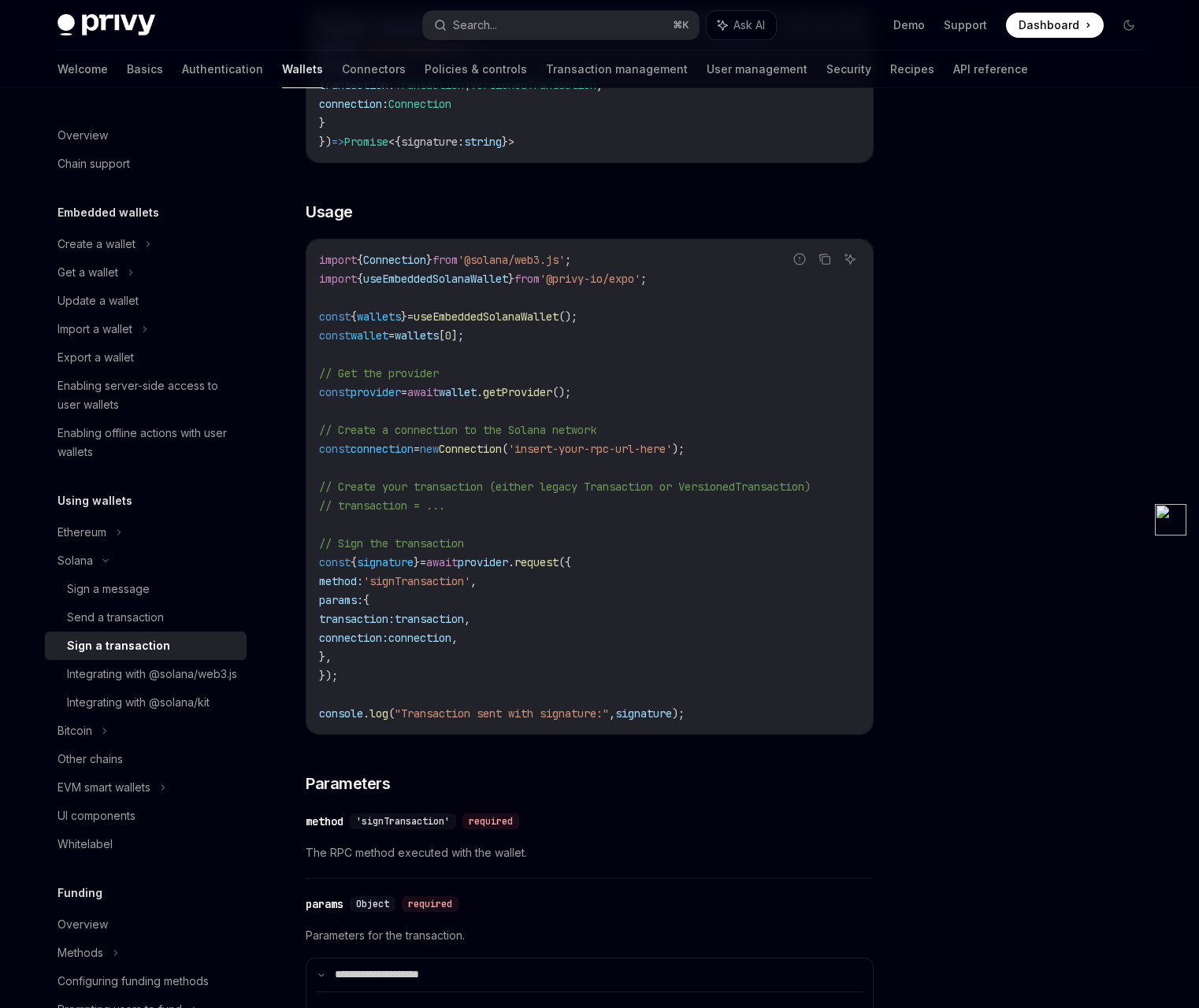
drag, startPoint x: 409, startPoint y: 675, endPoint x: 359, endPoint y: 685, distance: 51.0
click at [409, 675] on code "import { Connection } from '@solana/web3.js' ; import { useEmbeddedSolanaWallet…" at bounding box center [590, 487] width 541 height 473
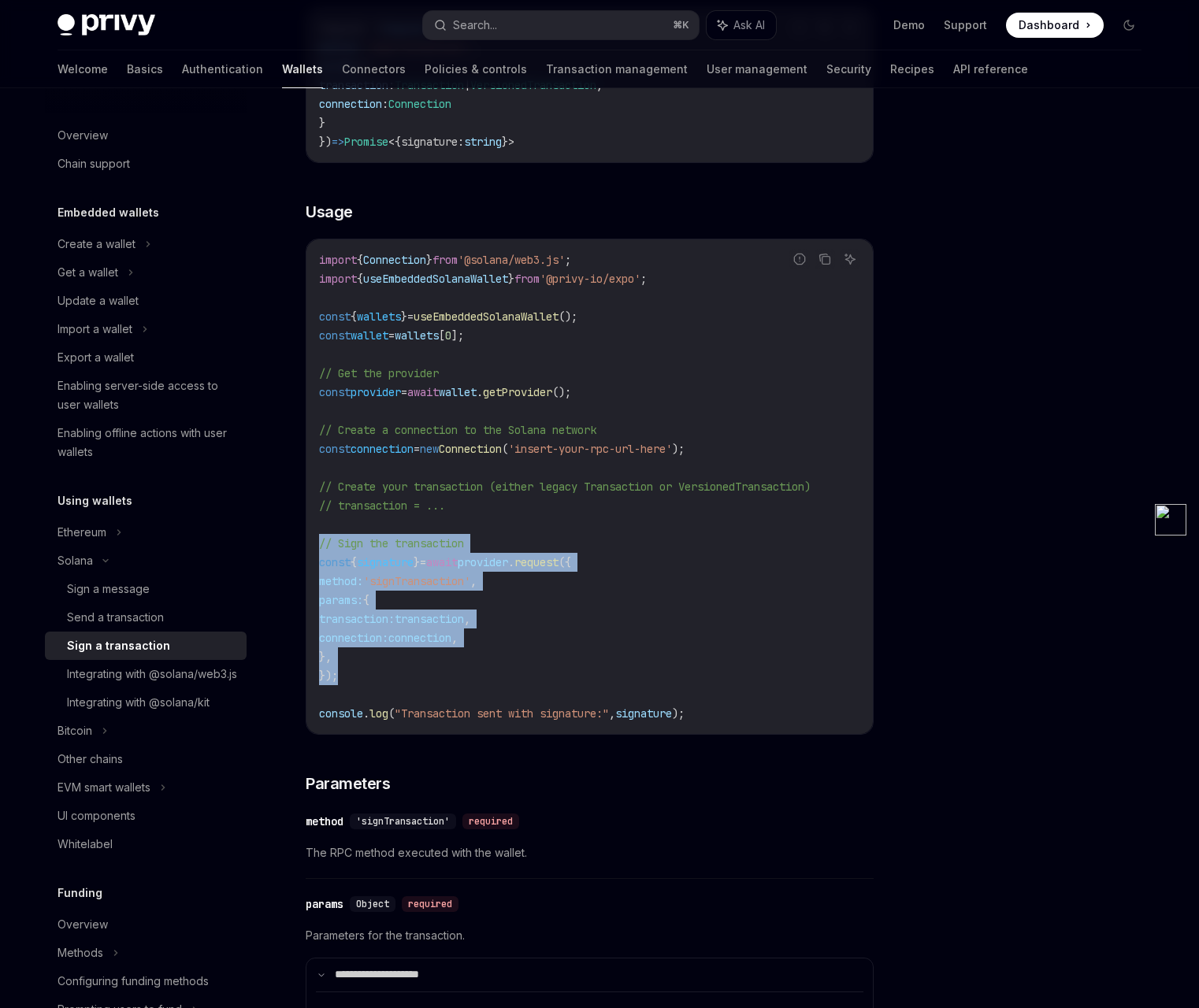
drag, startPoint x: 347, startPoint y: 677, endPoint x: 302, endPoint y: 547, distance: 137.6
click at [302, 547] on div "Solana Sign a transaction OpenAI Open in ChatGPT OpenAI Open in ChatGPT To spon…" at bounding box center [442, 673] width 870 height 1830
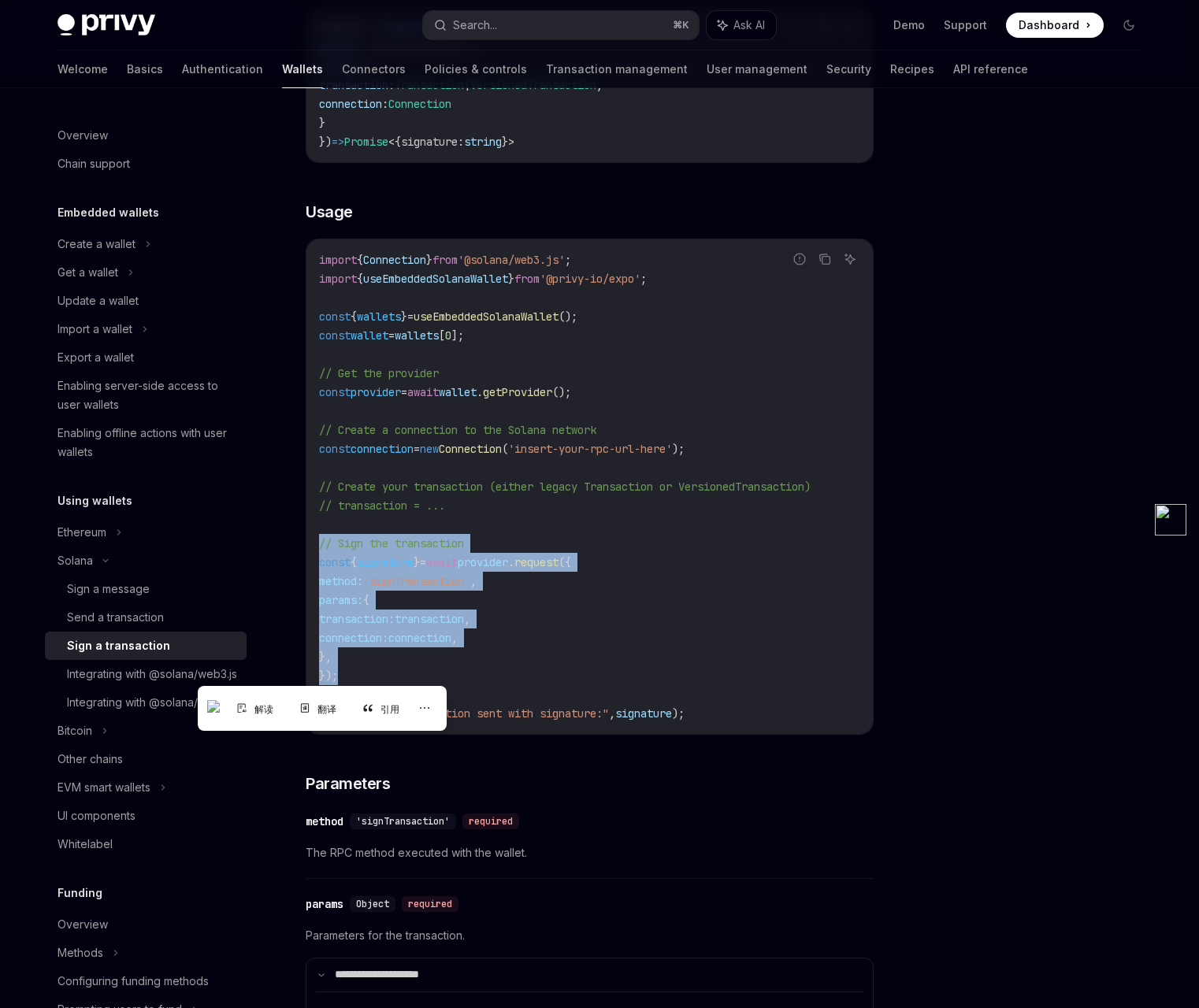
copy code "// Sign the transaction const { signature } = await provider . request ({ metho…"
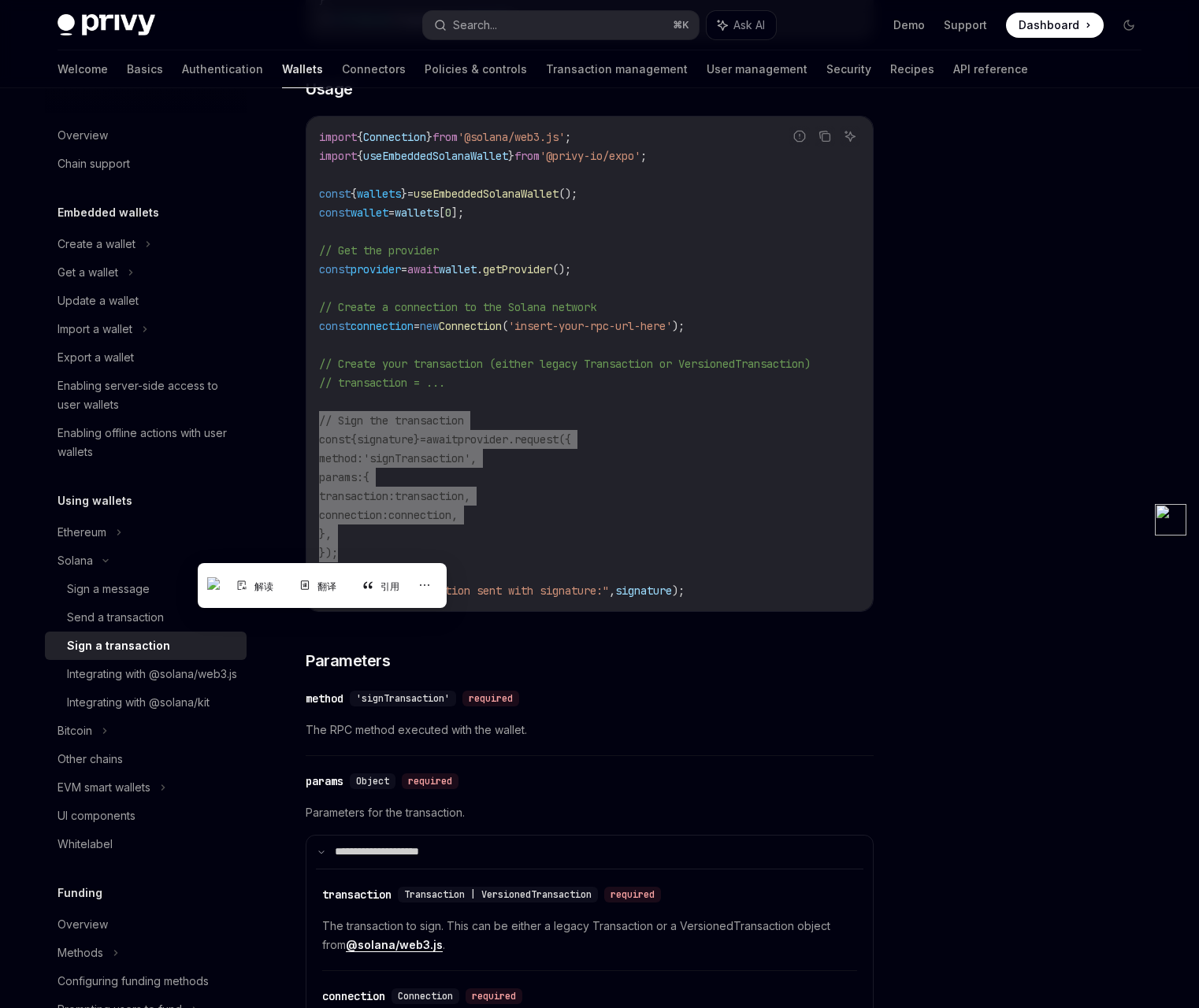
scroll to position [486, 0]
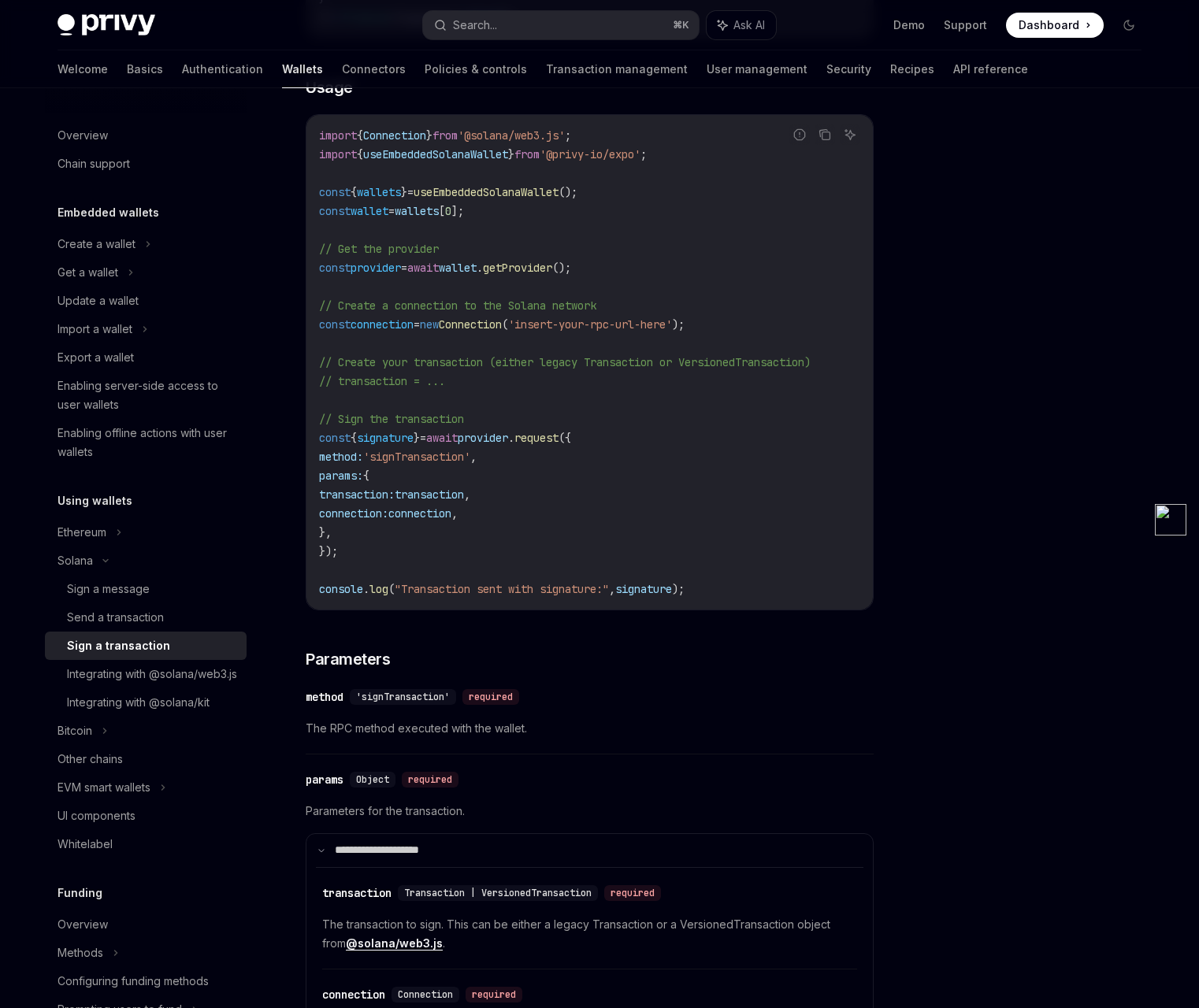
click at [558, 537] on code "import { Connection } from '@solana/web3.js' ; import { useEmbeddedSolanaWallet…" at bounding box center [590, 362] width 541 height 473
click at [414, 434] on span "signature" at bounding box center [385, 438] width 56 height 14
copy span "signature"
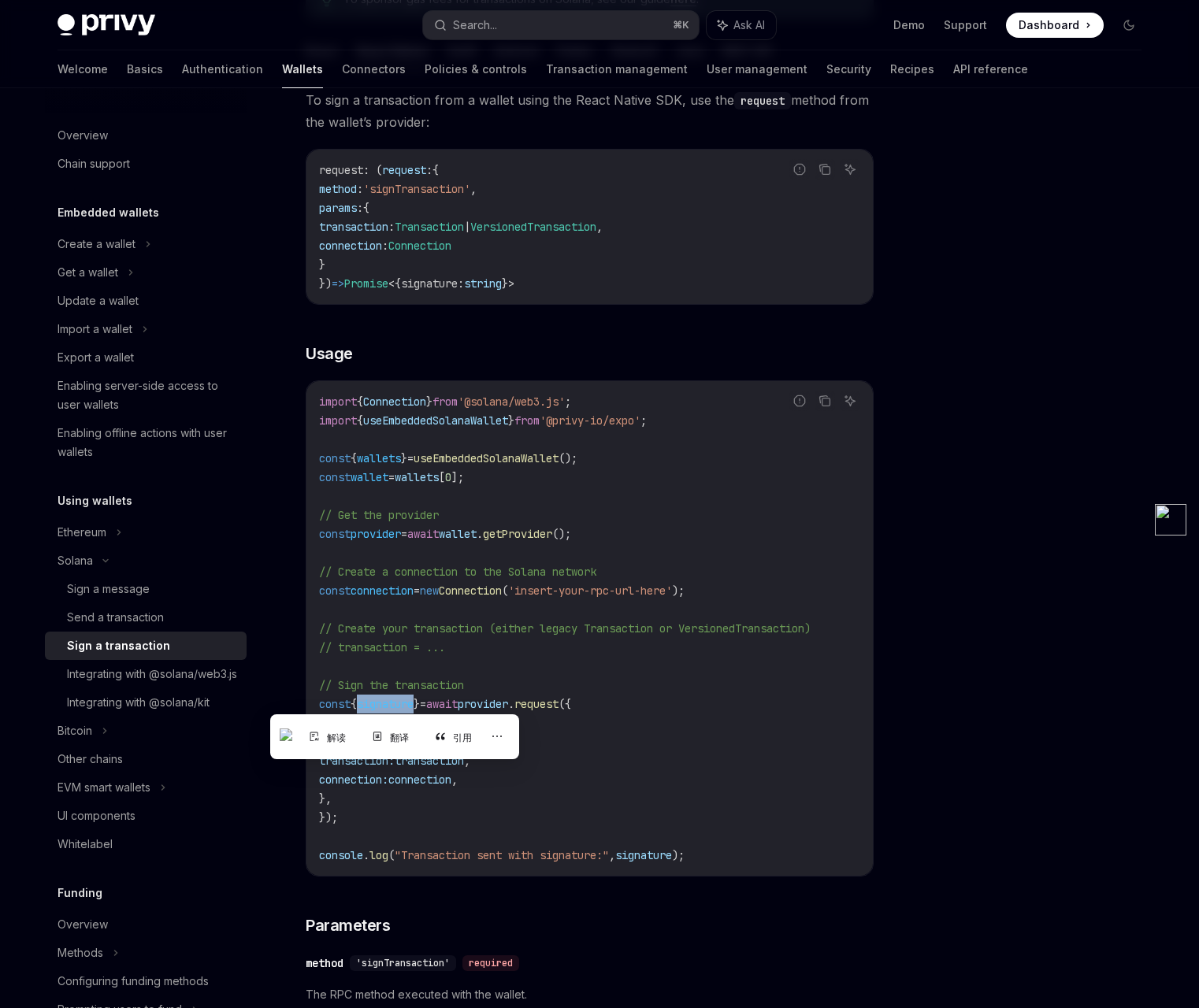
scroll to position [217, 0]
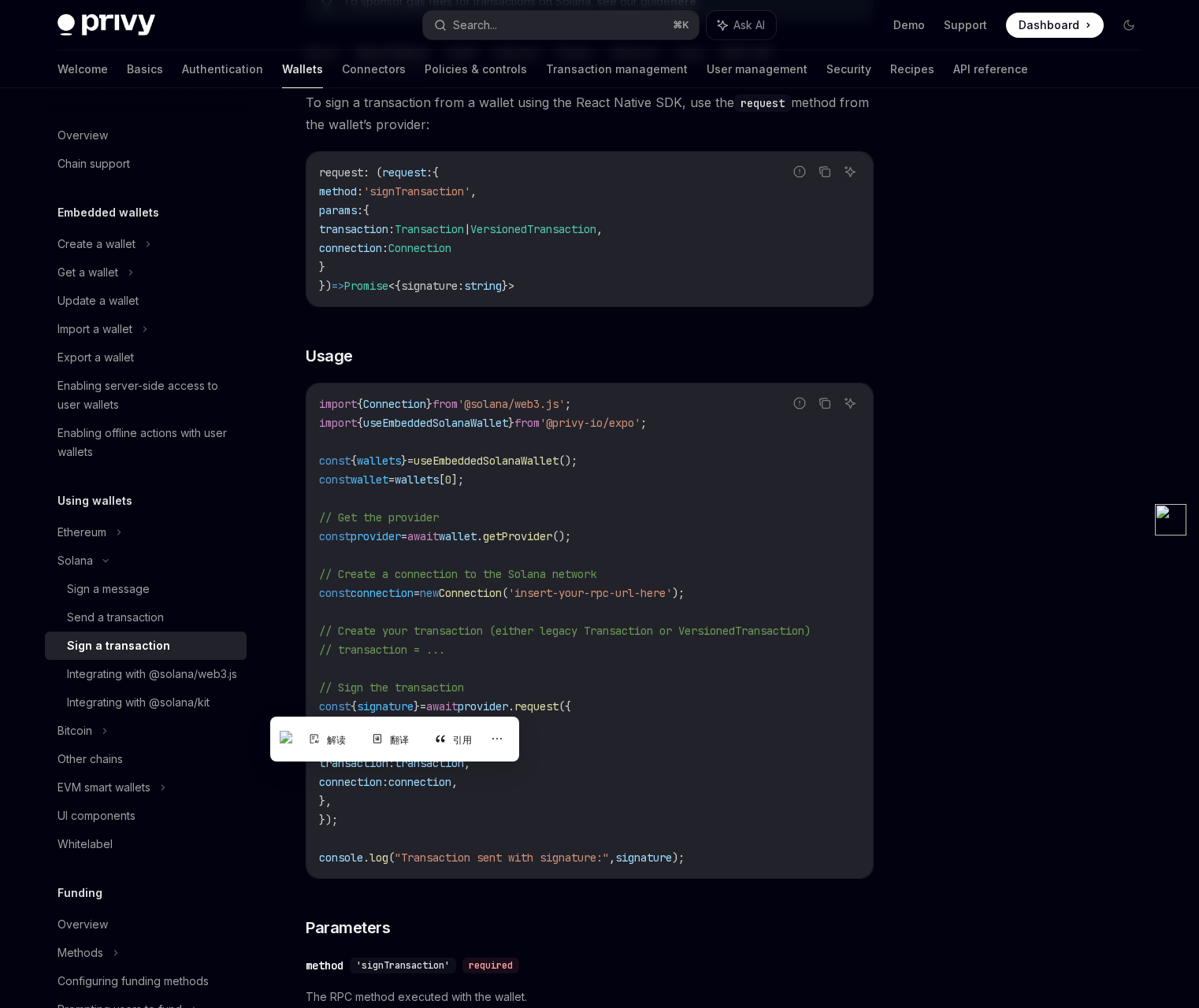
click at [401, 287] on span "{" at bounding box center [398, 286] width 6 height 14
click at [434, 286] on span "signature" at bounding box center [429, 286] width 56 height 14
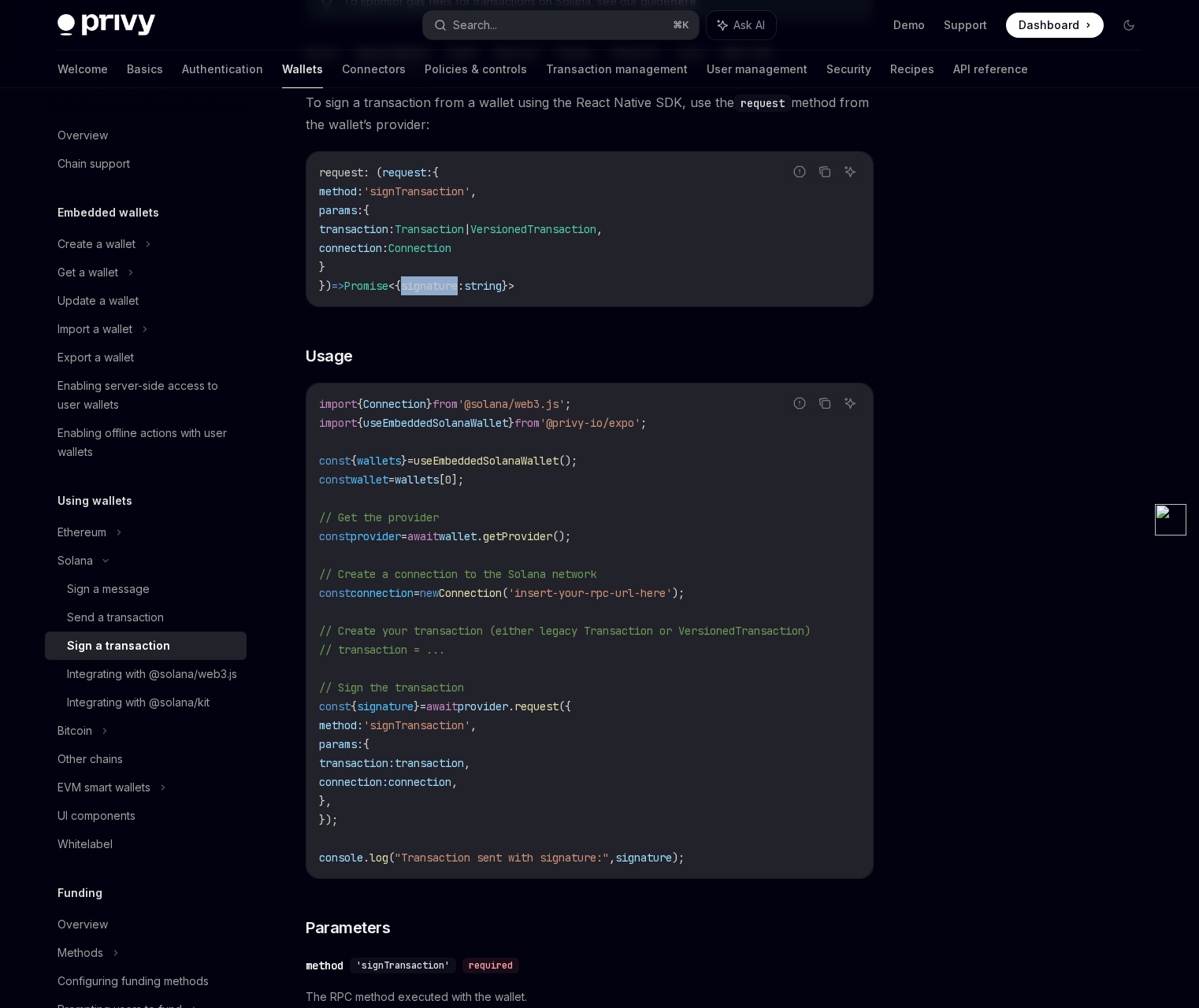
click at [434, 286] on span "signature" at bounding box center [429, 286] width 56 height 14
click at [502, 286] on span "string" at bounding box center [483, 286] width 38 height 14
click at [500, 345] on h3 "​ Usage" at bounding box center [590, 356] width 568 height 22
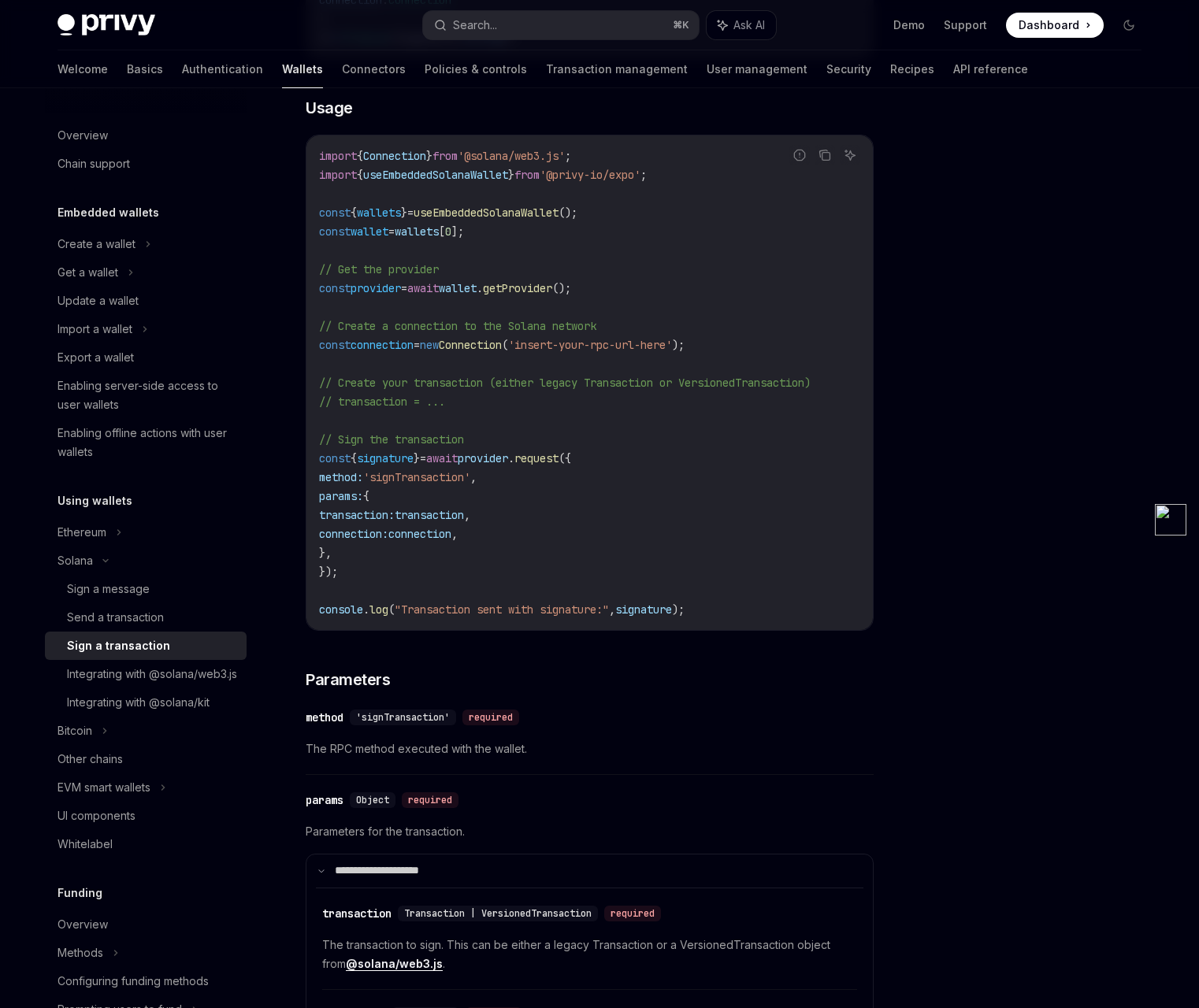
scroll to position [469, 0]
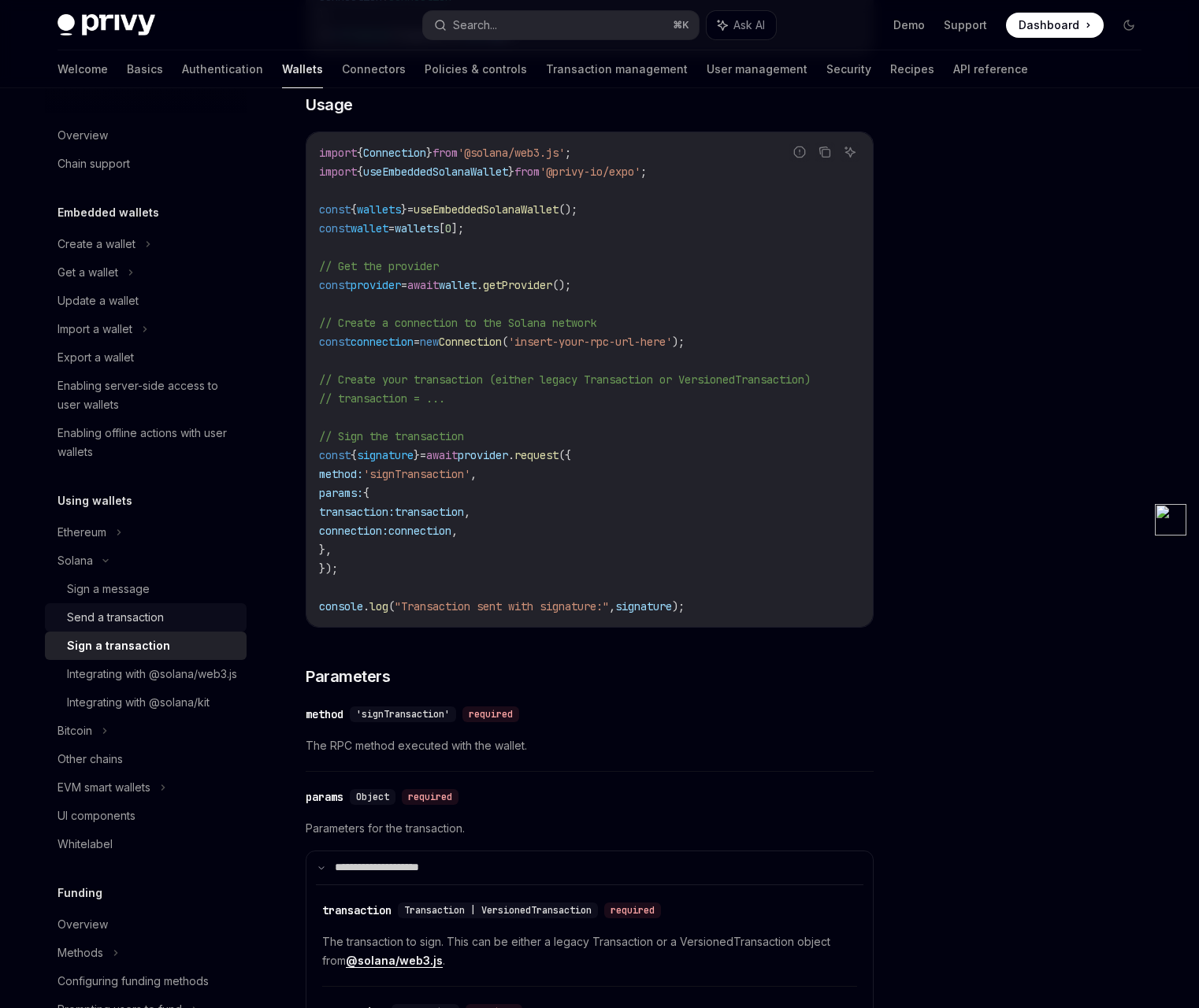
click at [138, 617] on div "Send a transaction" at bounding box center [115, 617] width 97 height 19
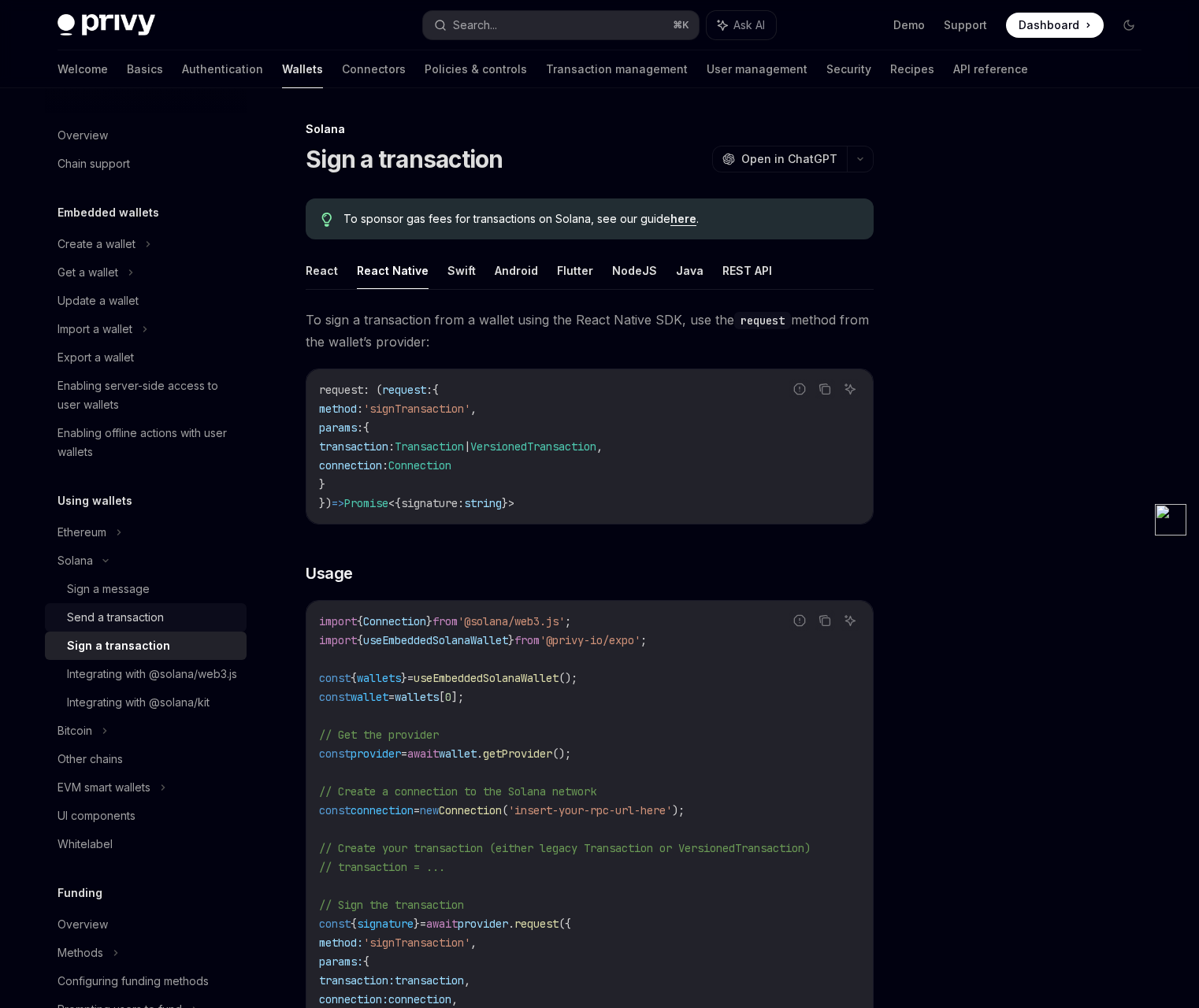
click at [138, 617] on div "Send a transaction" at bounding box center [115, 617] width 97 height 19
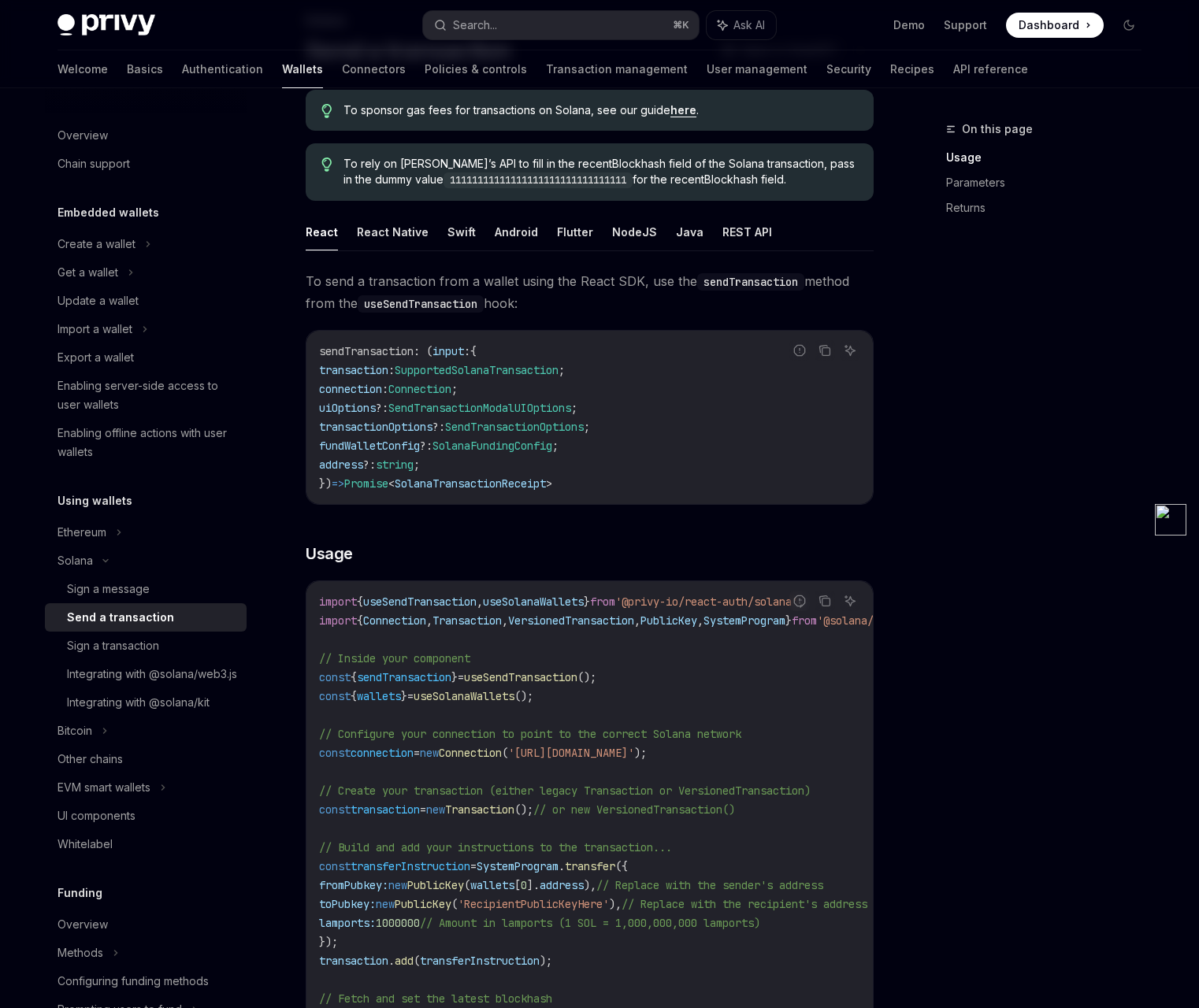
scroll to position [123, 0]
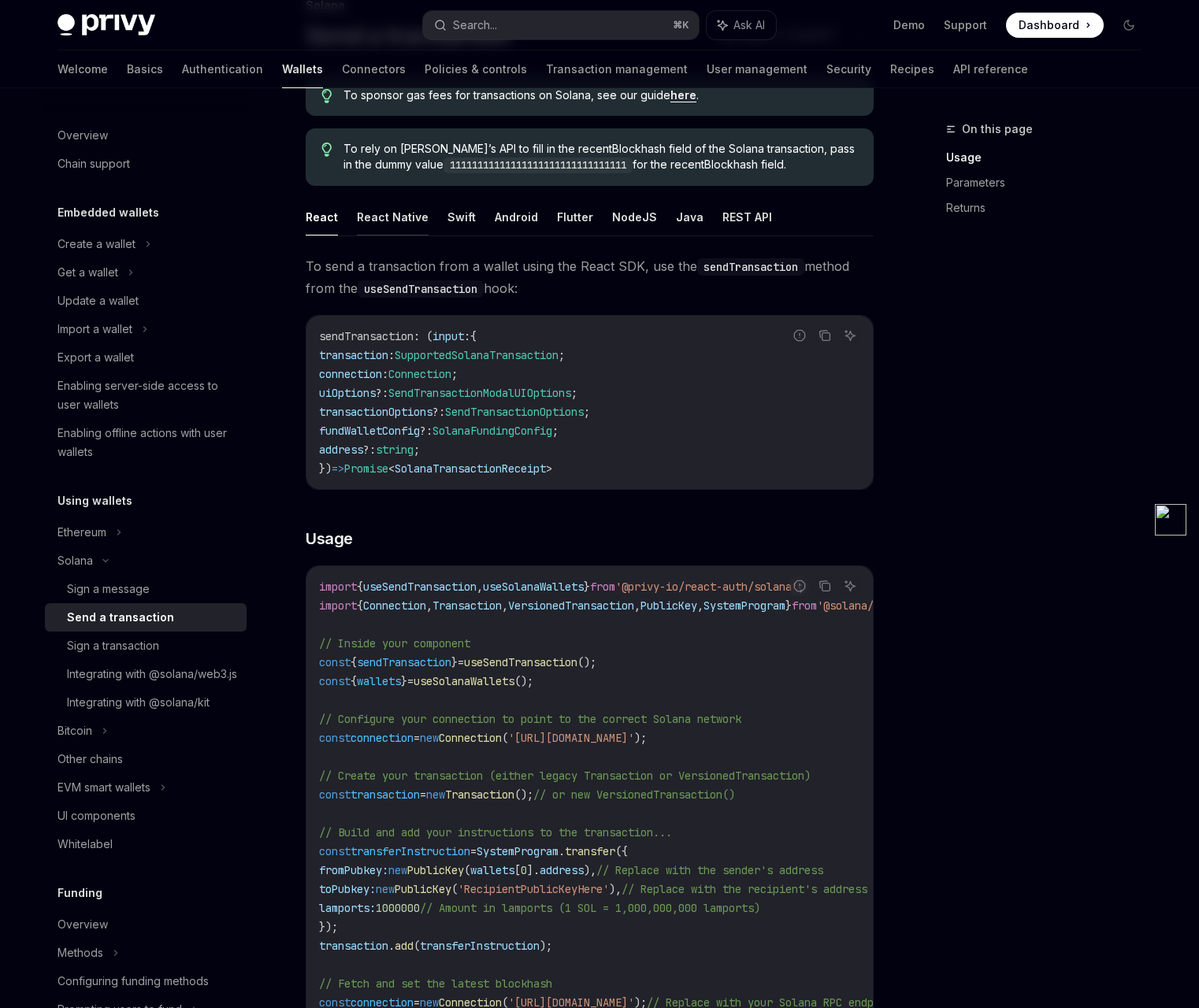
click at [403, 224] on button "React Native" at bounding box center [393, 217] width 72 height 37
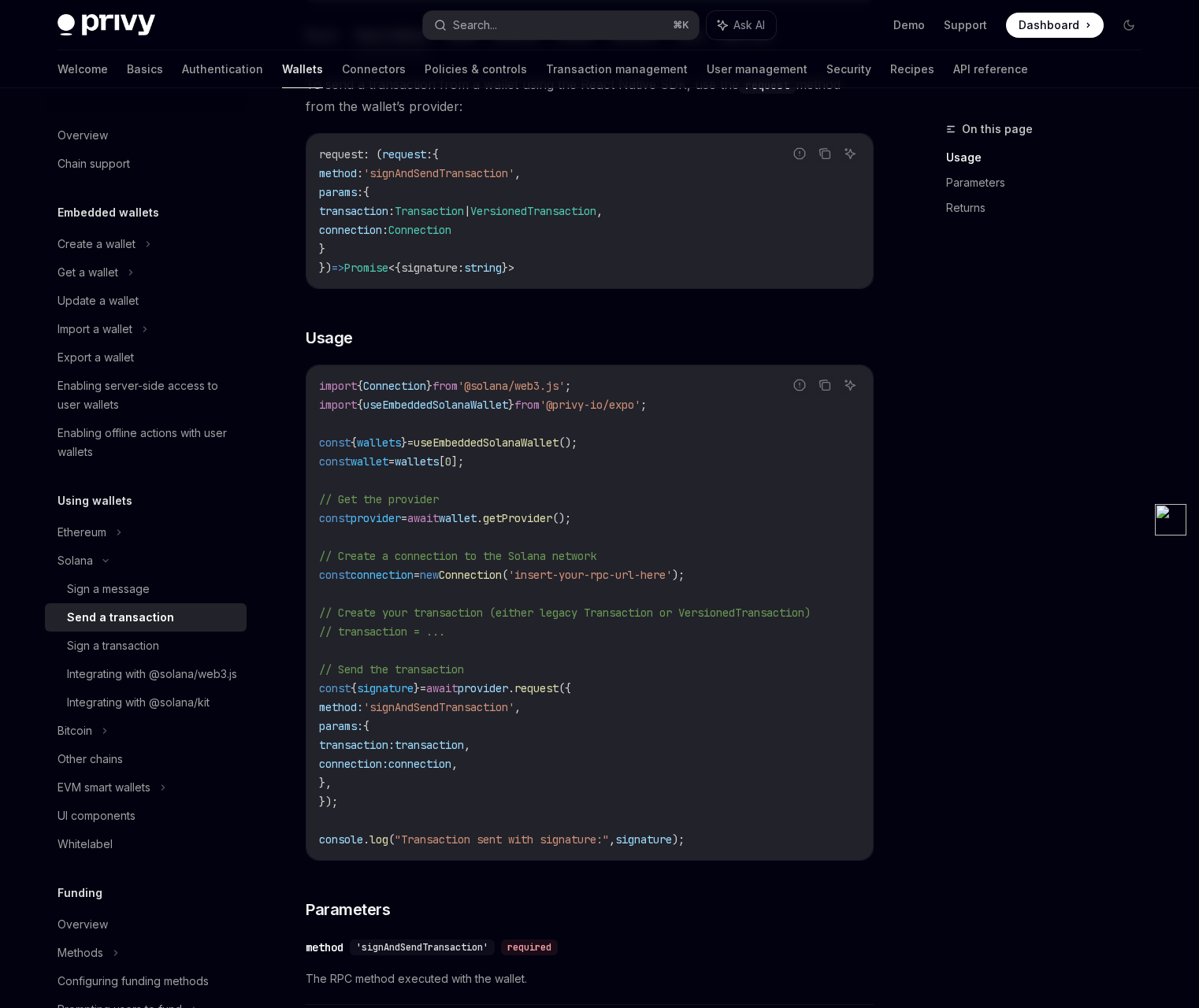
scroll to position [306, 0]
drag, startPoint x: 515, startPoint y: 519, endPoint x: 625, endPoint y: 516, distance: 110.0
click at [625, 516] on code "import { Connection } from '@solana/web3.js' ; import { useEmbeddedSolanaWallet…" at bounding box center [590, 612] width 541 height 473
click at [574, 710] on code "import { Connection } from '@solana/web3.js' ; import { useEmbeddedSolanaWallet…" at bounding box center [590, 612] width 541 height 473
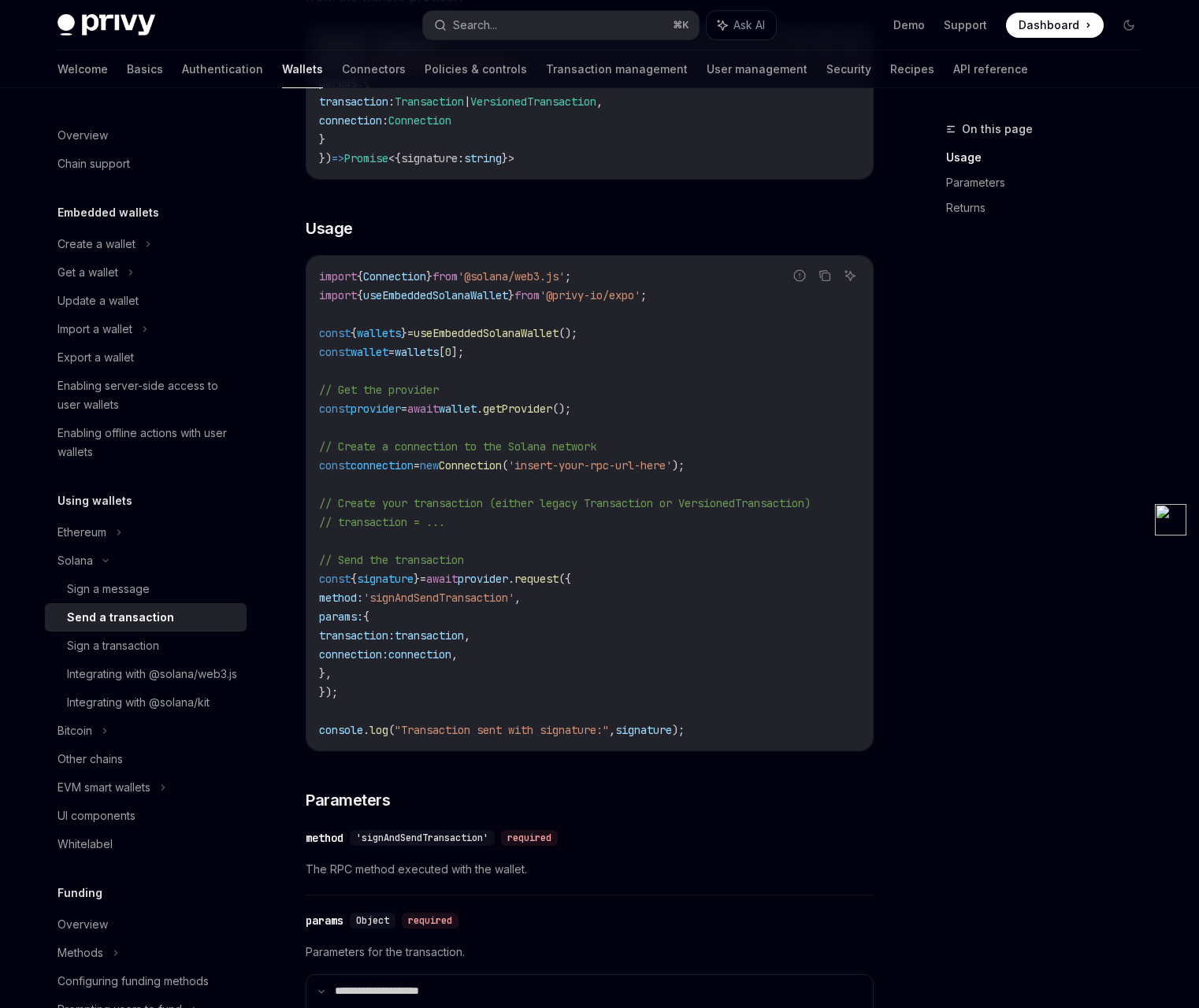
scroll to position [437, 0]
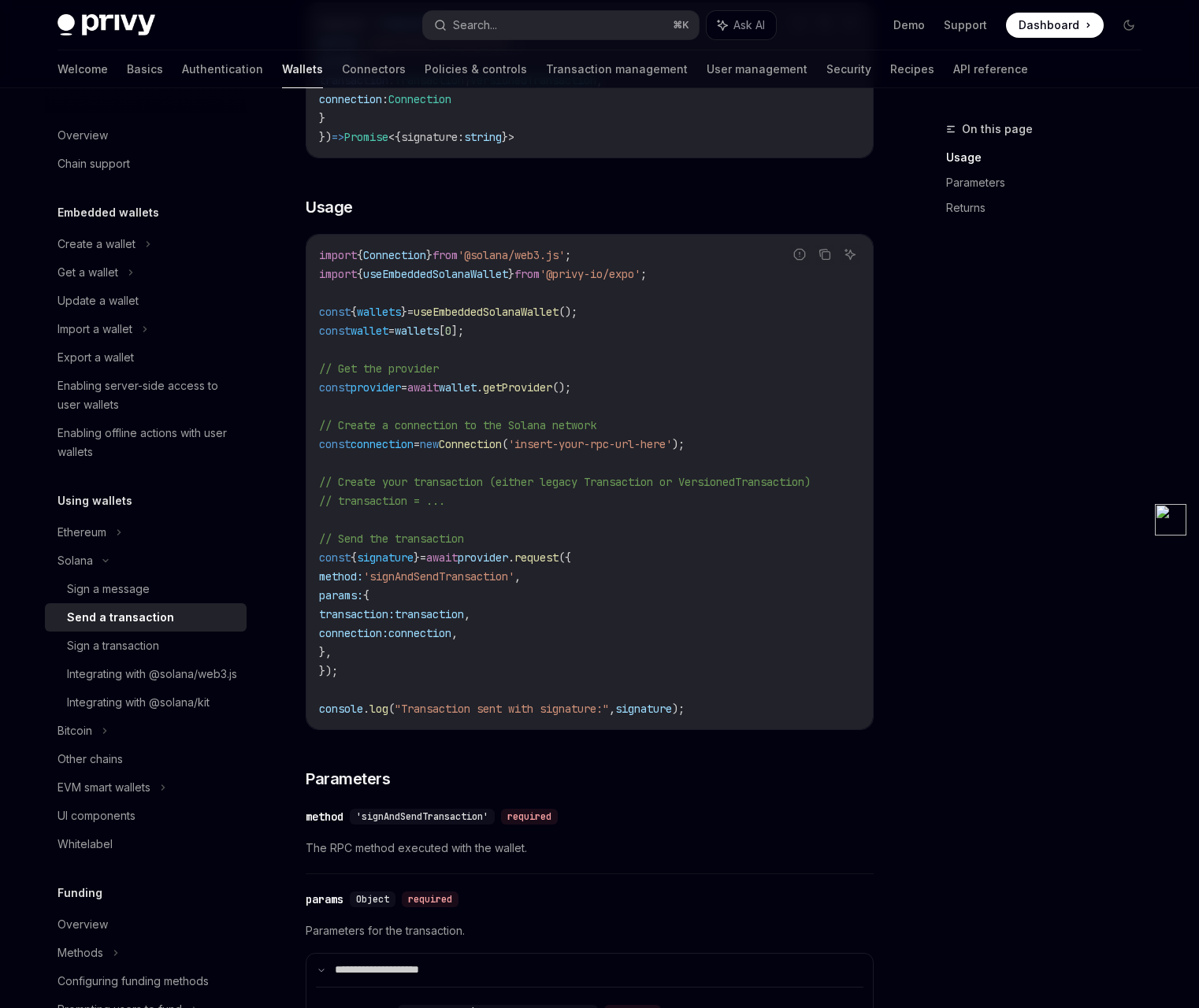
click at [538, 611] on code "import { Connection } from '@solana/web3.js' ; import { useEmbeddedSolanaWallet…" at bounding box center [590, 482] width 541 height 473
drag, startPoint x: 551, startPoint y: 559, endPoint x: 580, endPoint y: 595, distance: 46.2
click at [580, 595] on code "import { Connection } from '@solana/web3.js' ; import { useEmbeddedSolanaWallet…" at bounding box center [590, 482] width 541 height 473
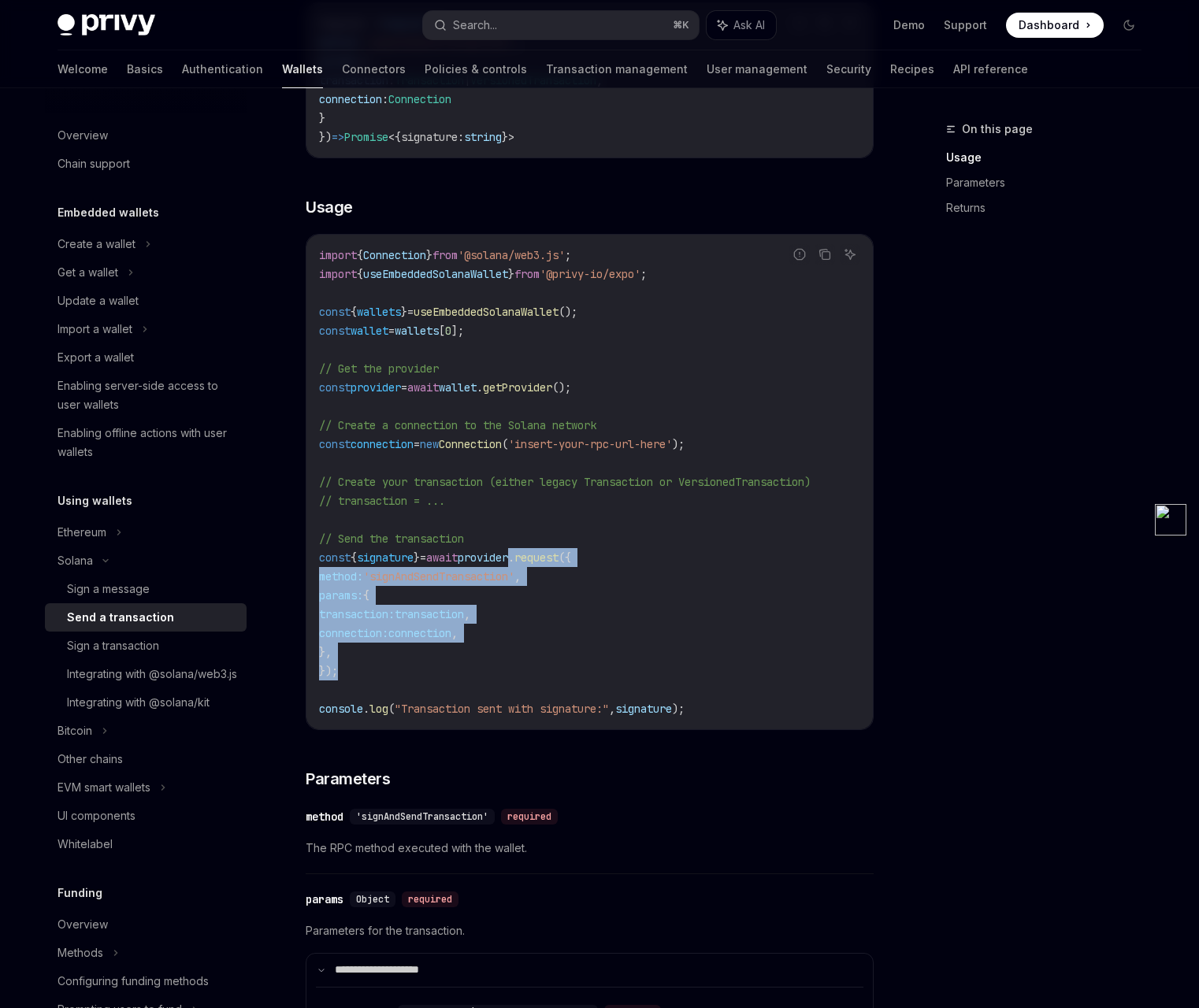
drag, startPoint x: 559, startPoint y: 558, endPoint x: 383, endPoint y: 675, distance: 211.3
click at [383, 675] on code "import { Connection } from '@solana/web3.js' ; import { useEmbeddedSolanaWallet…" at bounding box center [590, 482] width 541 height 473
copy code ". request ({ method: 'signAndSendTransaction' , params: { transaction: transact…"
click at [500, 442] on span "Connection" at bounding box center [470, 445] width 63 height 14
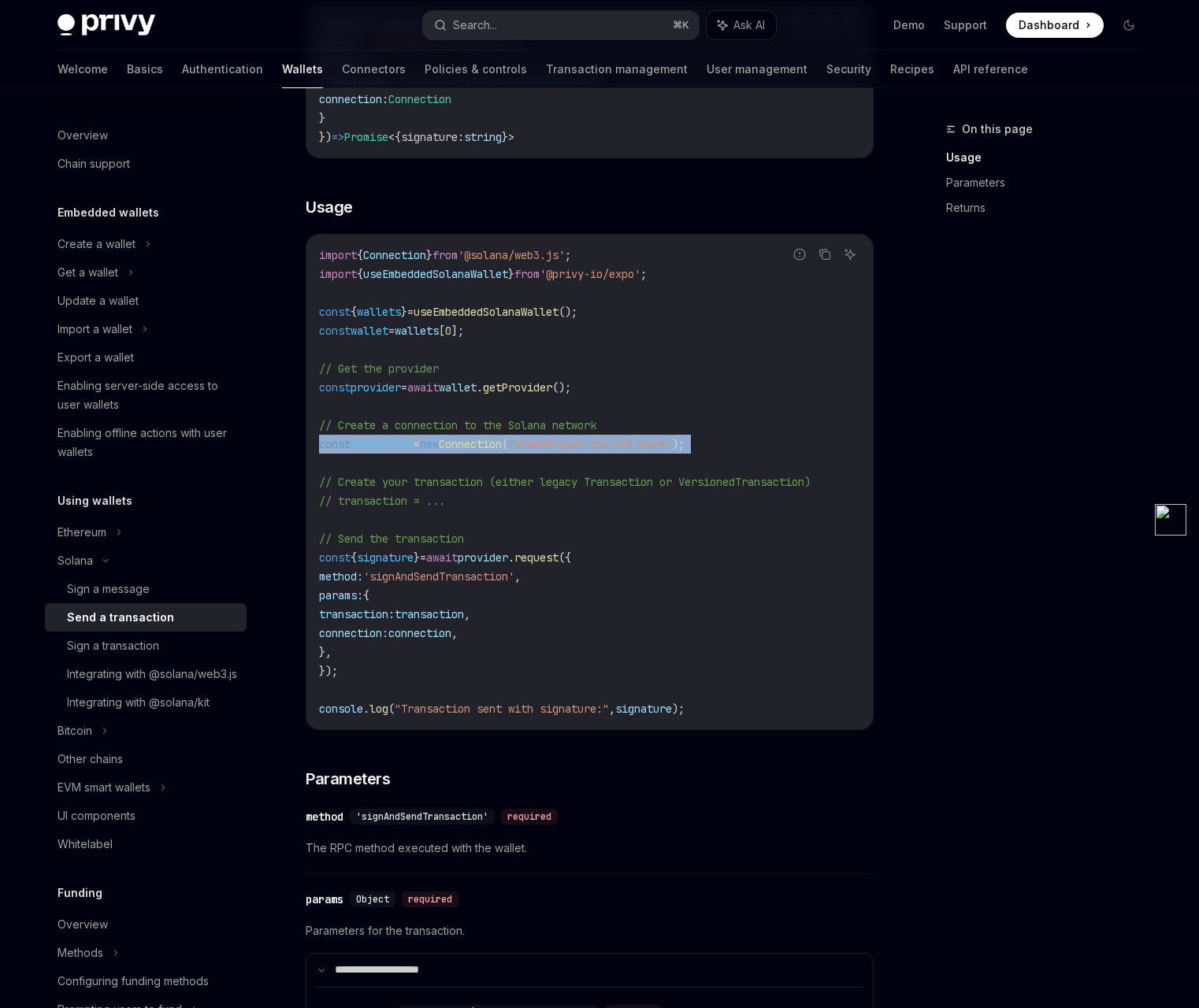
click at [500, 442] on span "Connection" at bounding box center [470, 445] width 63 height 14
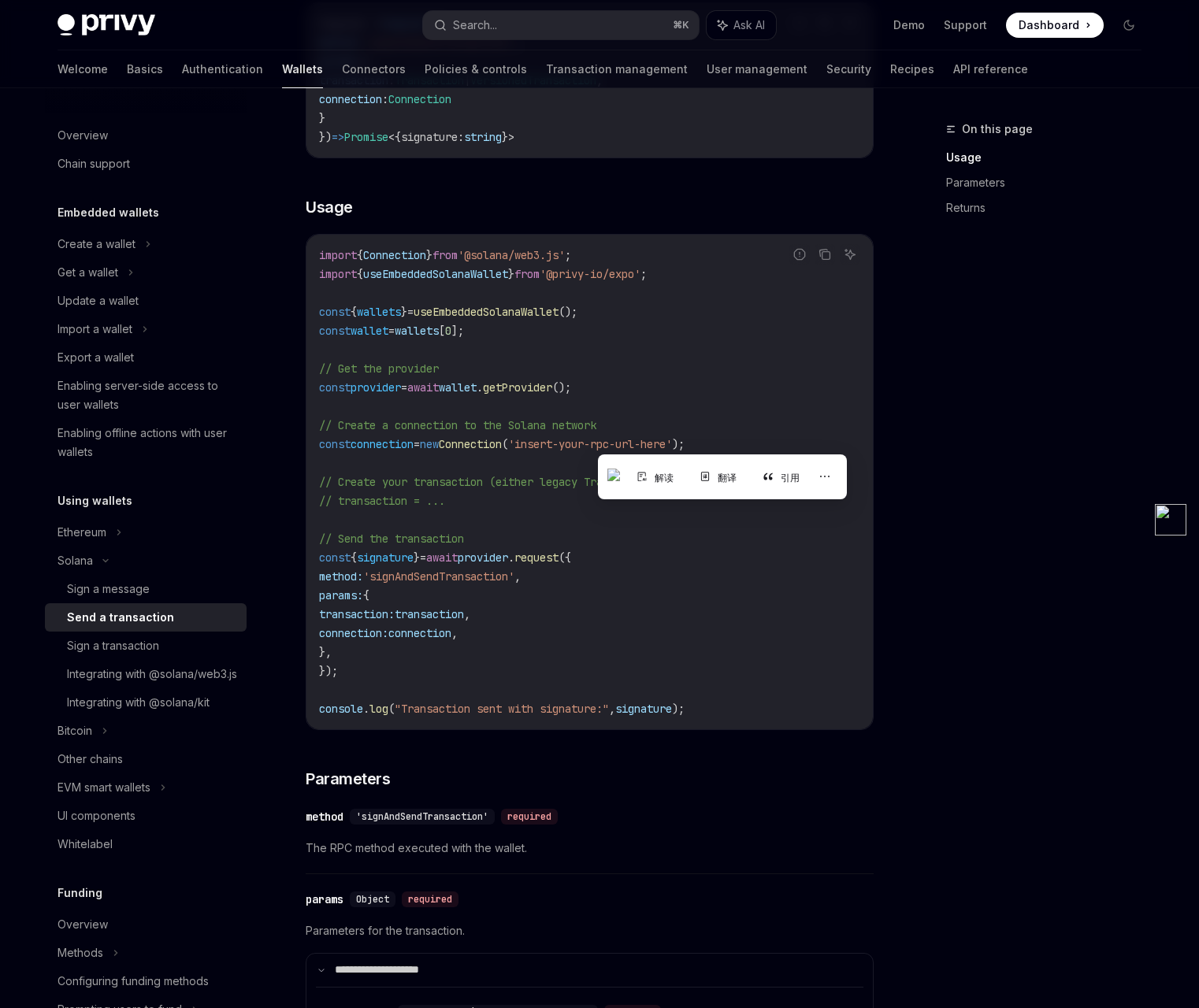
click at [442, 426] on span "// Create a connection to the Solana network" at bounding box center [457, 426] width 278 height 14
drag, startPoint x: 446, startPoint y: 446, endPoint x: 536, endPoint y: 444, distance: 90.0
click at [536, 444] on span "const connection = new Connection ( 'insert-your-rpc-url-here' );" at bounding box center [501, 445] width 365 height 14
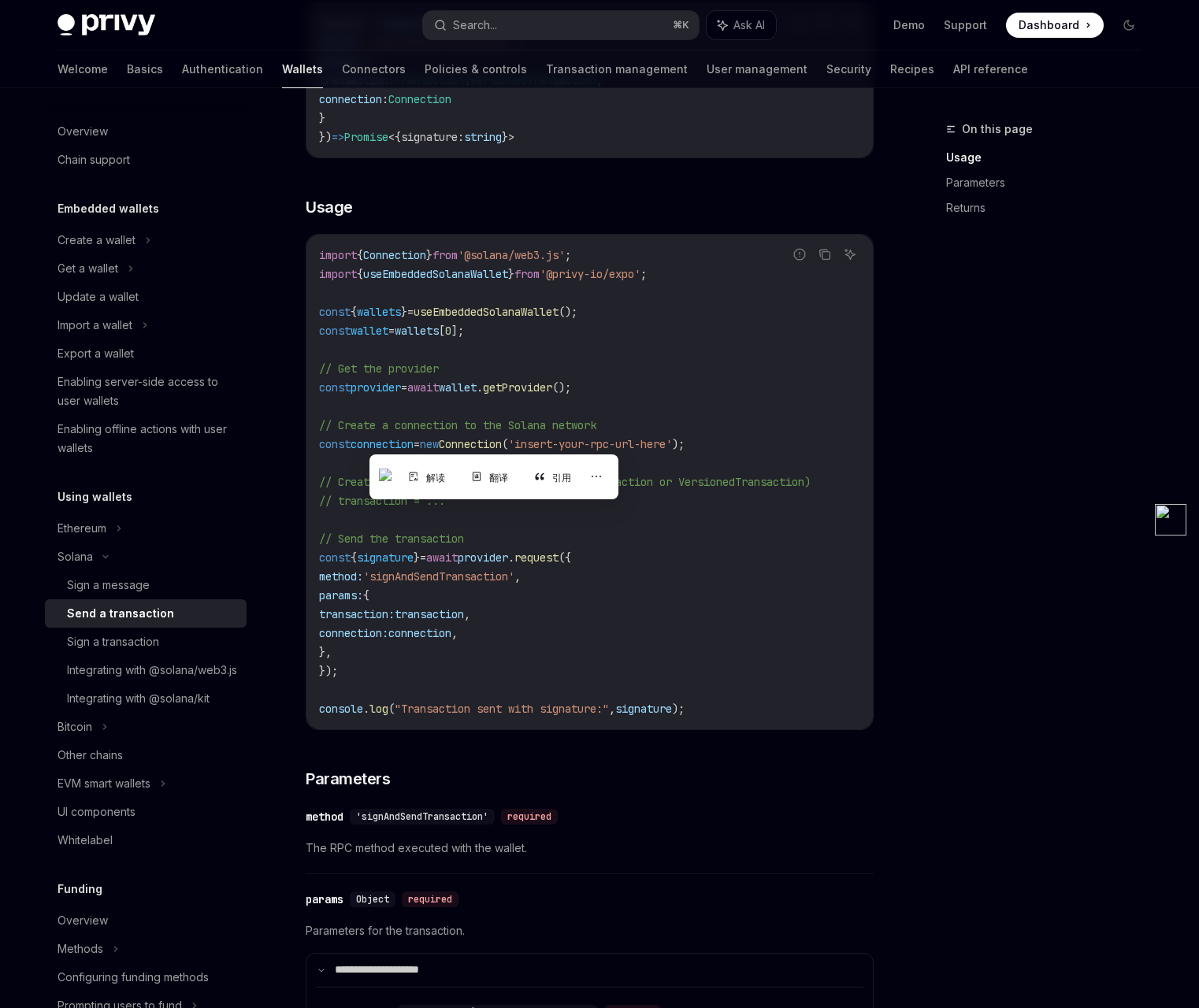
scroll to position [6, 0]
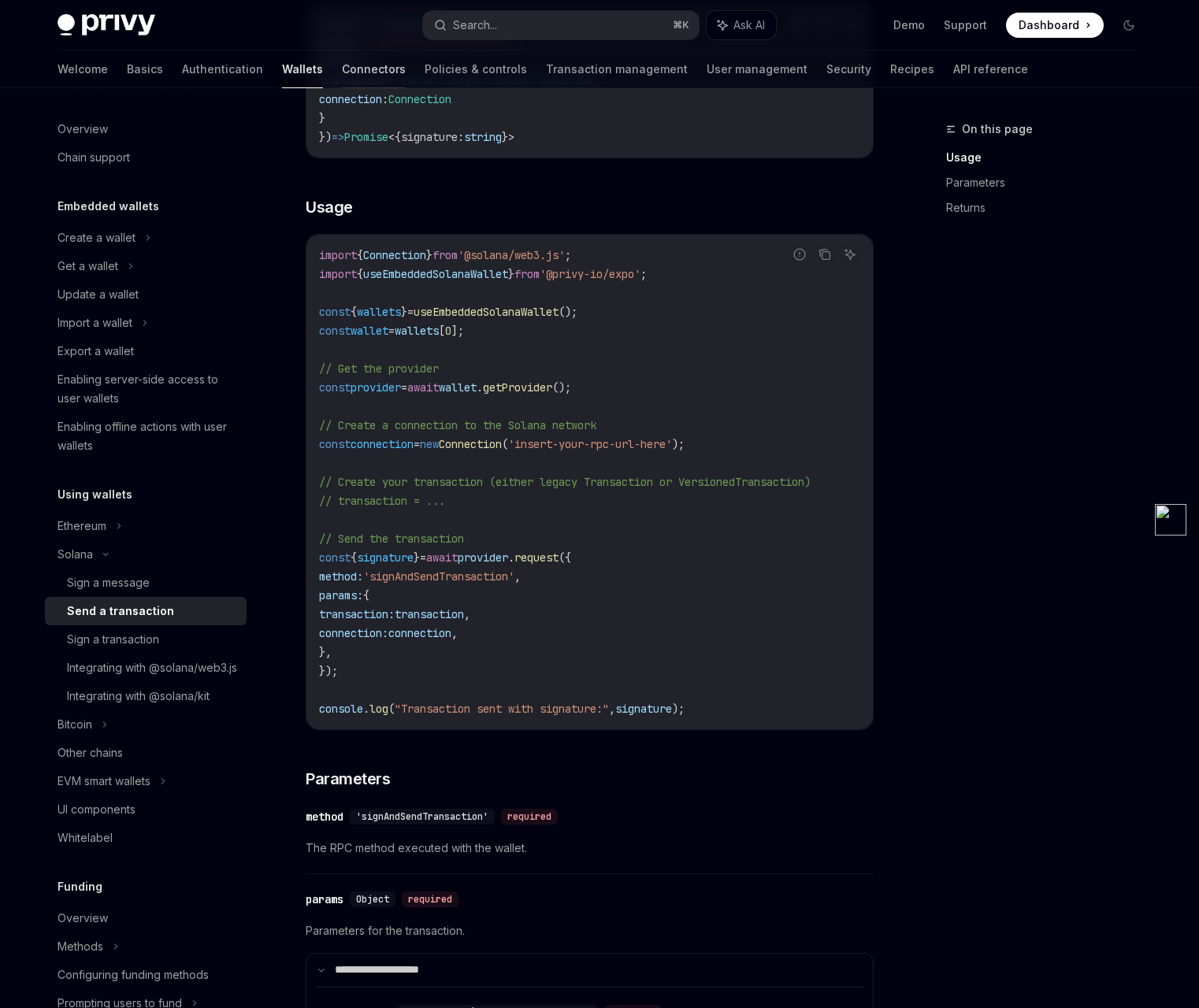
click at [342, 71] on link "Connectors" at bounding box center [374, 69] width 64 height 38
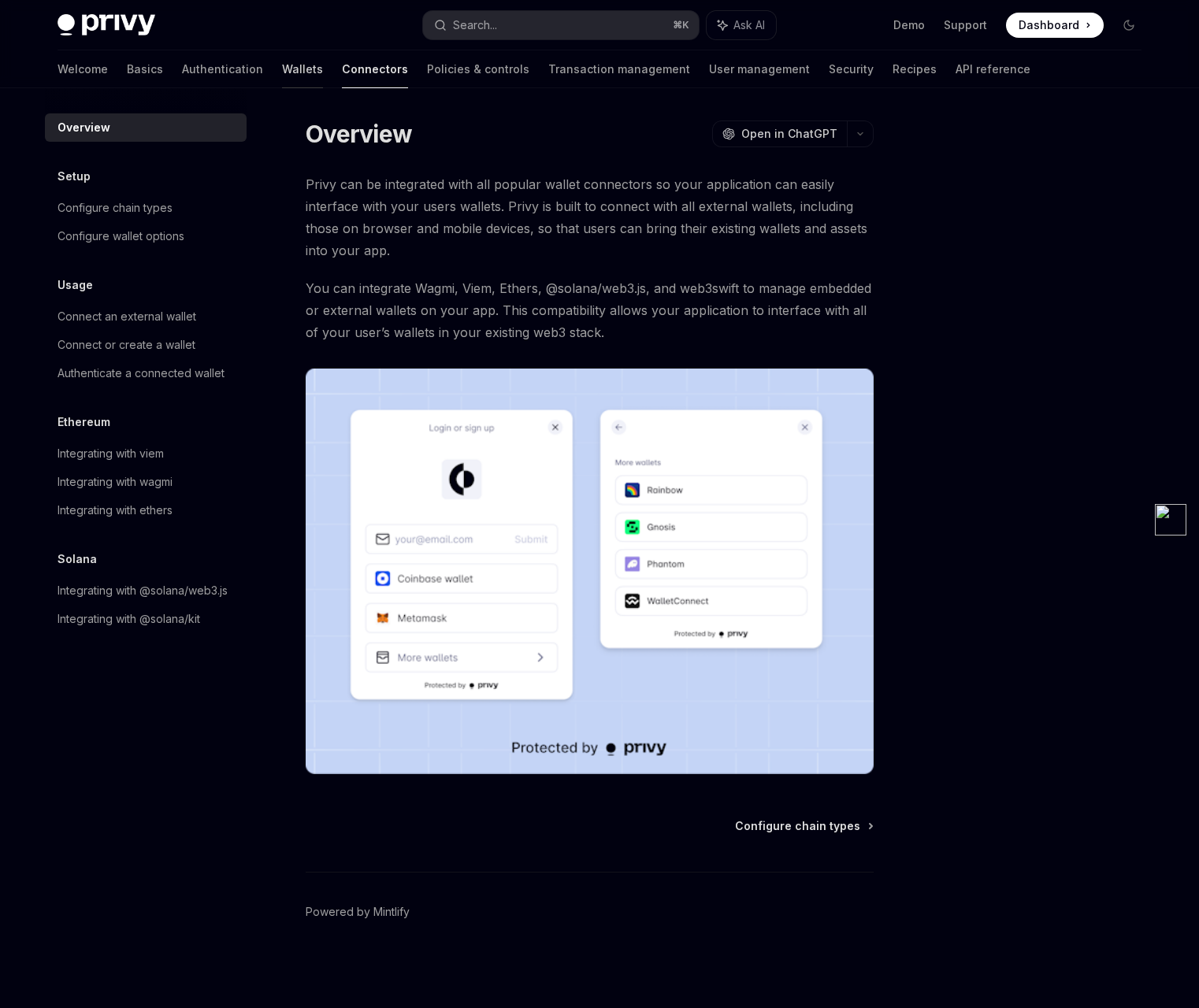
click at [282, 72] on link "Wallets" at bounding box center [302, 69] width 41 height 38
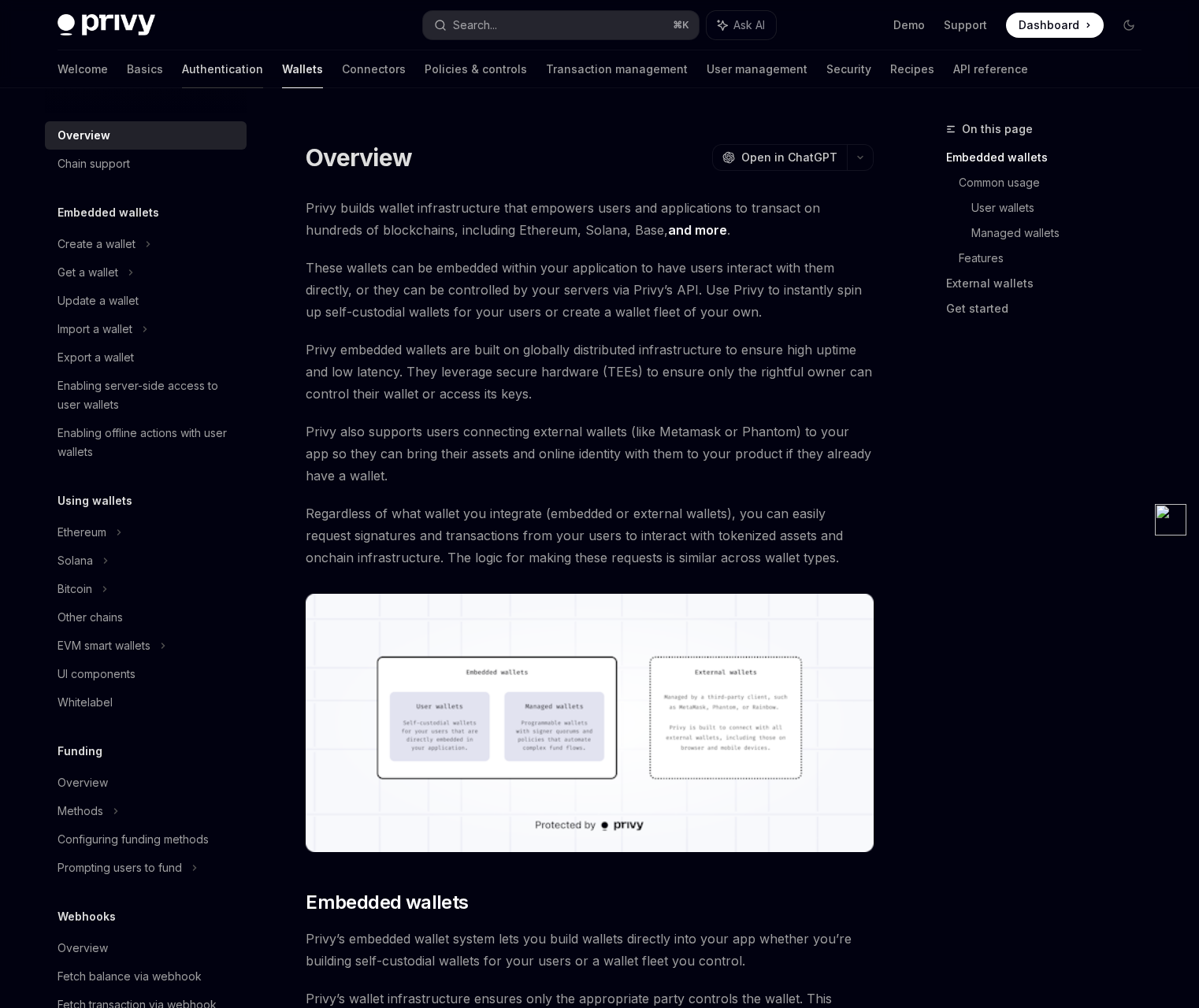
click at [182, 69] on link "Authentication" at bounding box center [223, 69] width 81 height 38
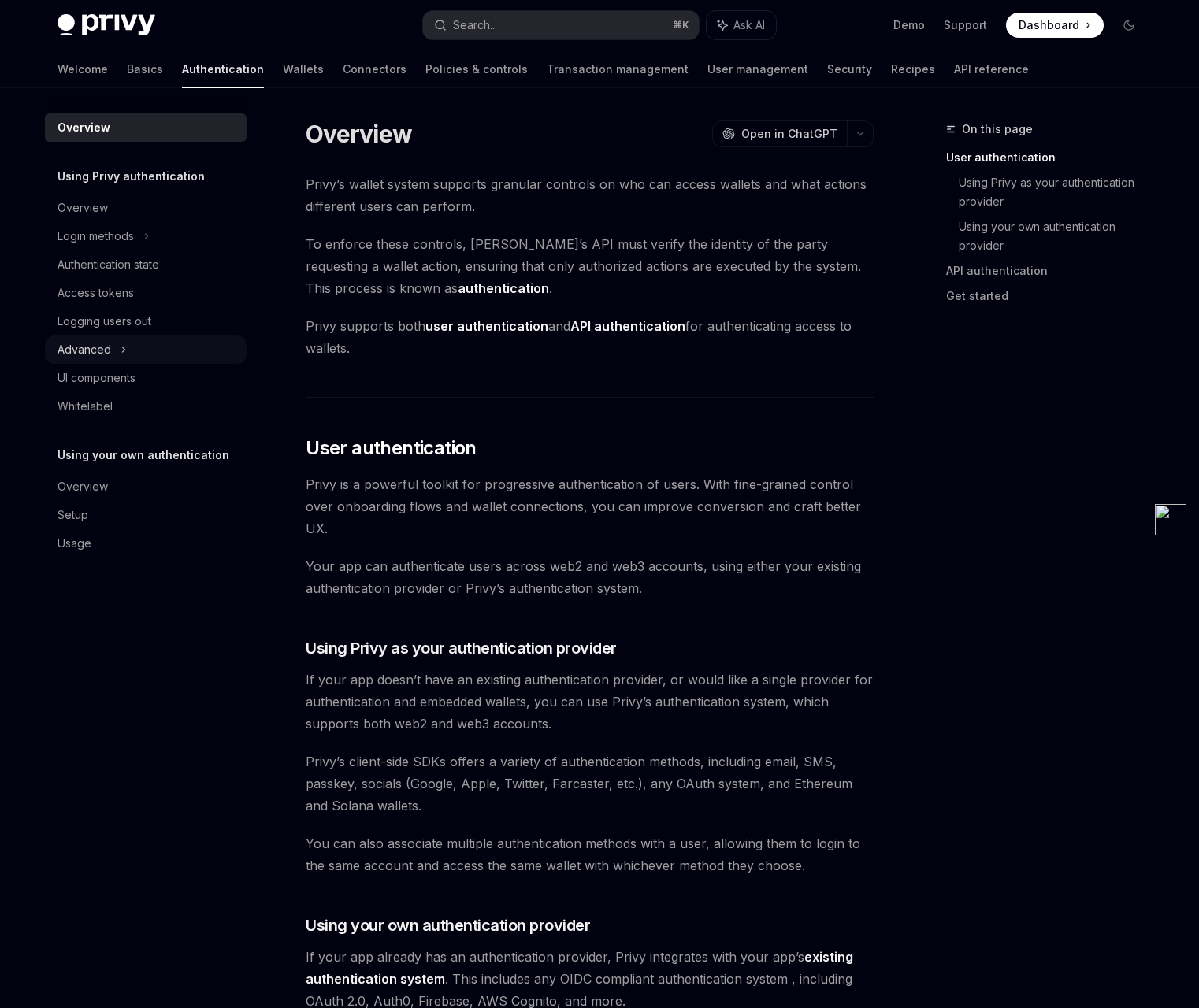
click at [106, 345] on div "Advanced" at bounding box center [84, 350] width 53 height 19
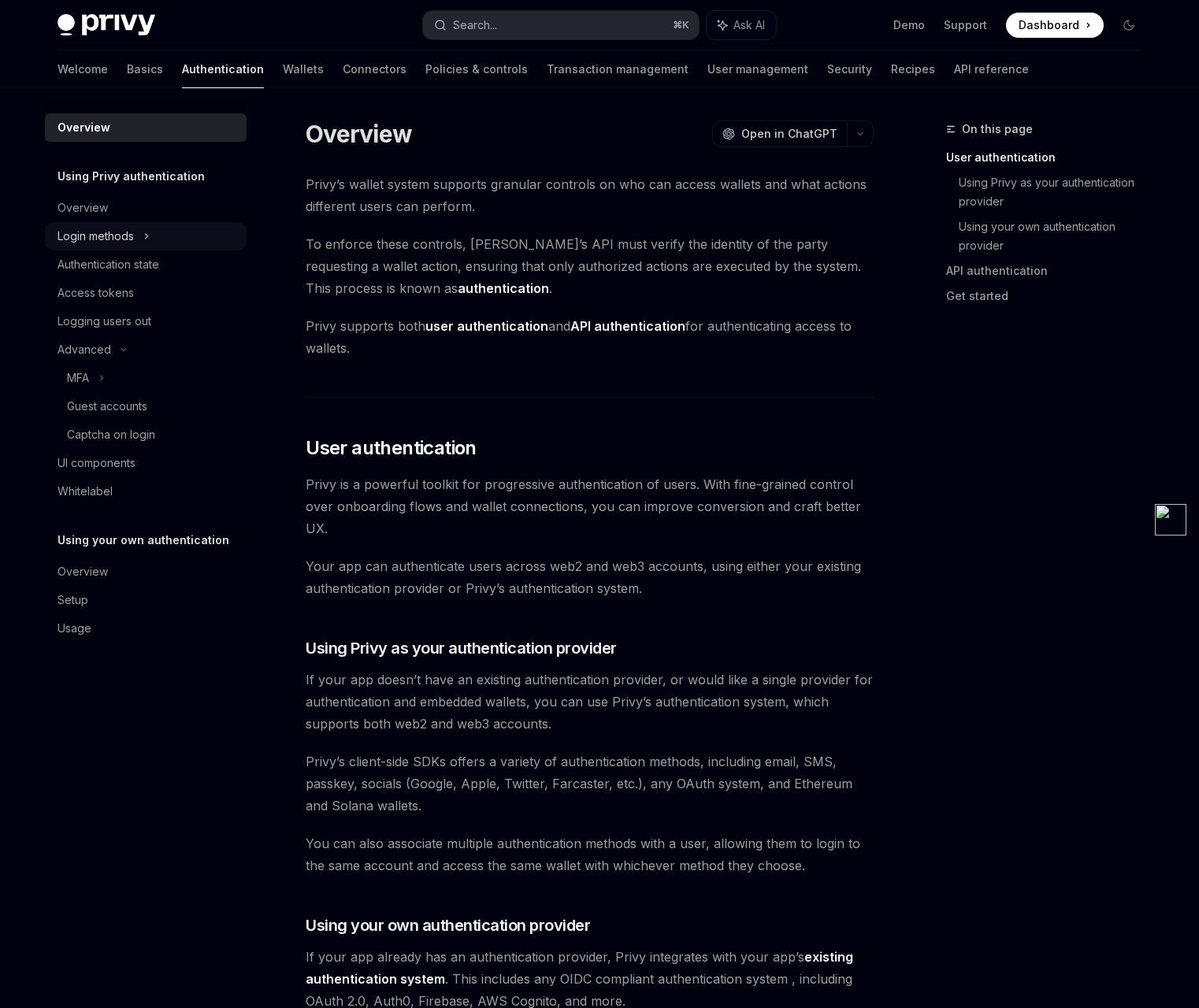
click at [138, 232] on div "Login methods" at bounding box center [145, 236] width 201 height 29
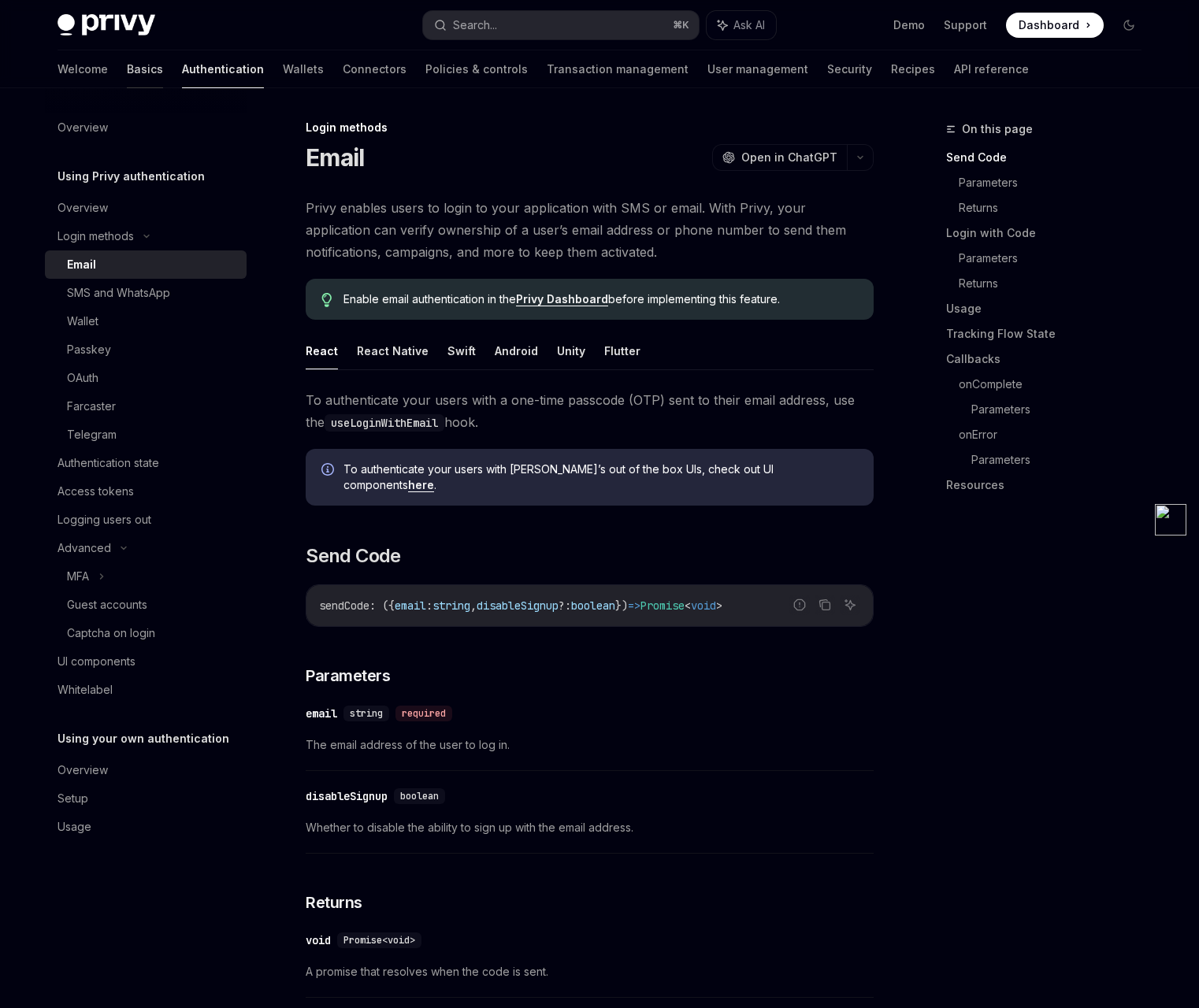
click at [127, 74] on link "Basics" at bounding box center [145, 69] width 37 height 38
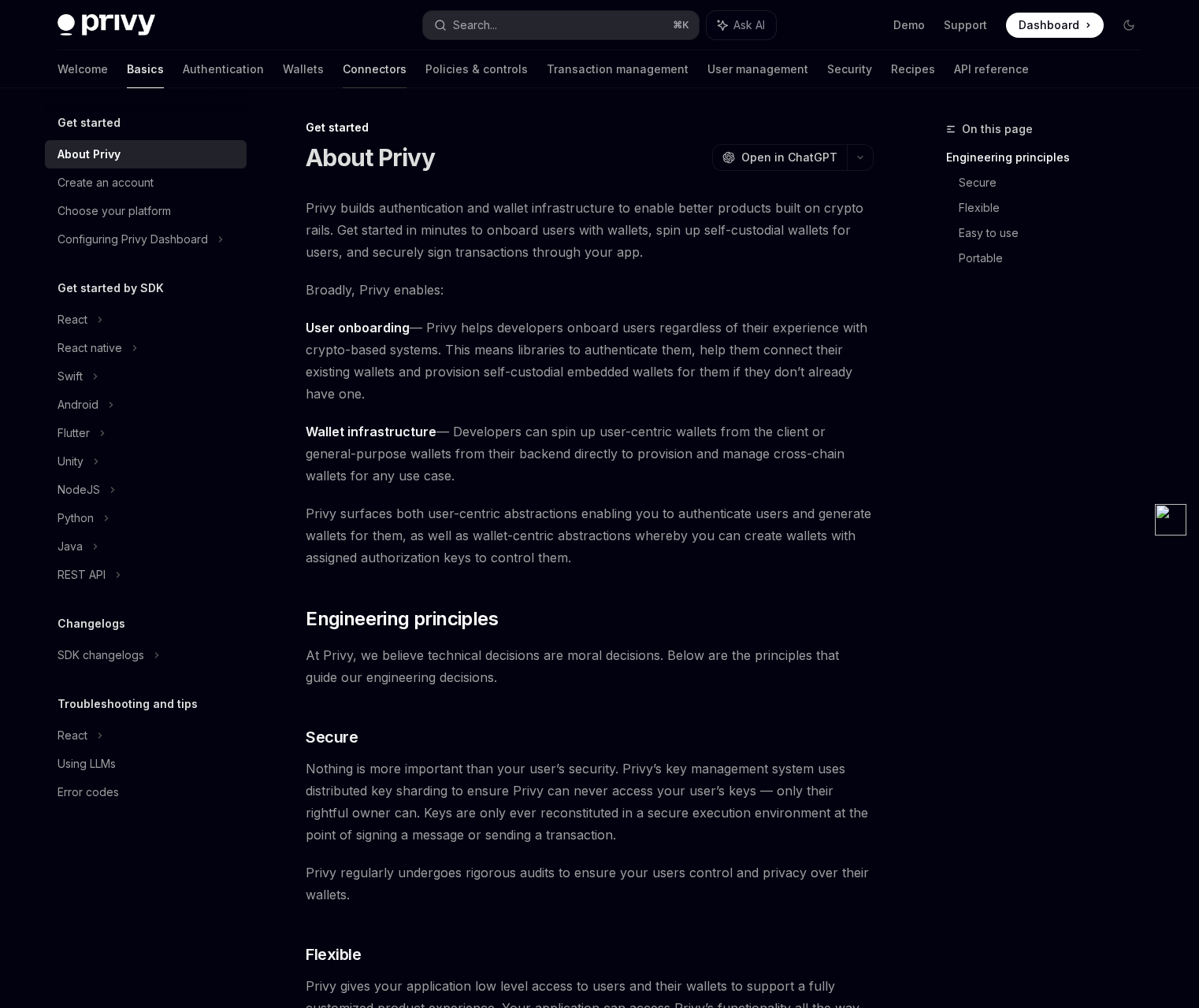
click at [343, 73] on link "Connectors" at bounding box center [375, 69] width 64 height 38
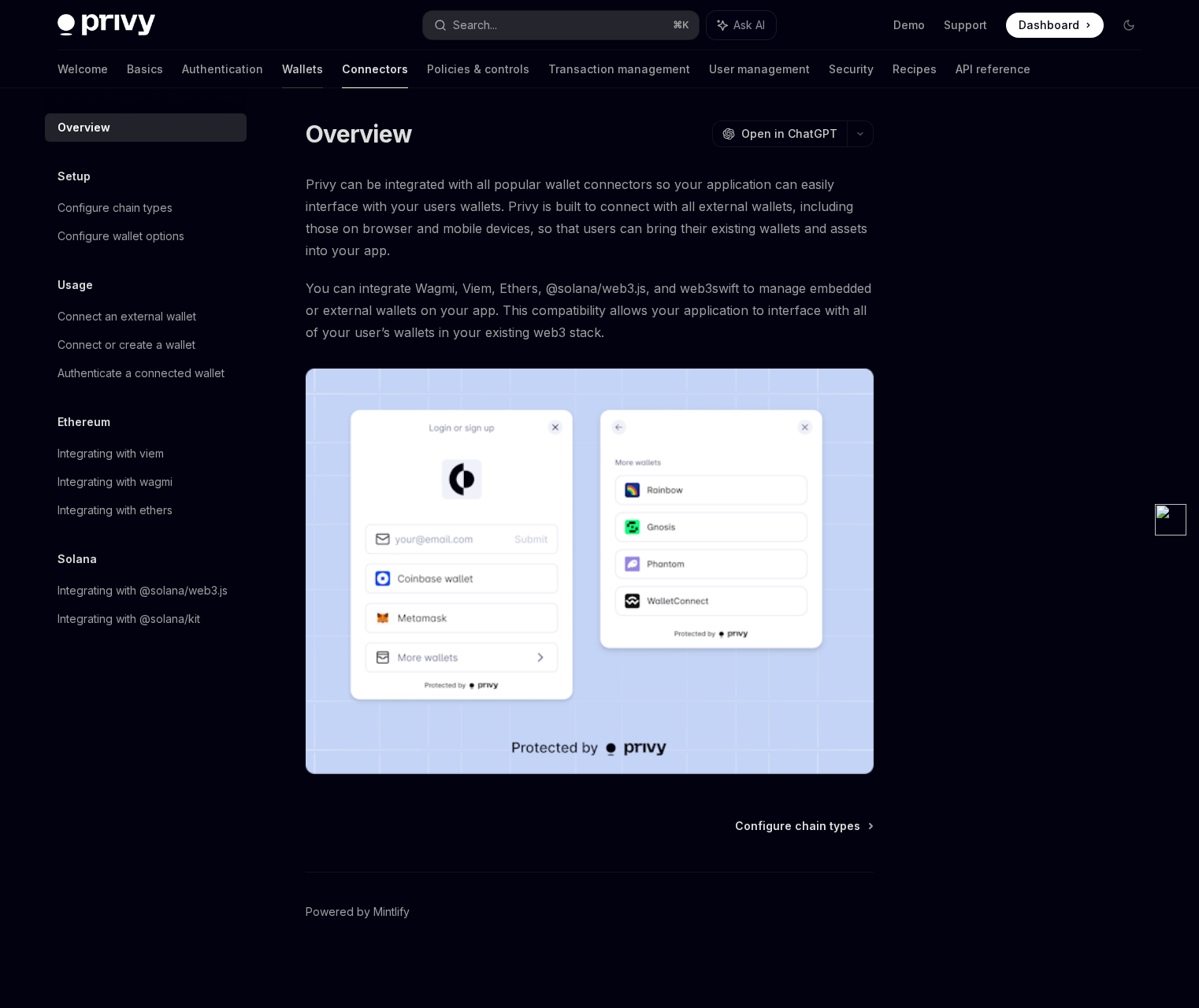
click at [282, 72] on link "Wallets" at bounding box center [302, 69] width 41 height 38
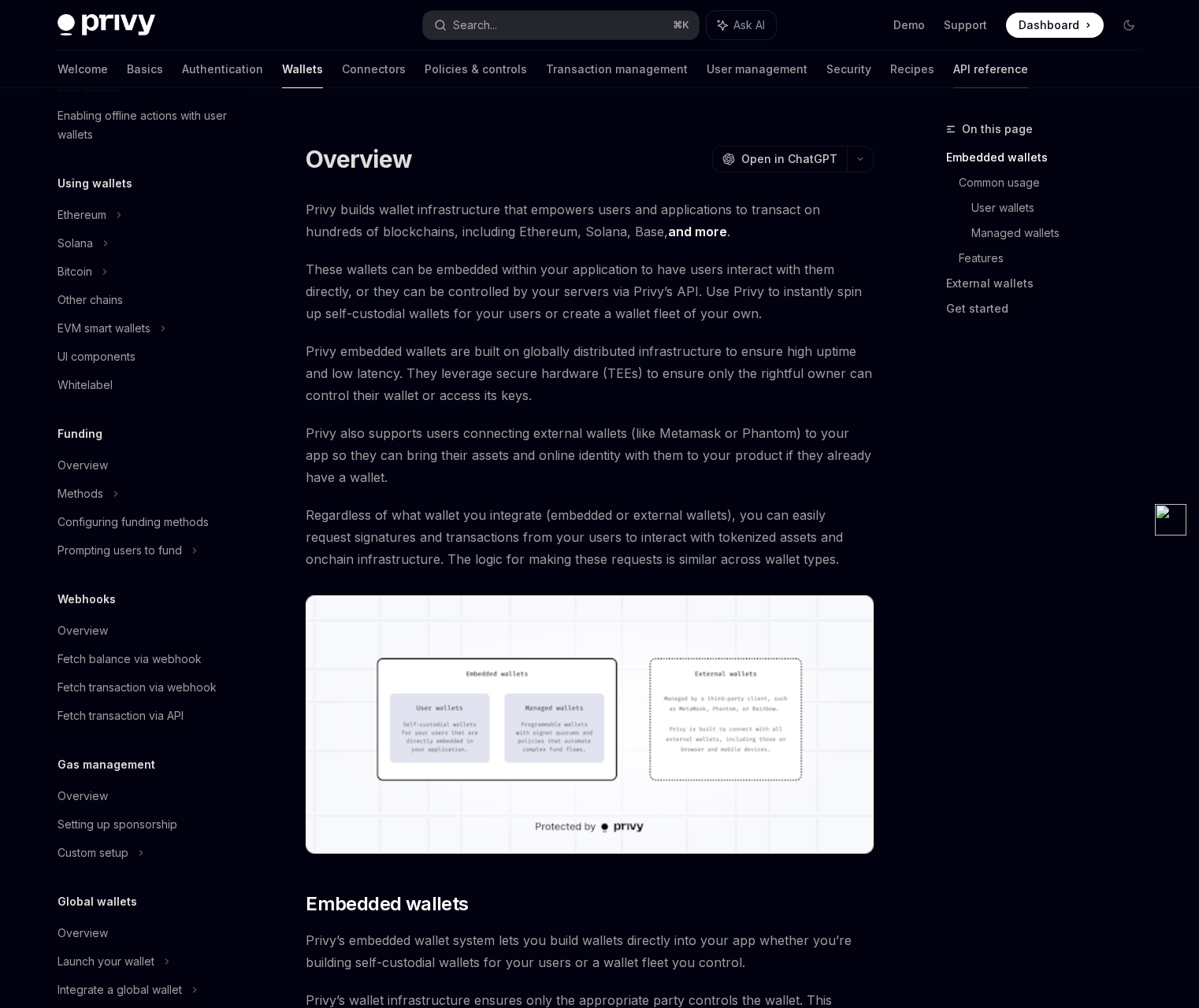
click at [953, 72] on link "API reference" at bounding box center [991, 69] width 75 height 38
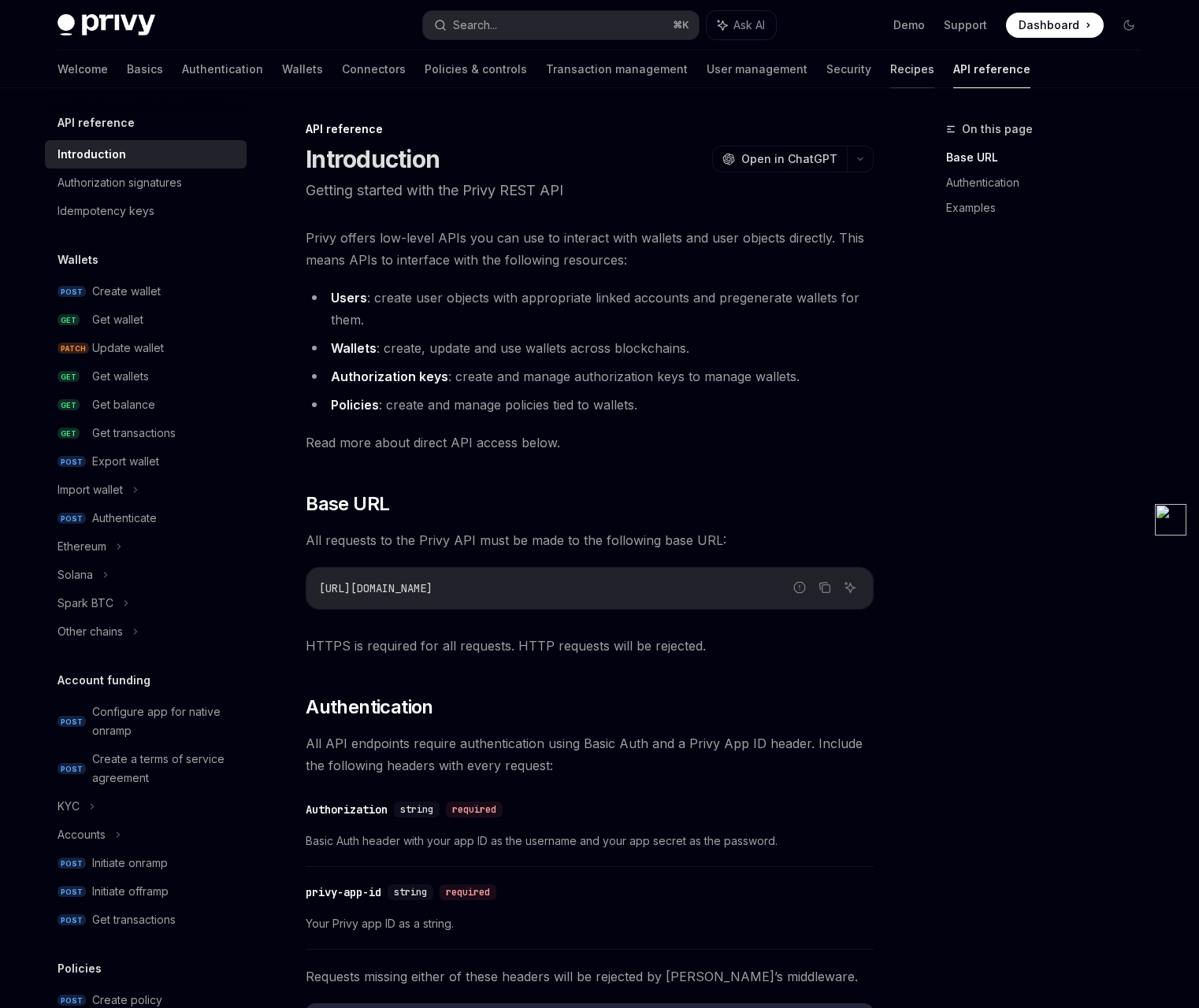
click at [890, 70] on link "Recipes" at bounding box center [912, 69] width 44 height 38
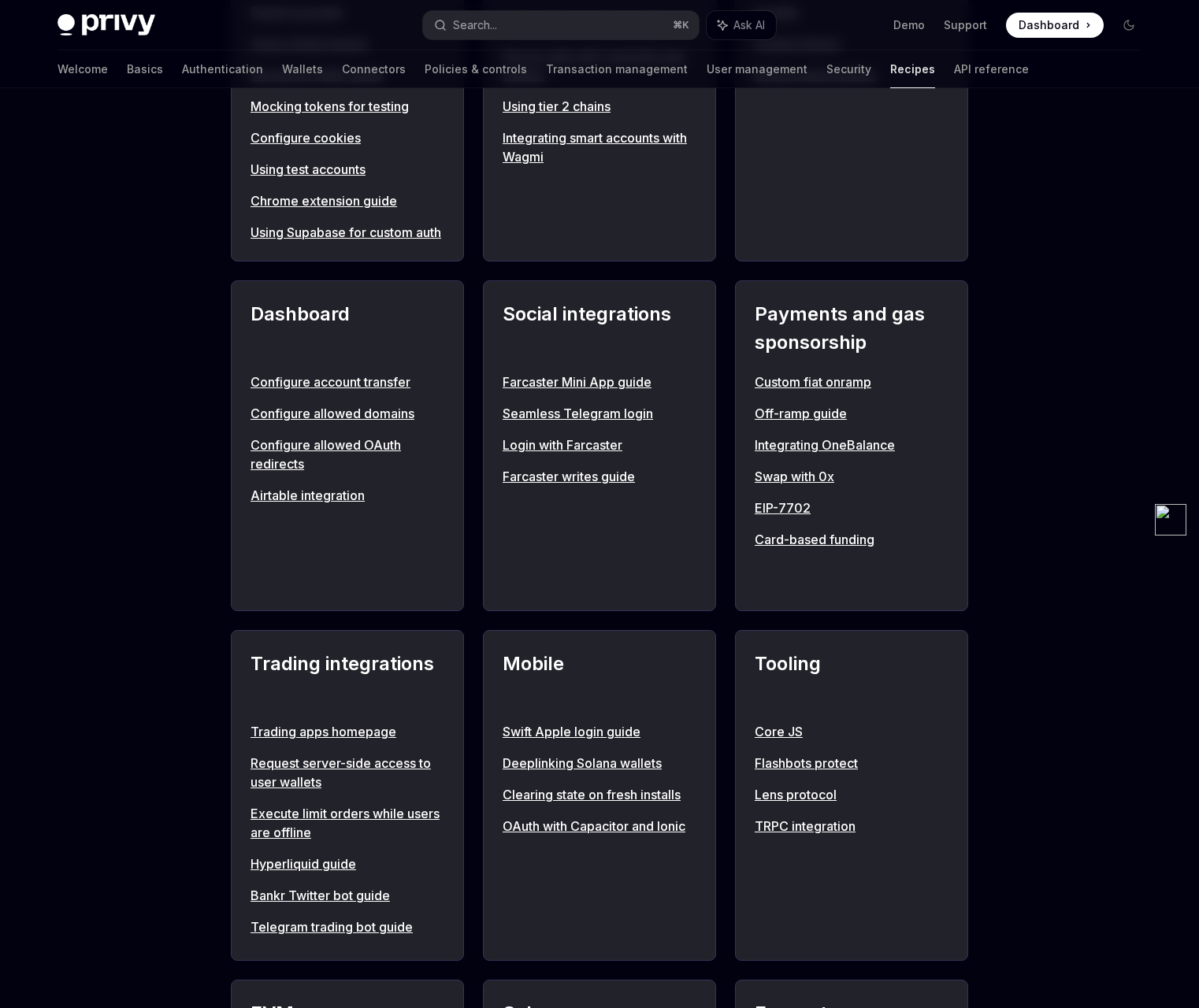
scroll to position [1185, 0]
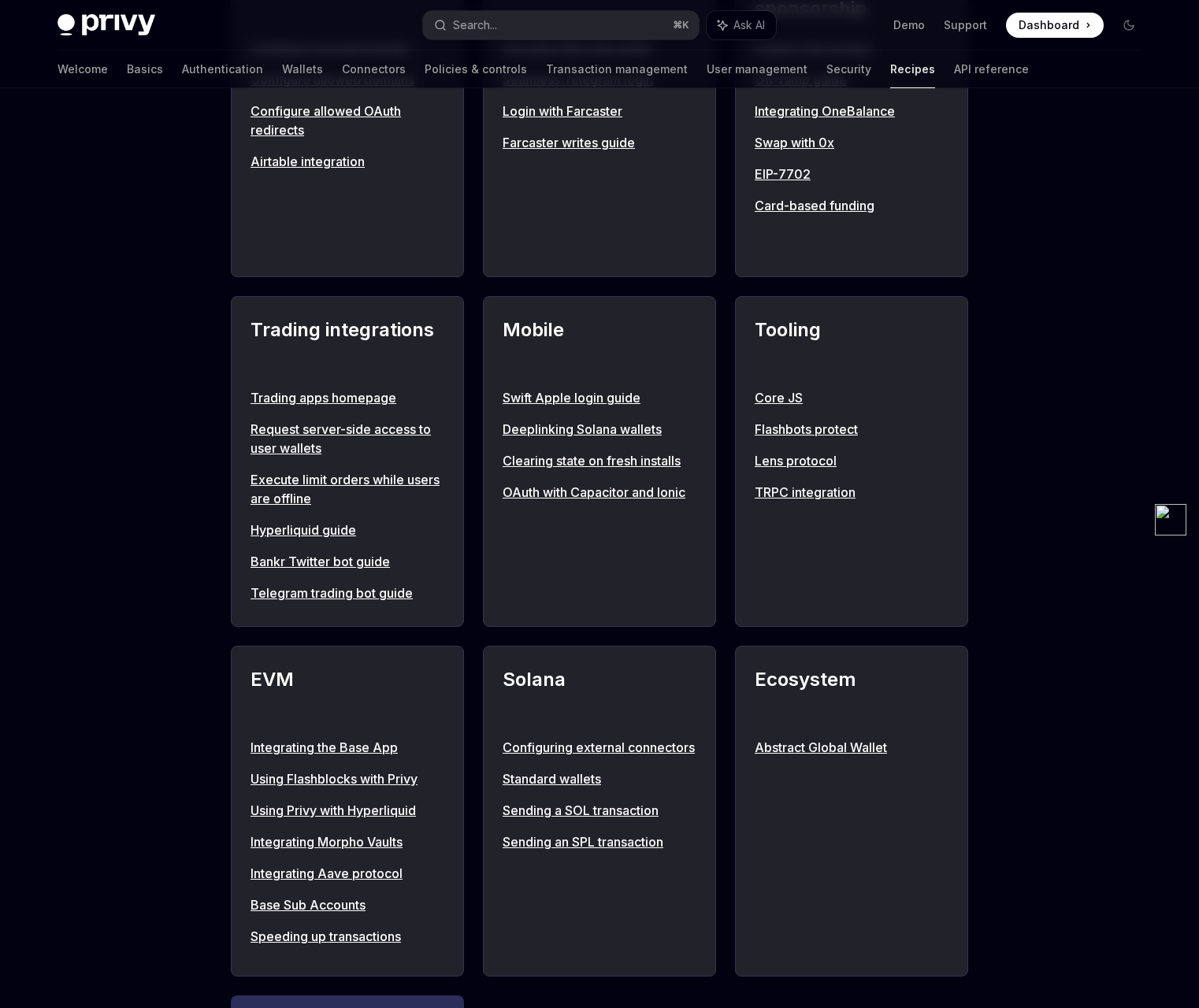
click at [606, 439] on link "Deeplinking Solana wallets" at bounding box center [600, 430] width 194 height 19
type textarea "*"
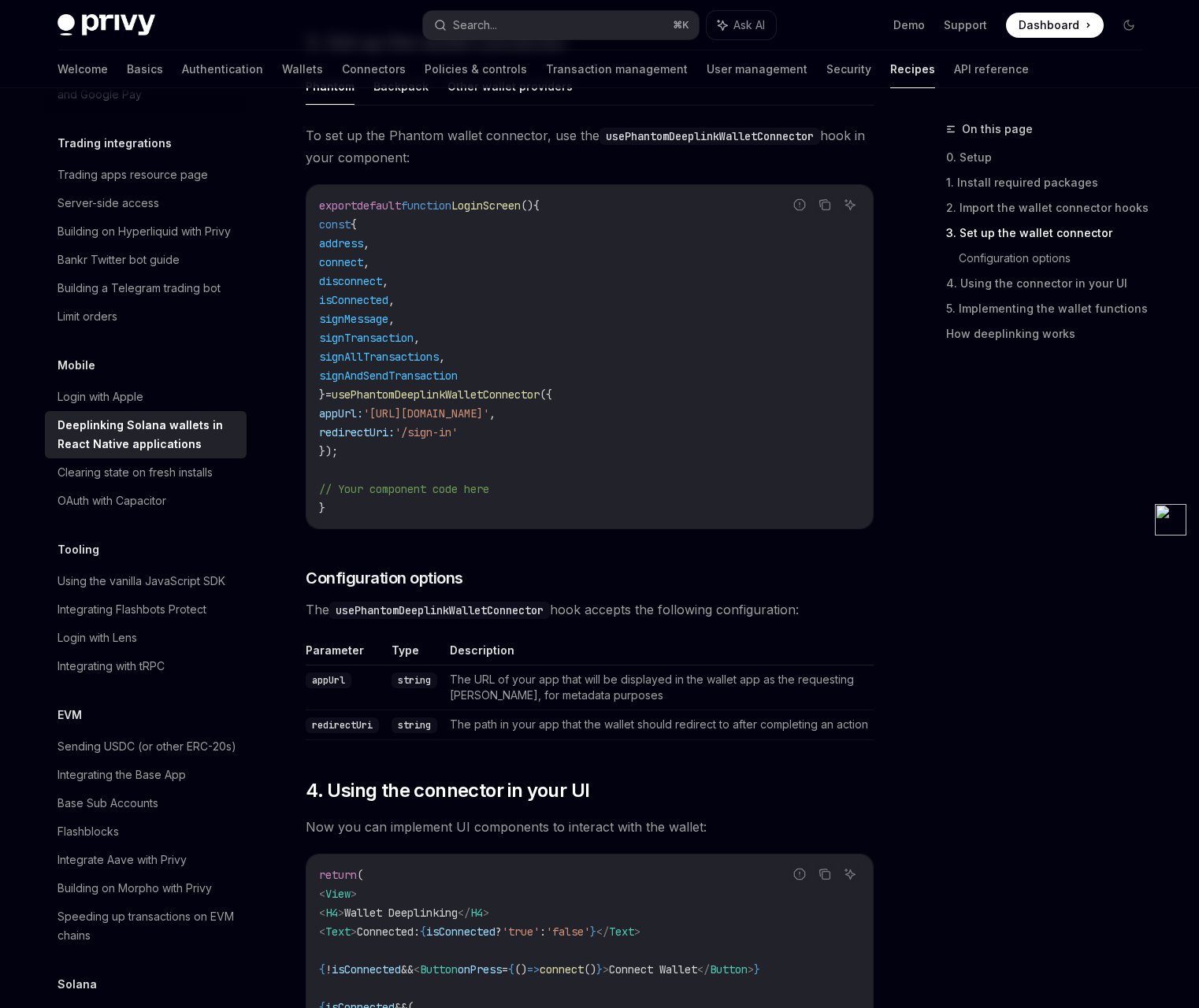
scroll to position [987, 0]
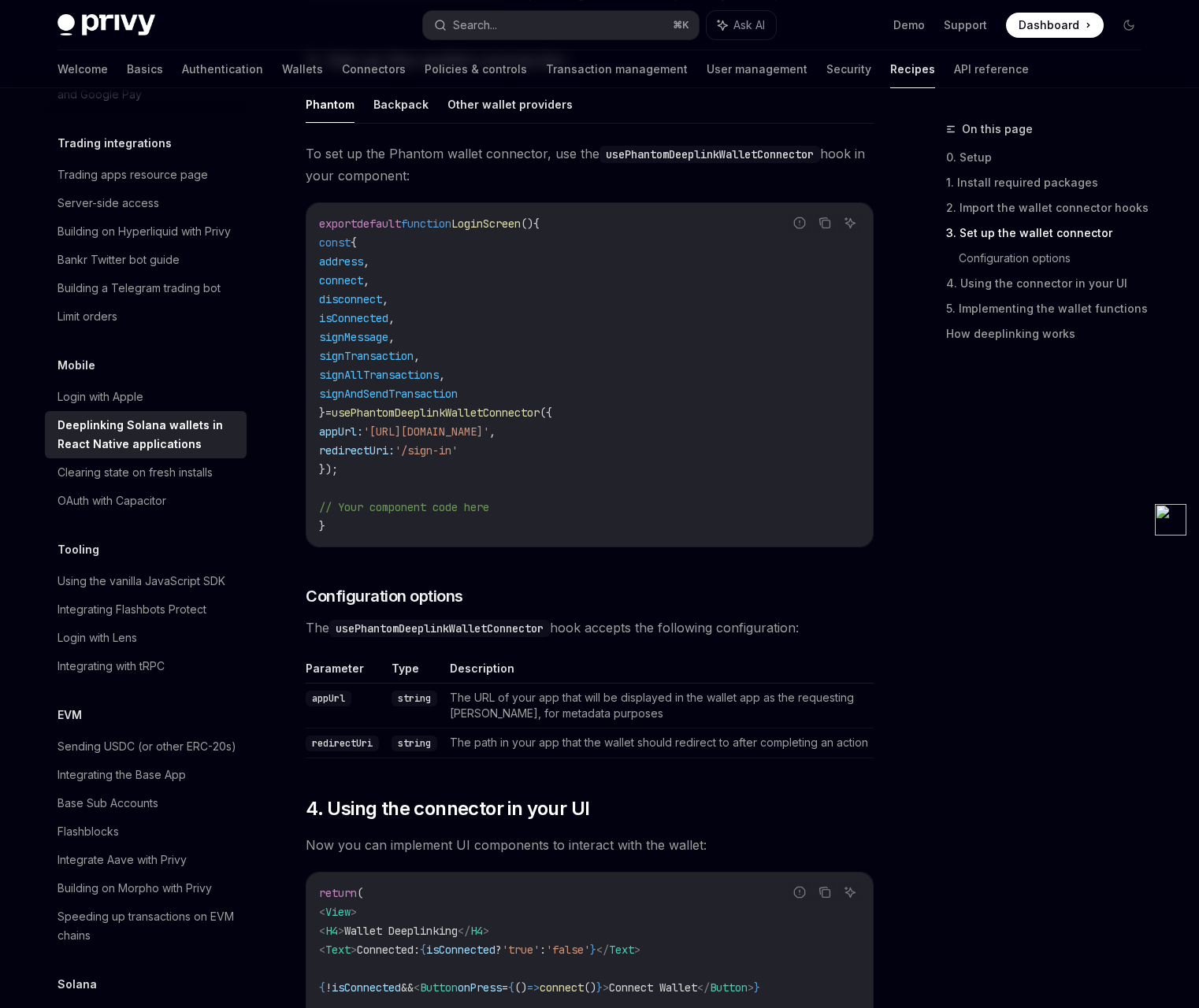
click at [363, 261] on span "address" at bounding box center [341, 262] width 44 height 14
click at [363, 285] on span "connect" at bounding box center [341, 281] width 44 height 14
click at [376, 304] on span "disconnect" at bounding box center [350, 299] width 63 height 14
click at [404, 325] on code "export default function LoginScreen () { const { address , connect , disconnect…" at bounding box center [590, 375] width 541 height 321
click at [388, 335] on span "signMessage" at bounding box center [353, 337] width 69 height 14
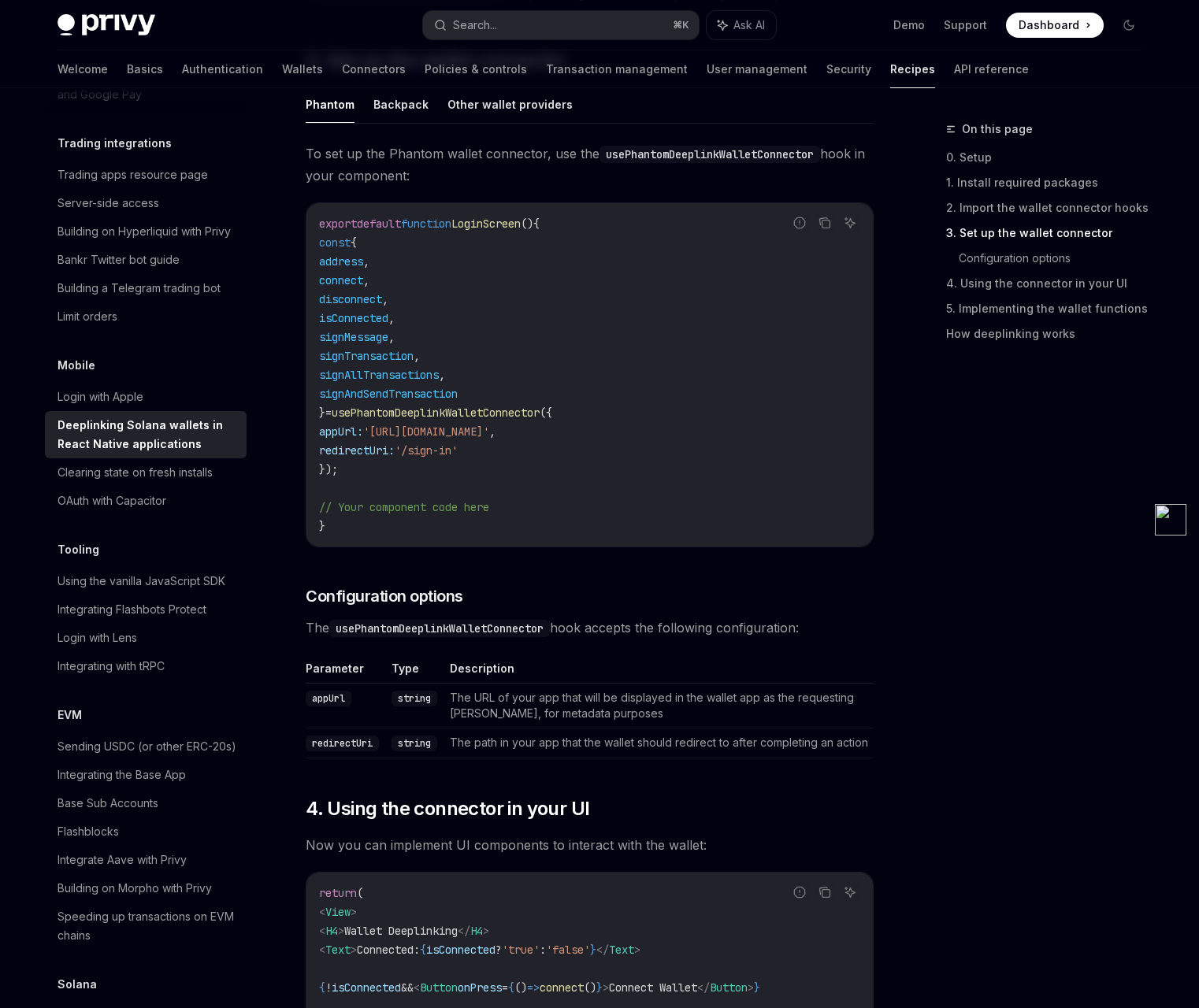
click at [403, 359] on span "signTransaction" at bounding box center [366, 356] width 95 height 14
click at [407, 375] on span "signAllTransactions" at bounding box center [379, 375] width 120 height 14
drag, startPoint x: 505, startPoint y: 376, endPoint x: 309, endPoint y: 270, distance: 222.8
click at [309, 270] on div "export default function LoginScreen () { const { address , connect , disconnect…" at bounding box center [590, 375] width 566 height 344
